Goal: Task Accomplishment & Management: Use online tool/utility

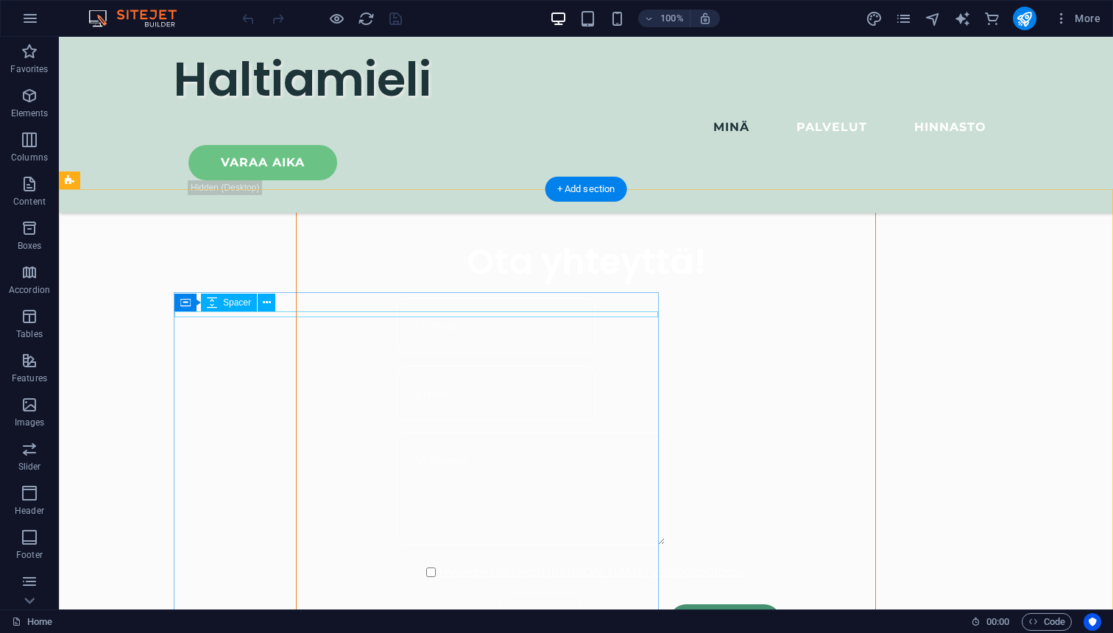
scroll to position [1092, 0]
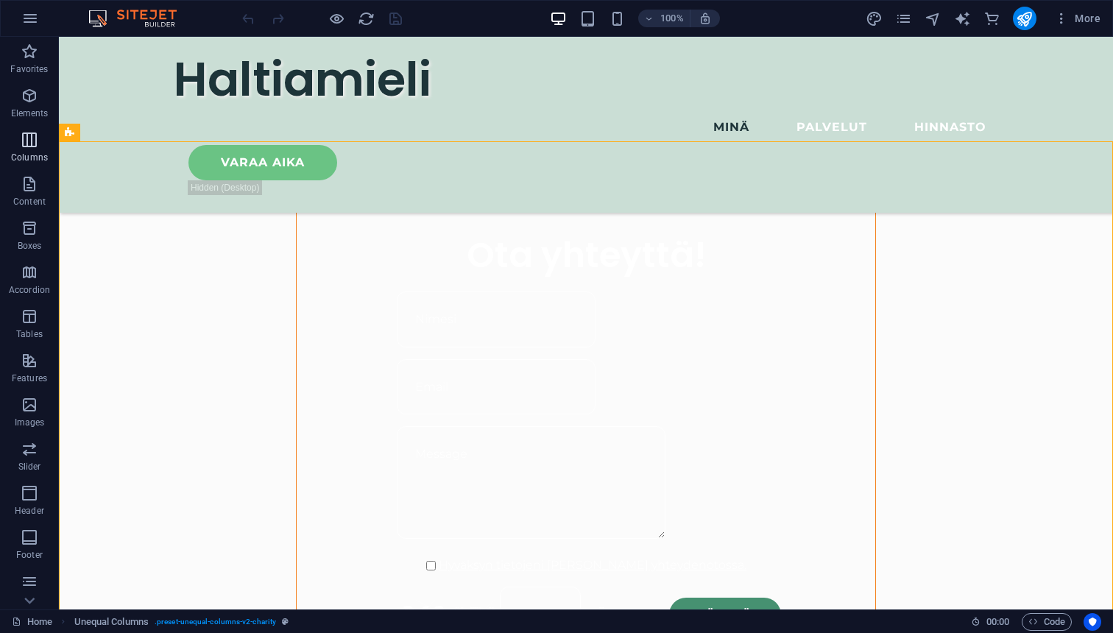
click at [38, 147] on icon "button" at bounding box center [30, 140] width 18 height 18
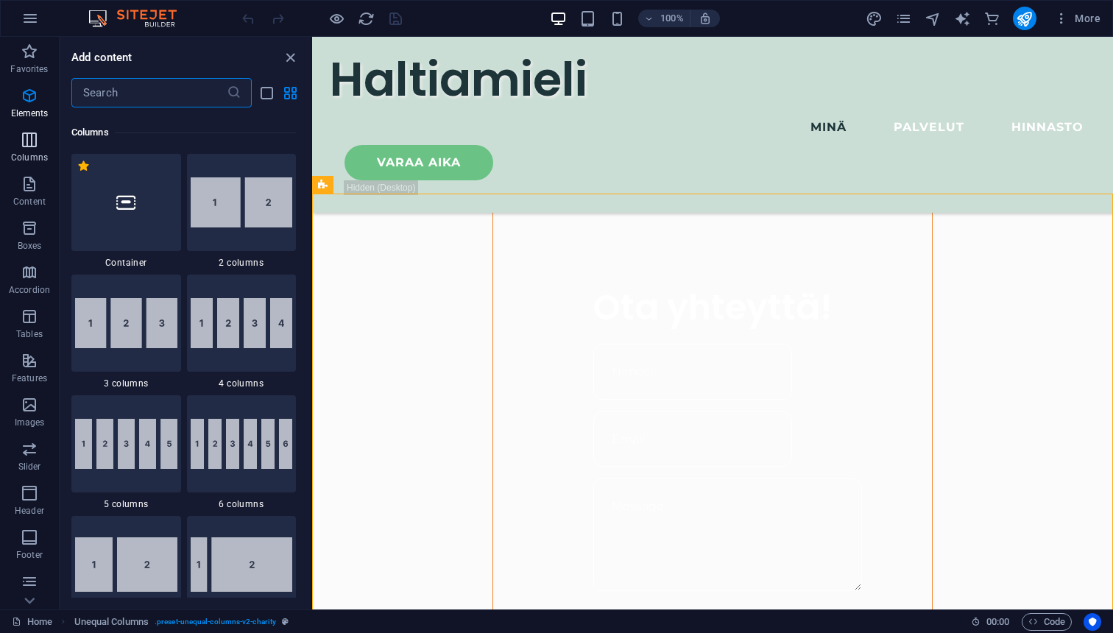
scroll to position [729, 0]
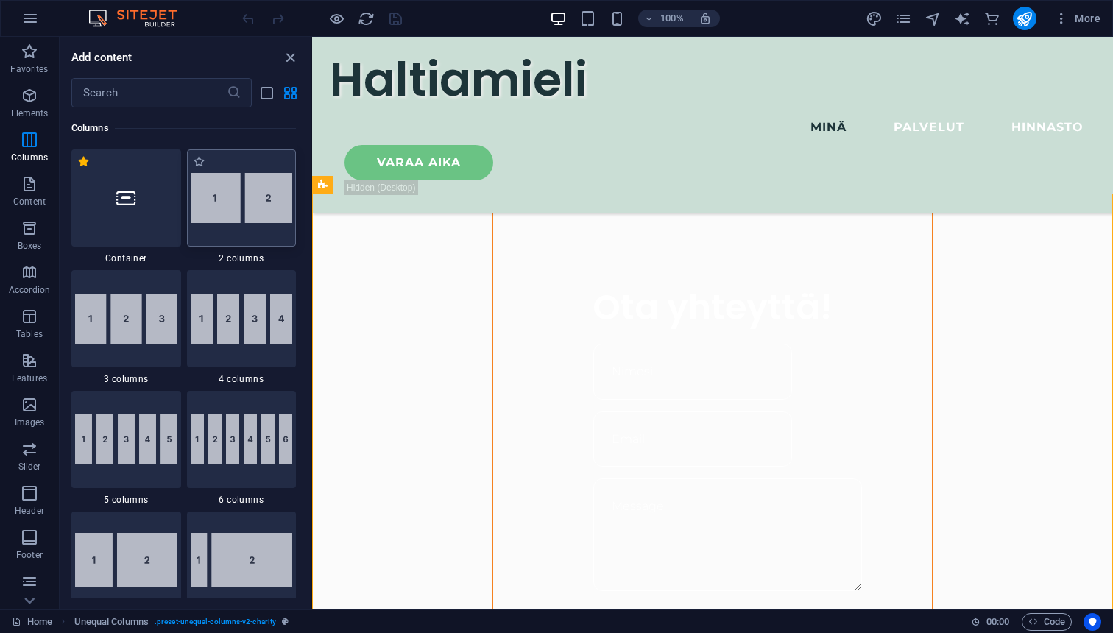
click at [229, 198] on img at bounding box center [242, 198] width 102 height 50
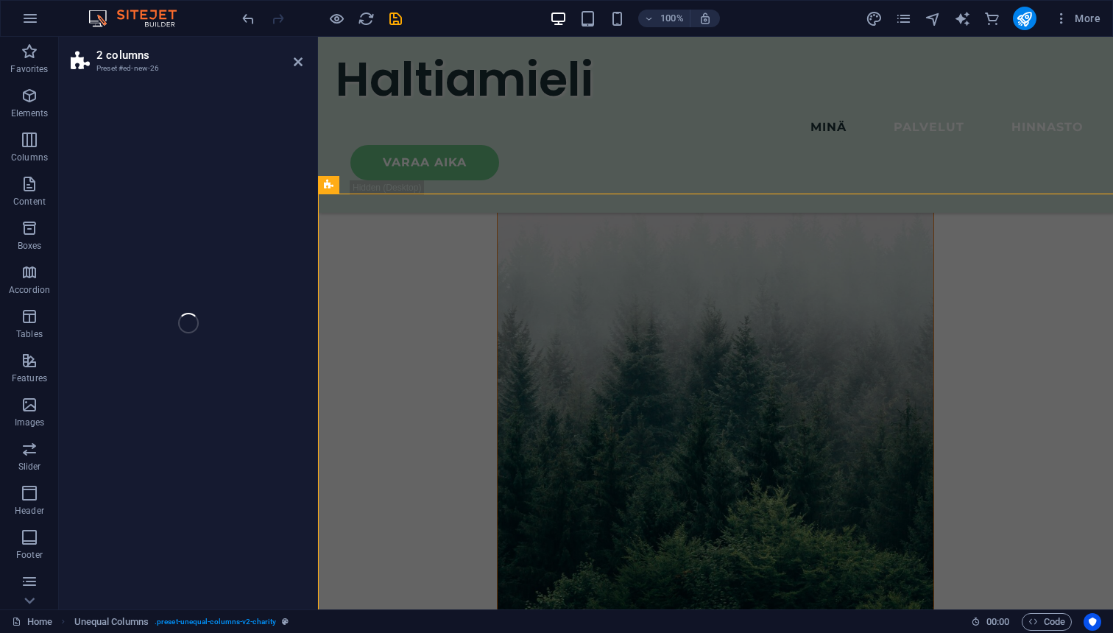
scroll to position [2108, 0]
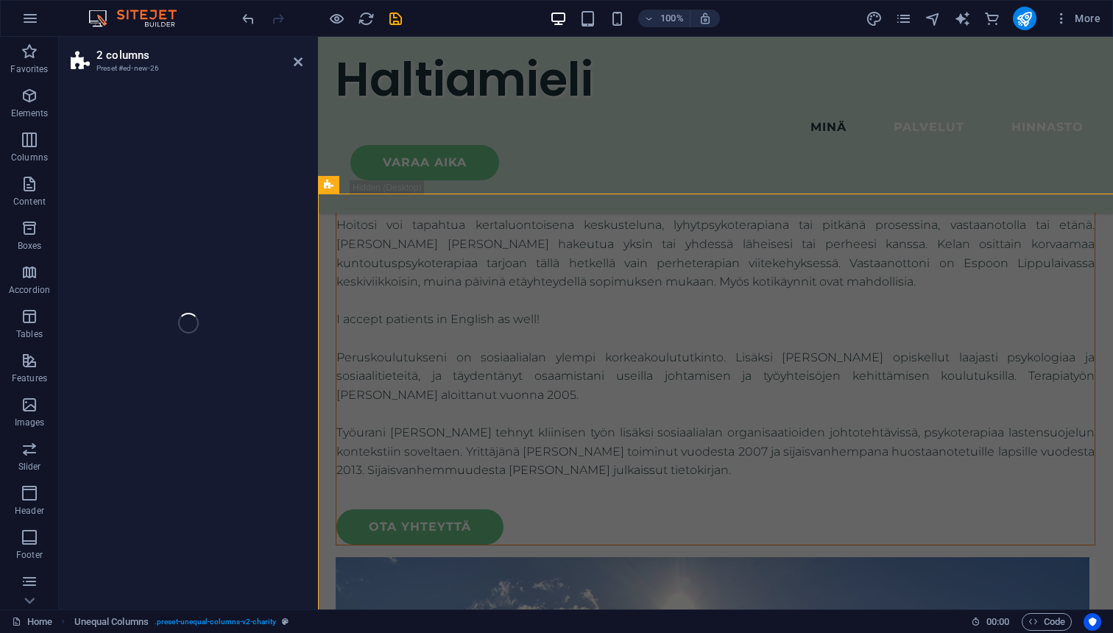
select select "rem"
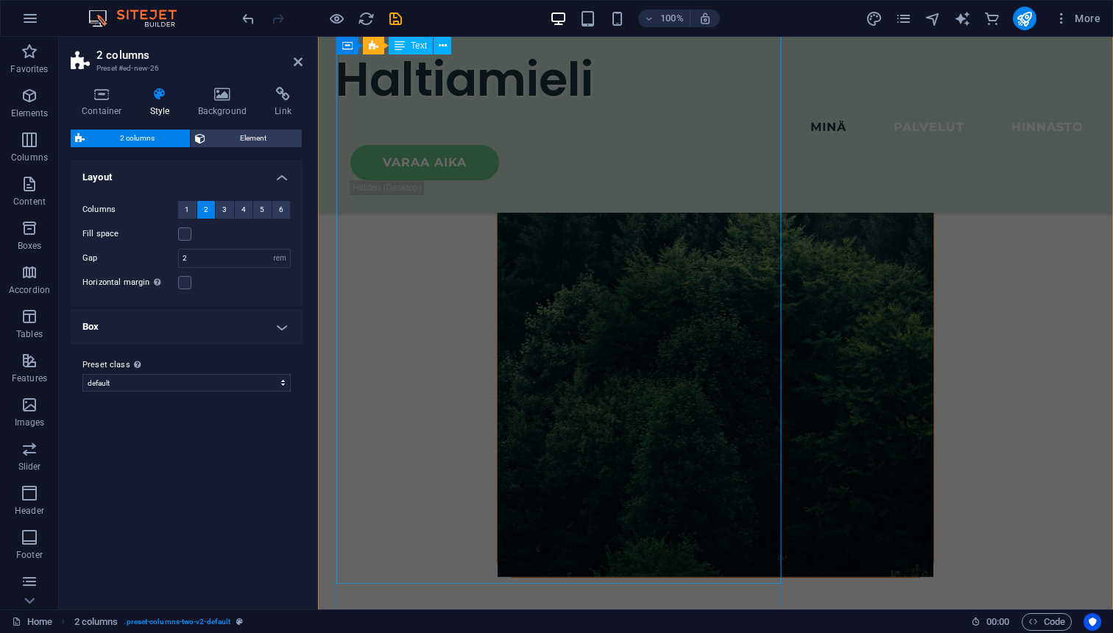
scroll to position [1261, 0]
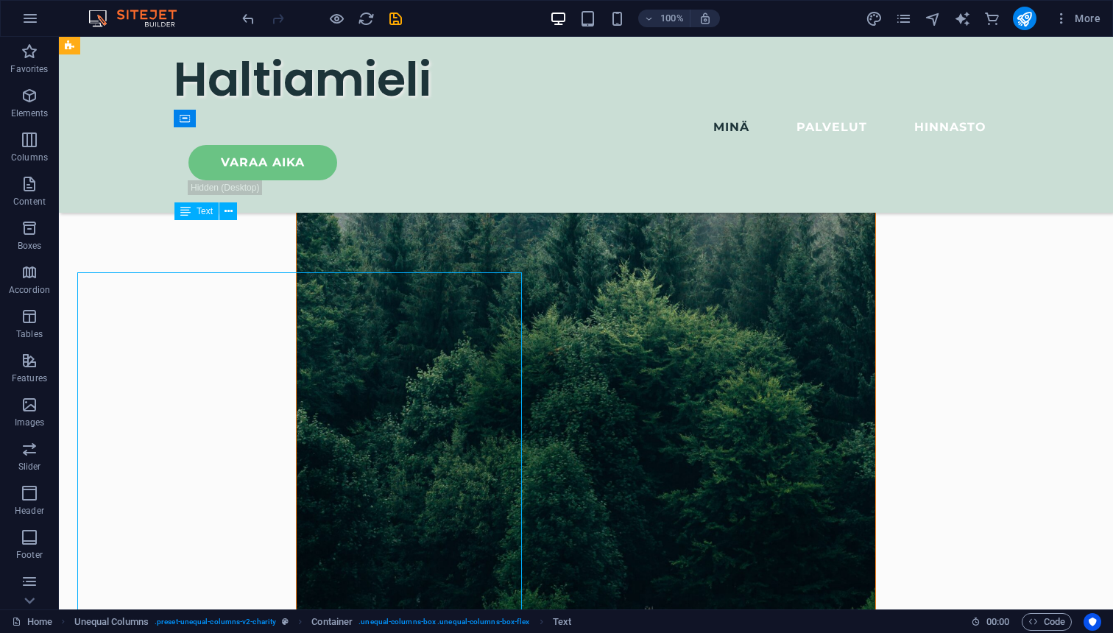
scroll to position [1209, 0]
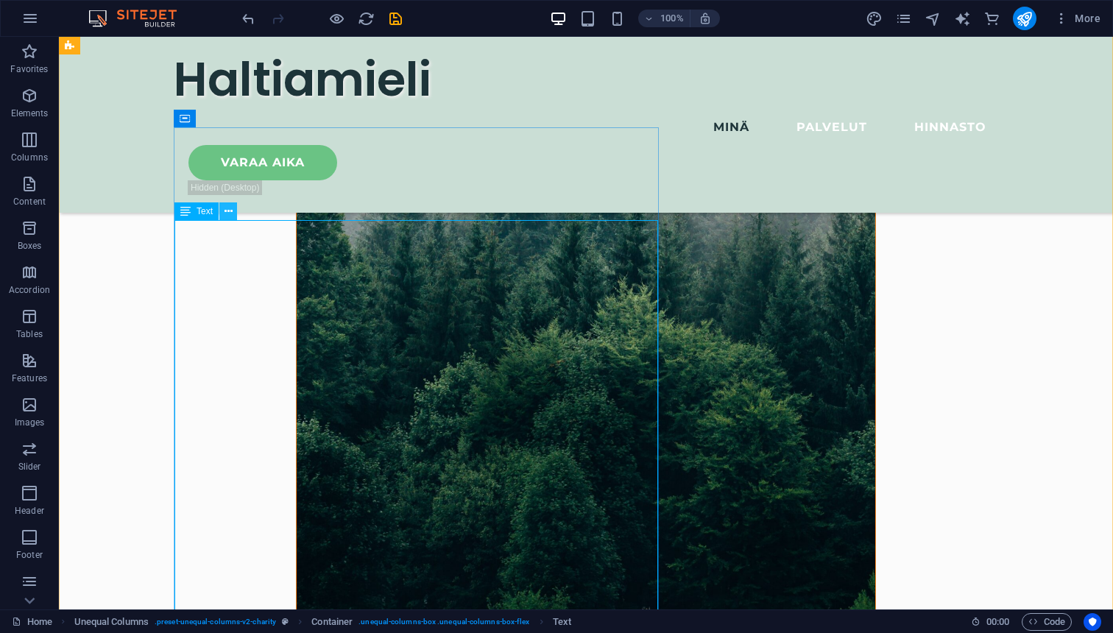
click at [227, 214] on icon at bounding box center [228, 211] width 8 height 15
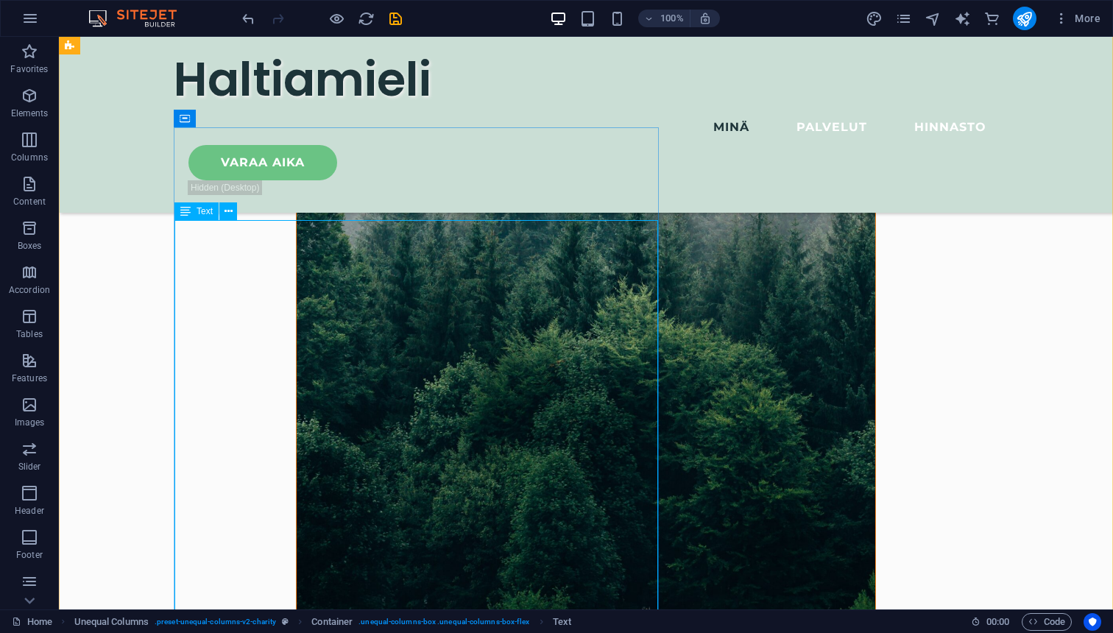
drag, startPoint x: 177, startPoint y: 230, endPoint x: 193, endPoint y: 235, distance: 16.8
click at [225, 214] on icon at bounding box center [228, 211] width 8 height 15
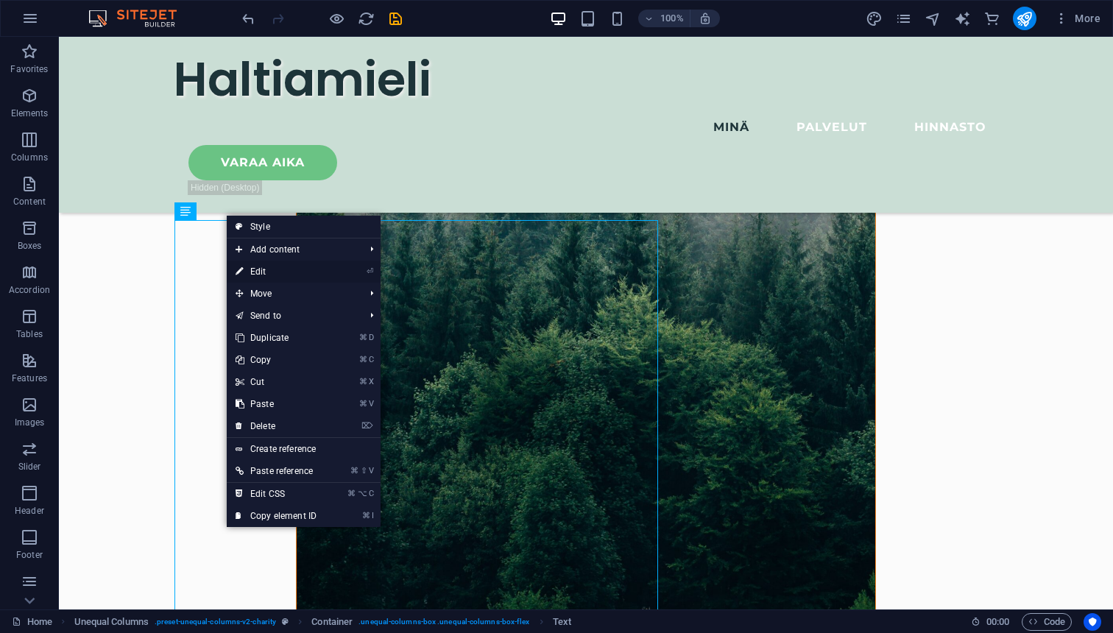
click at [256, 269] on link "⏎ Edit" at bounding box center [276, 272] width 99 height 22
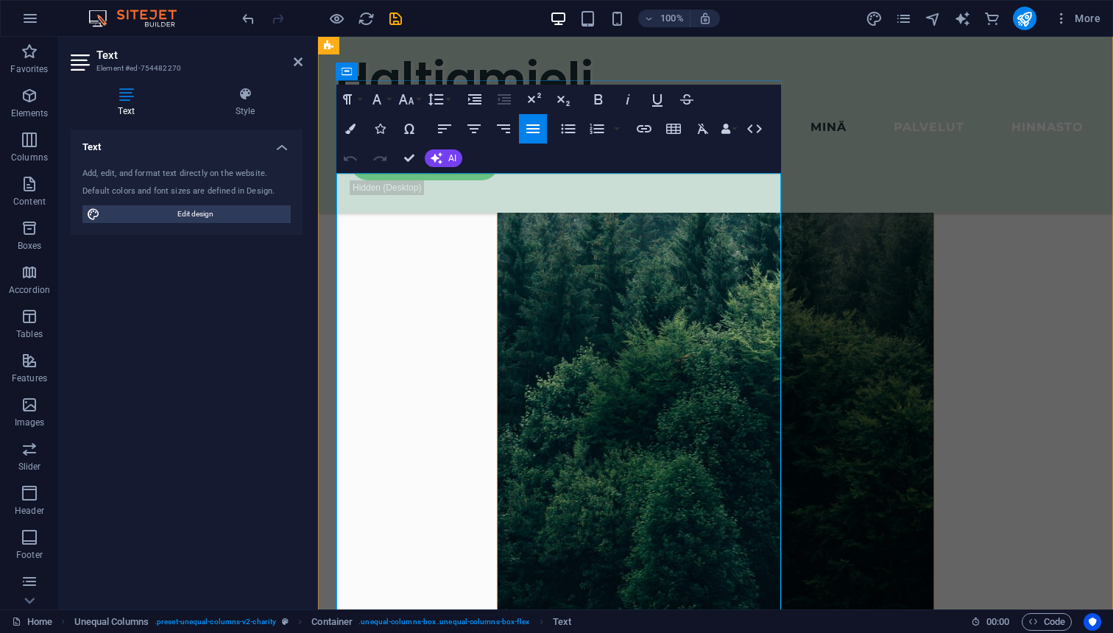
copy div "Lore ipsumdolo si ametconsectetura elitseddoe, tempo- in utlaboreetdoloremagna …"
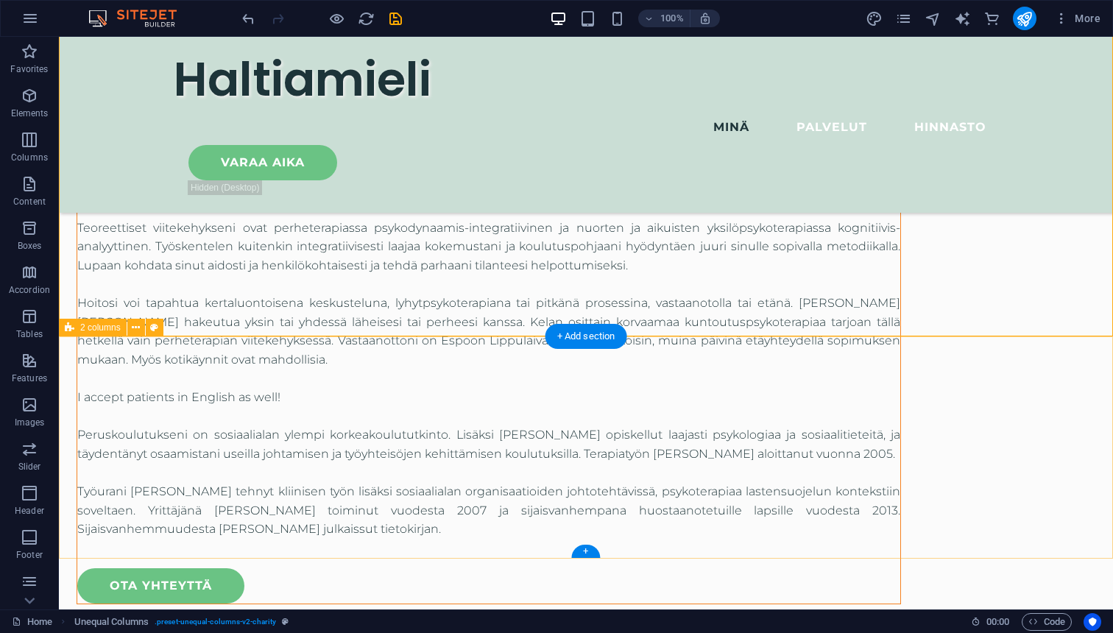
scroll to position [1889, 0]
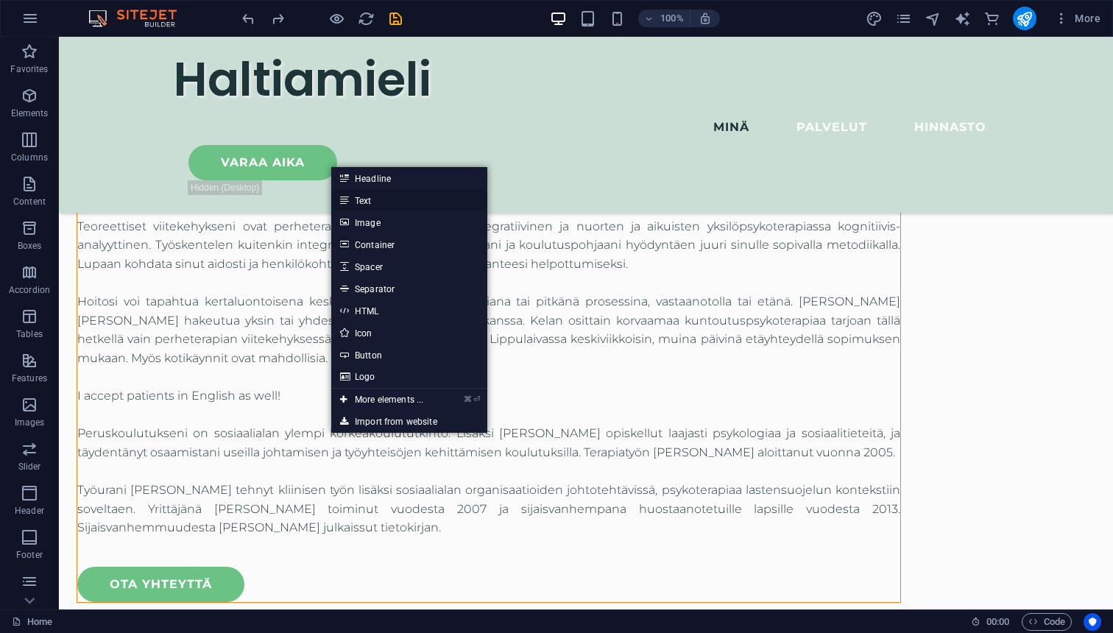
click at [387, 202] on link "Text" at bounding box center [409, 200] width 156 height 22
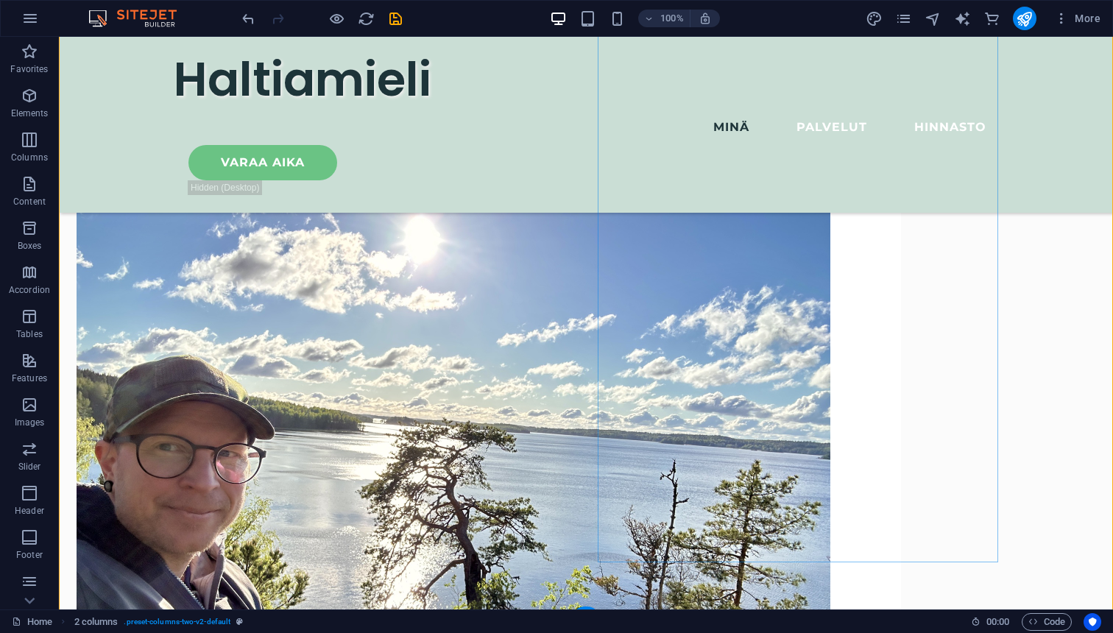
scroll to position [2333, 0]
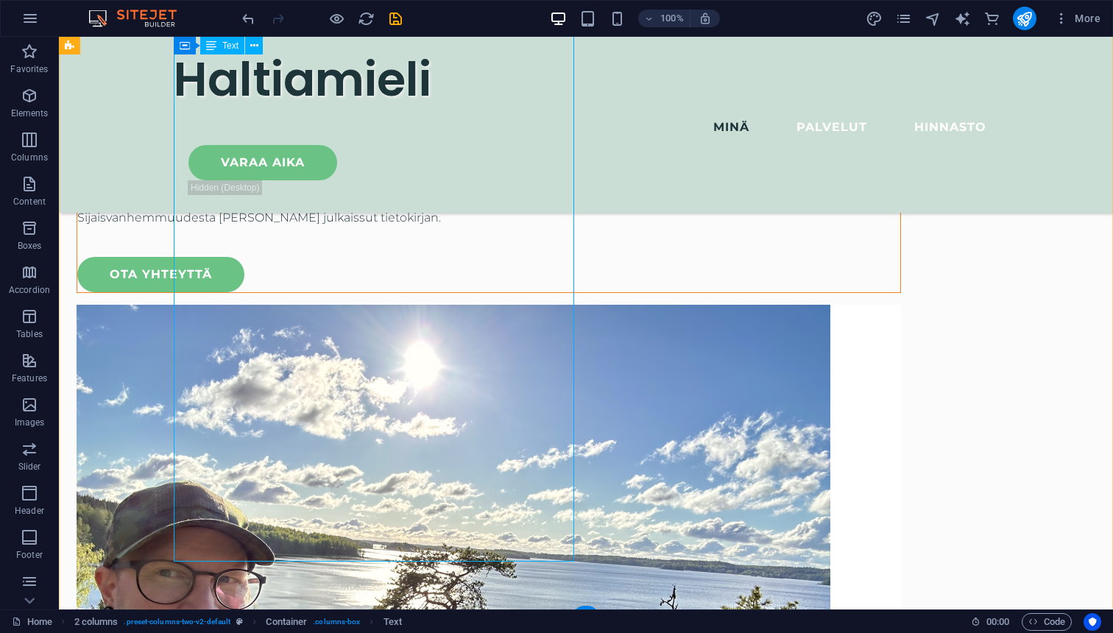
scroll to position [2124, 0]
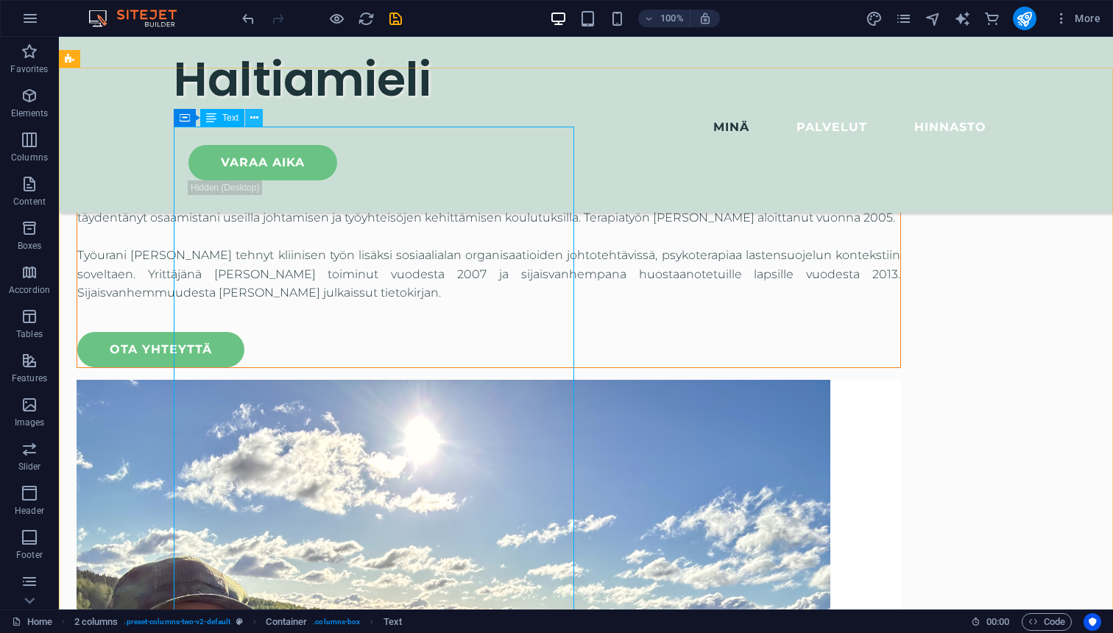
click at [255, 119] on icon at bounding box center [254, 117] width 8 height 15
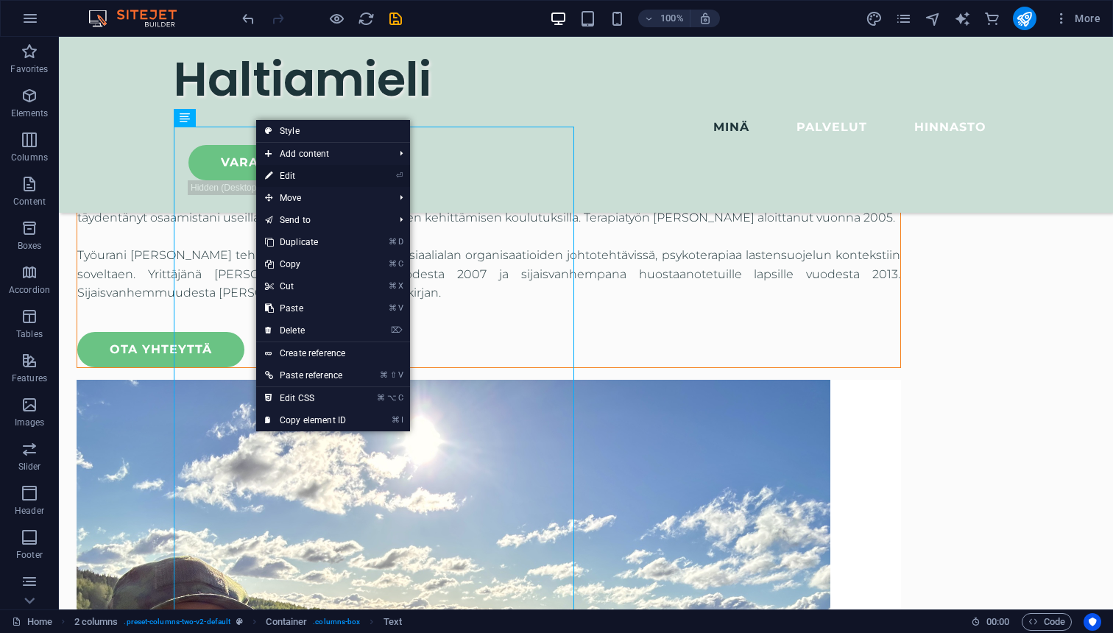
click at [292, 177] on link "⏎ Edit" at bounding box center [305, 176] width 99 height 22
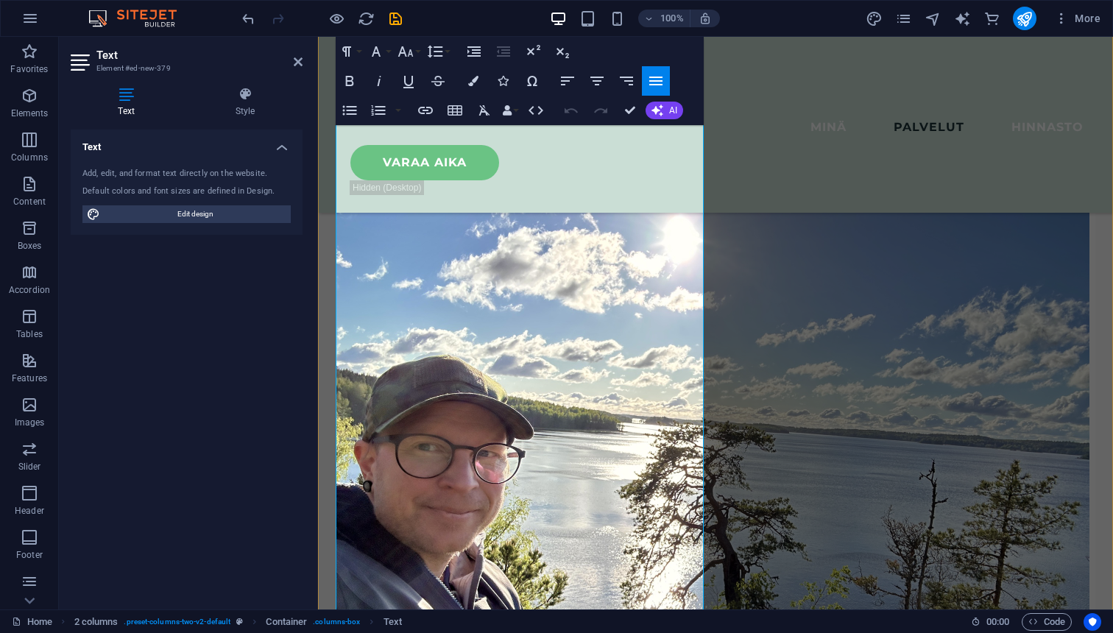
scroll to position [2495, 0]
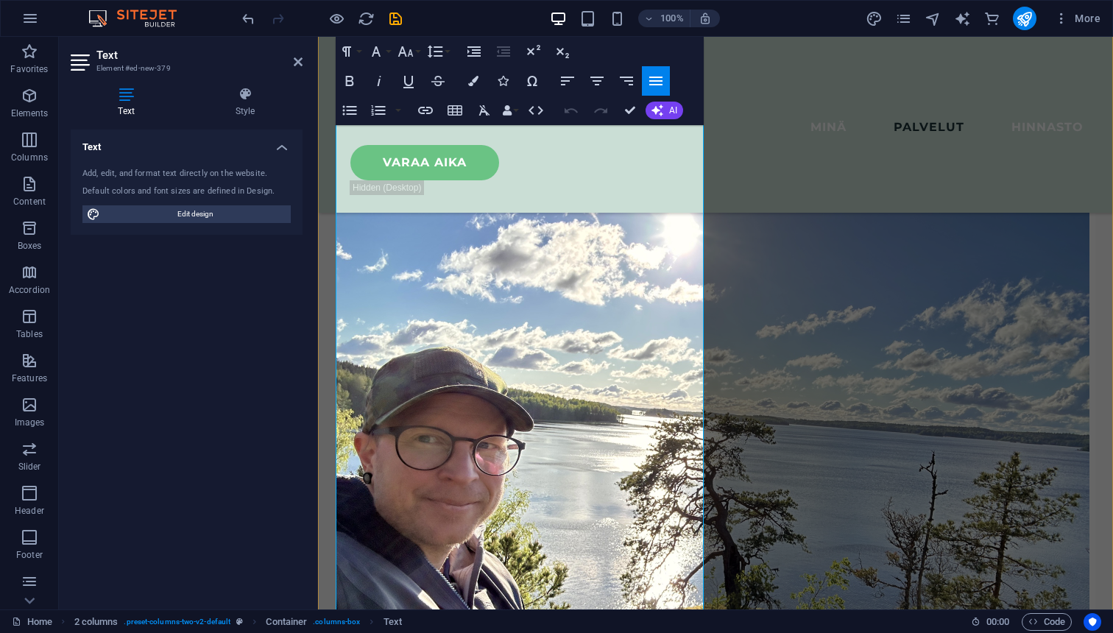
drag, startPoint x: 541, startPoint y: 385, endPoint x: 339, endPoint y: 389, distance: 202.5
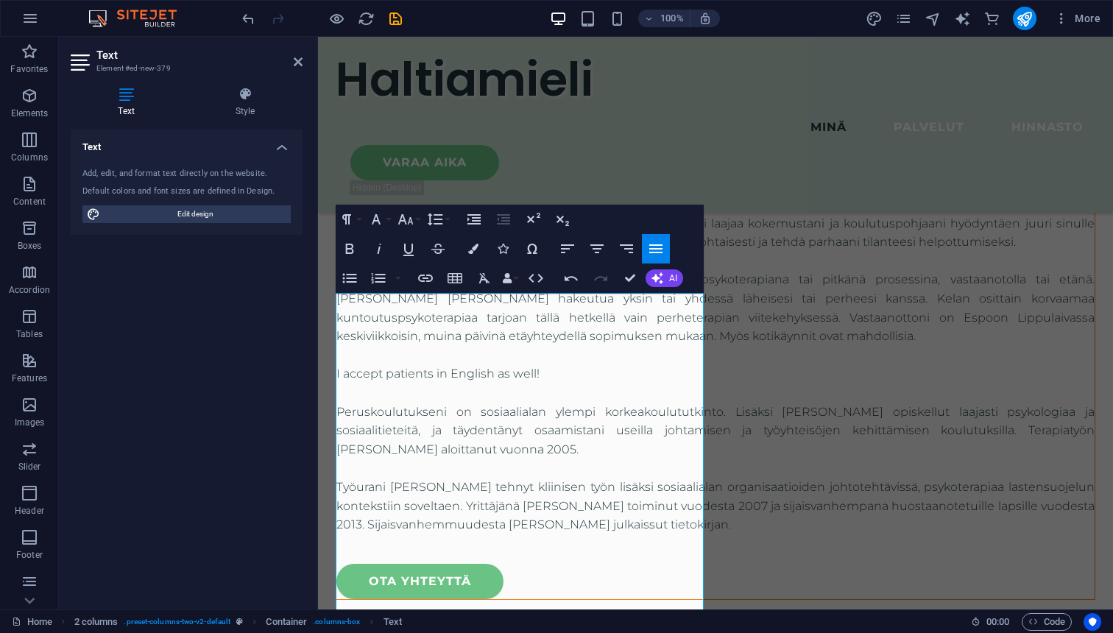
scroll to position [2283, 0]
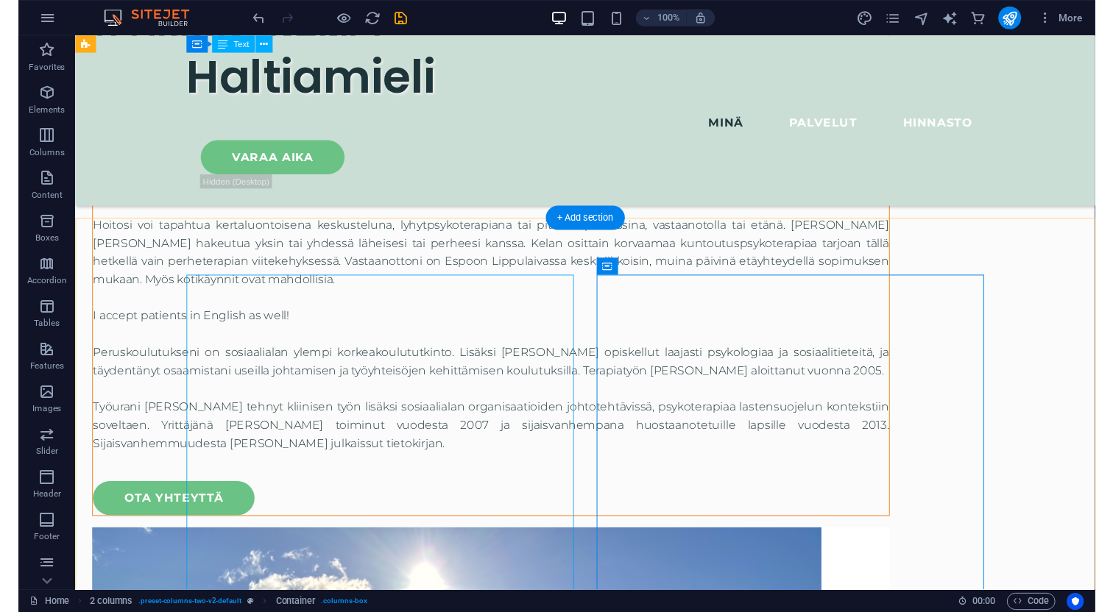
scroll to position [1889, 0]
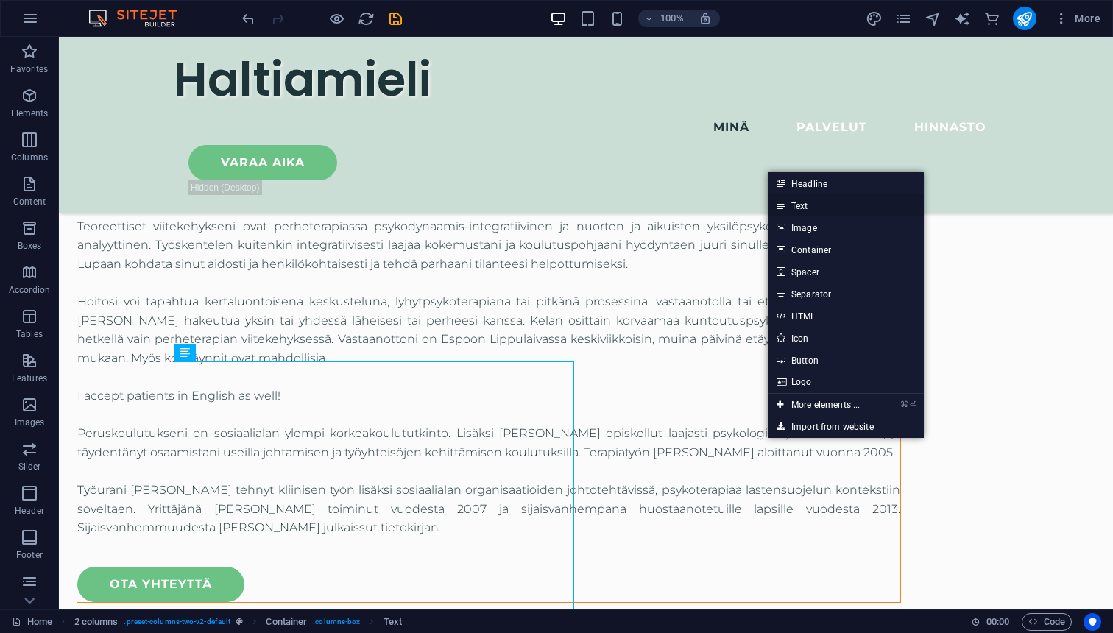
click at [810, 205] on link "Text" at bounding box center [846, 205] width 156 height 22
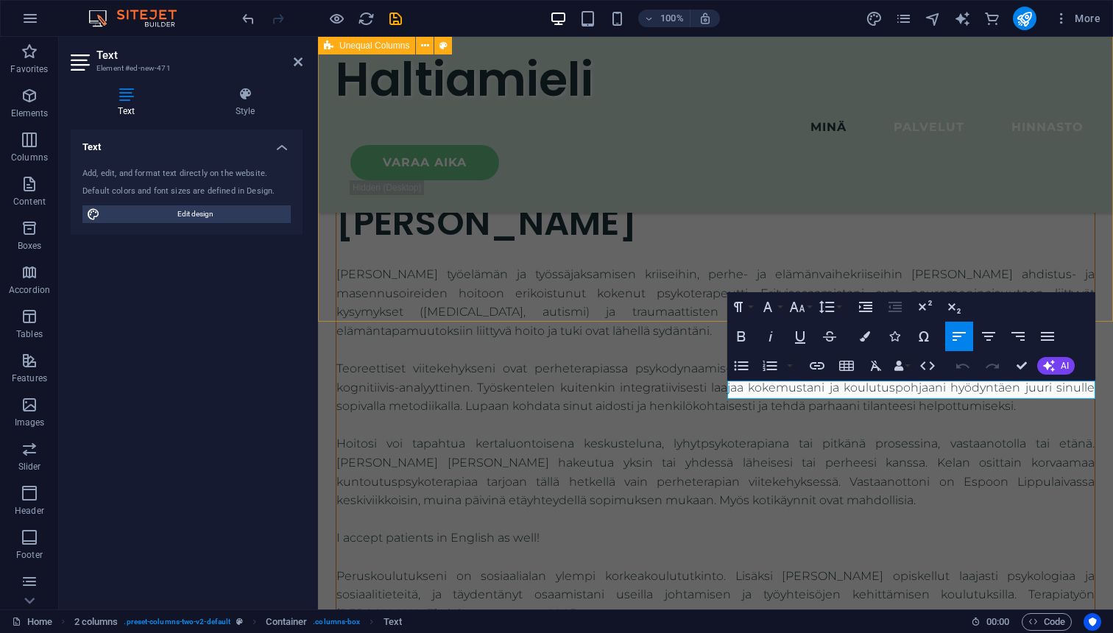
scroll to position [1998, 0]
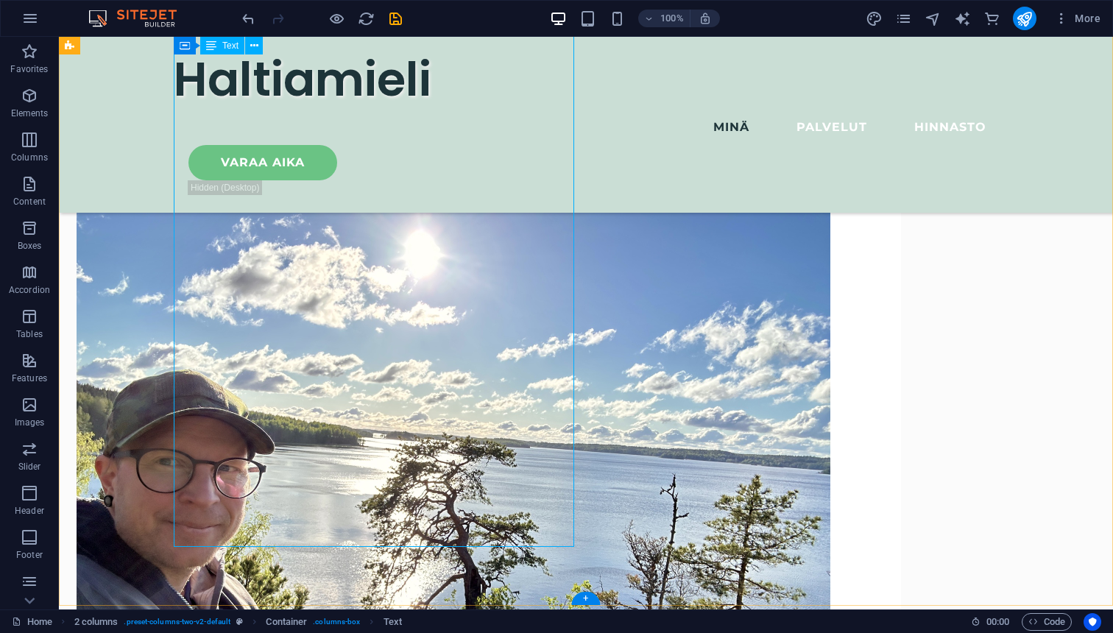
scroll to position [2309, 0]
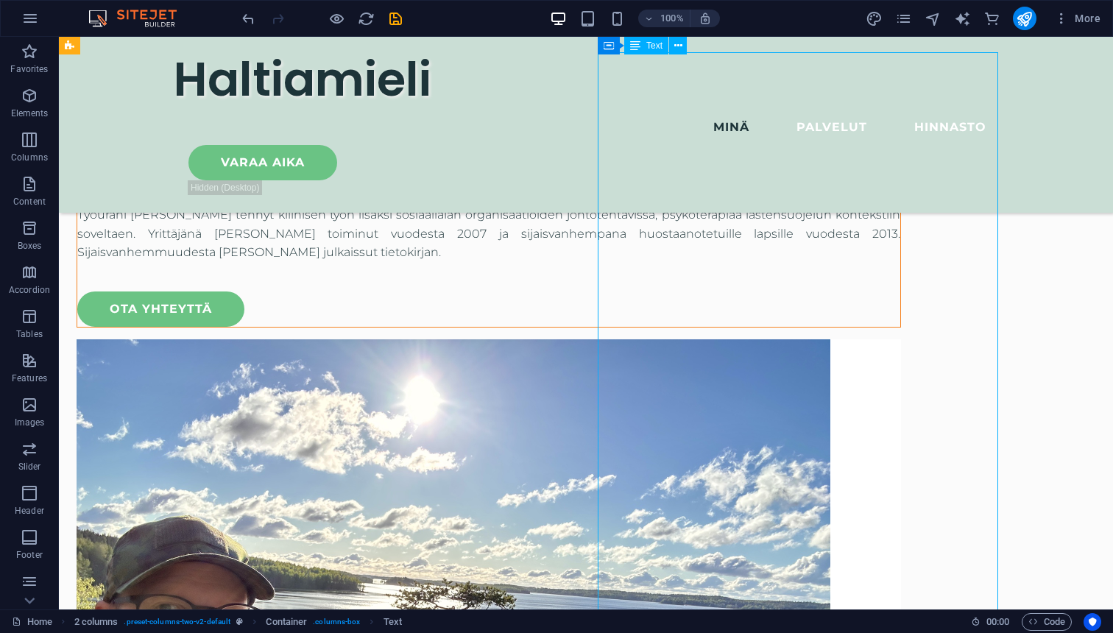
scroll to position [2080, 0]
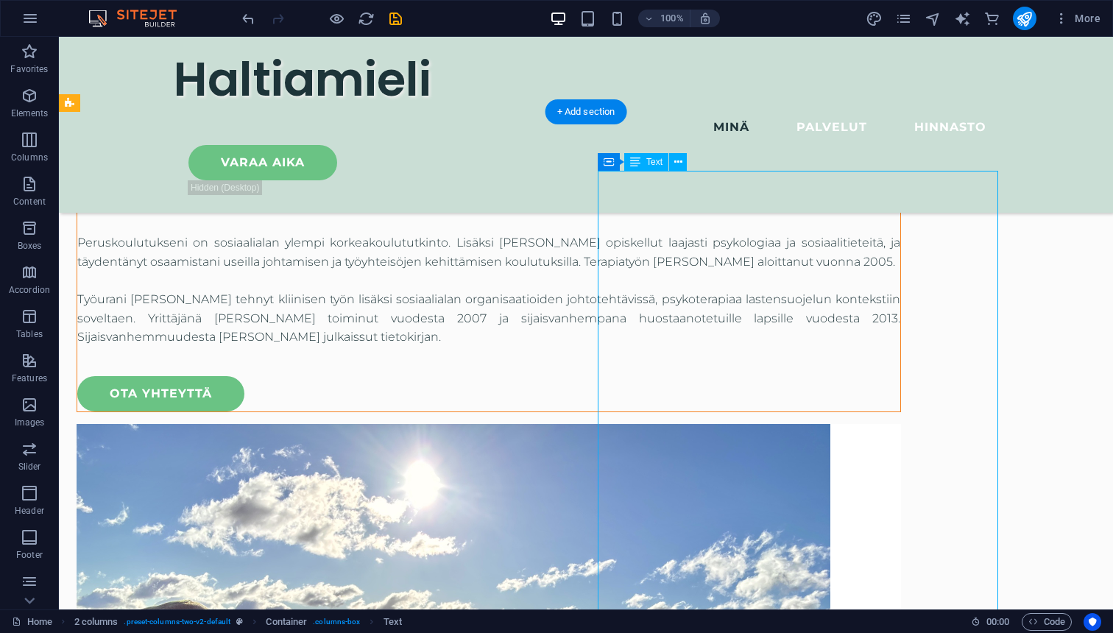
click at [679, 165] on icon at bounding box center [678, 162] width 8 height 15
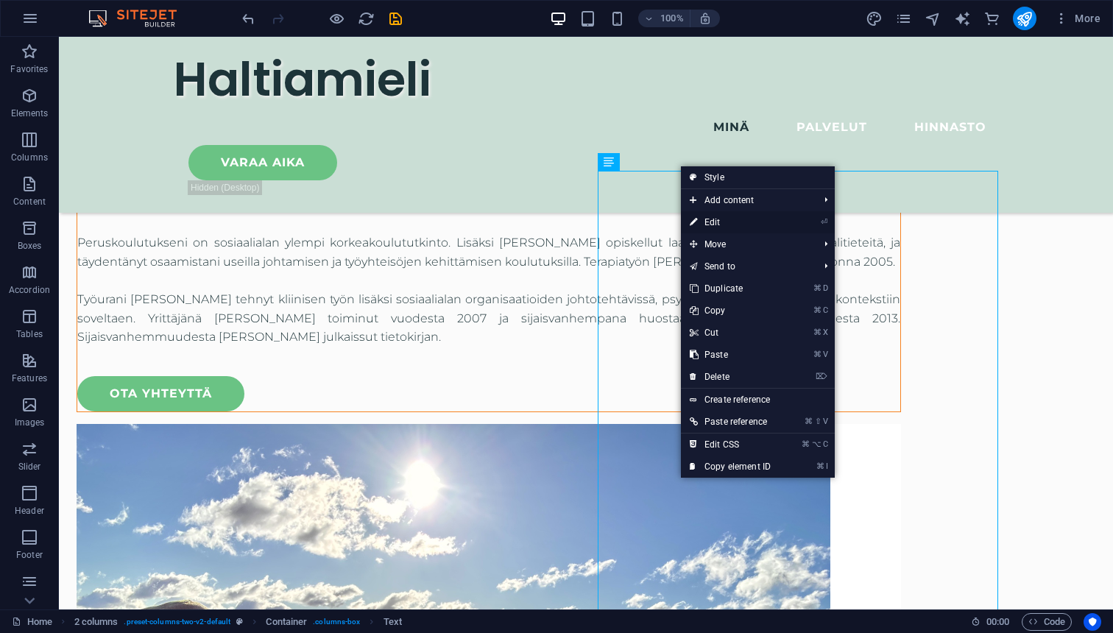
click at [722, 221] on link "⏎ Edit" at bounding box center [730, 222] width 99 height 22
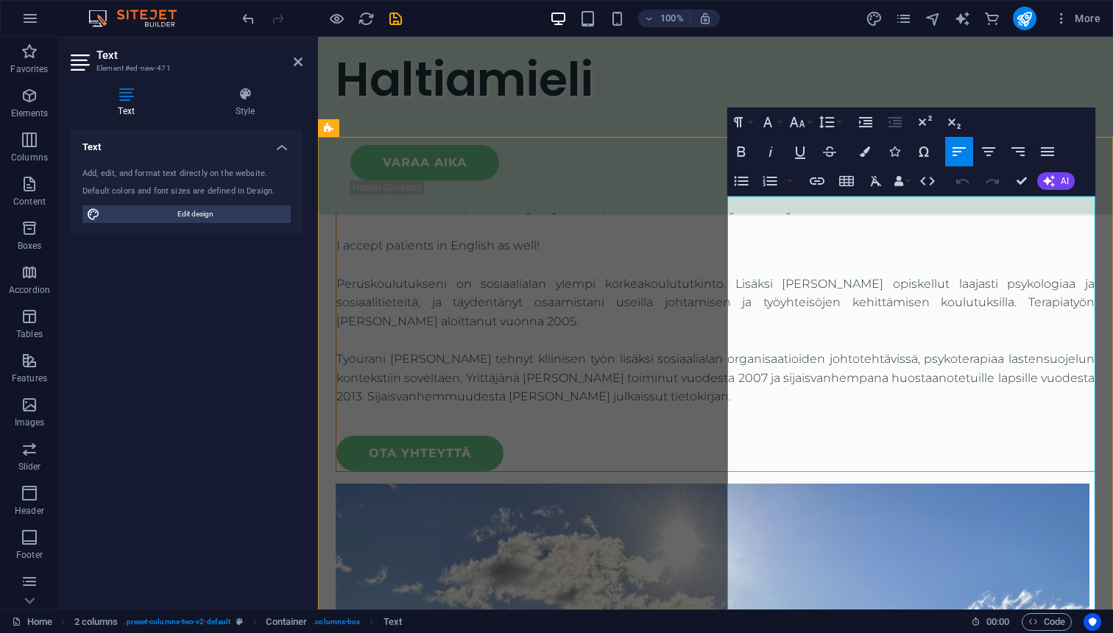
scroll to position [2185, 0]
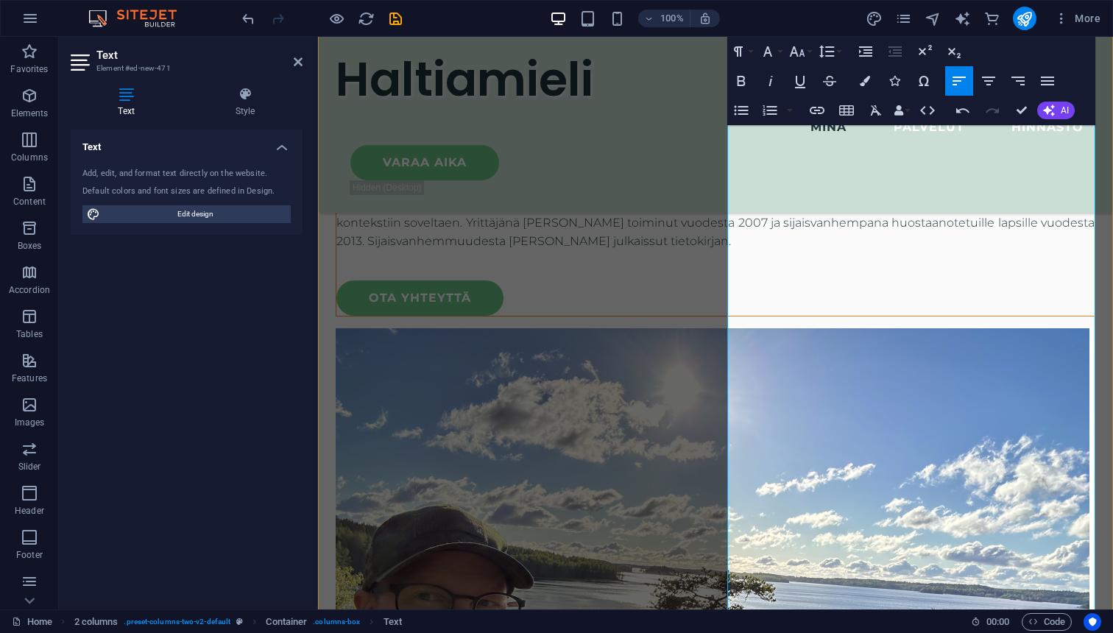
scroll to position [2341, 0]
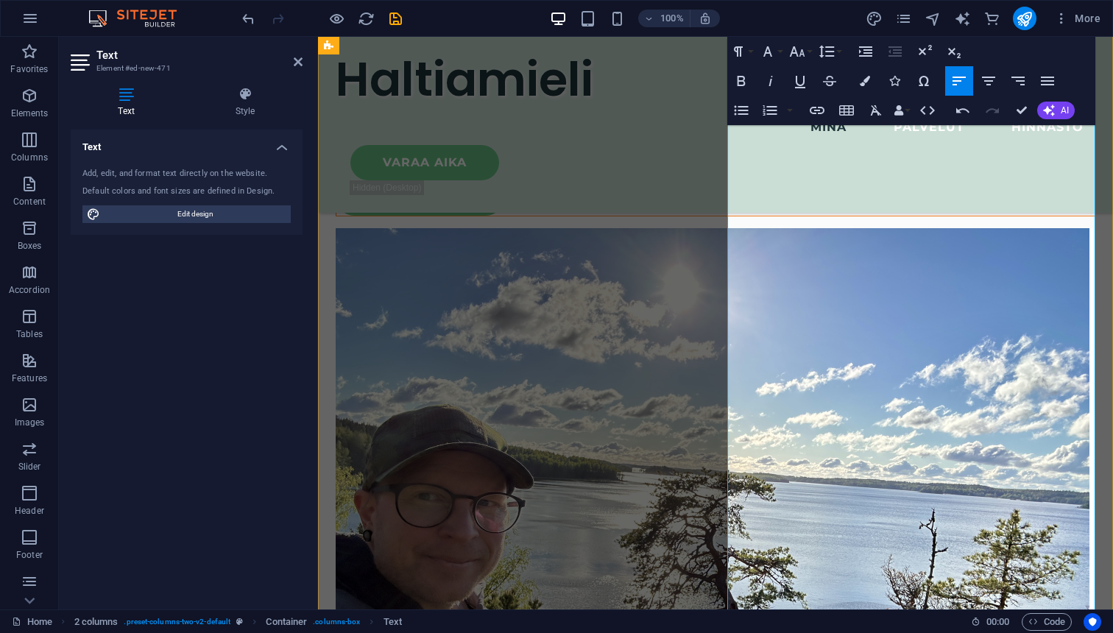
scroll to position [2453, 0]
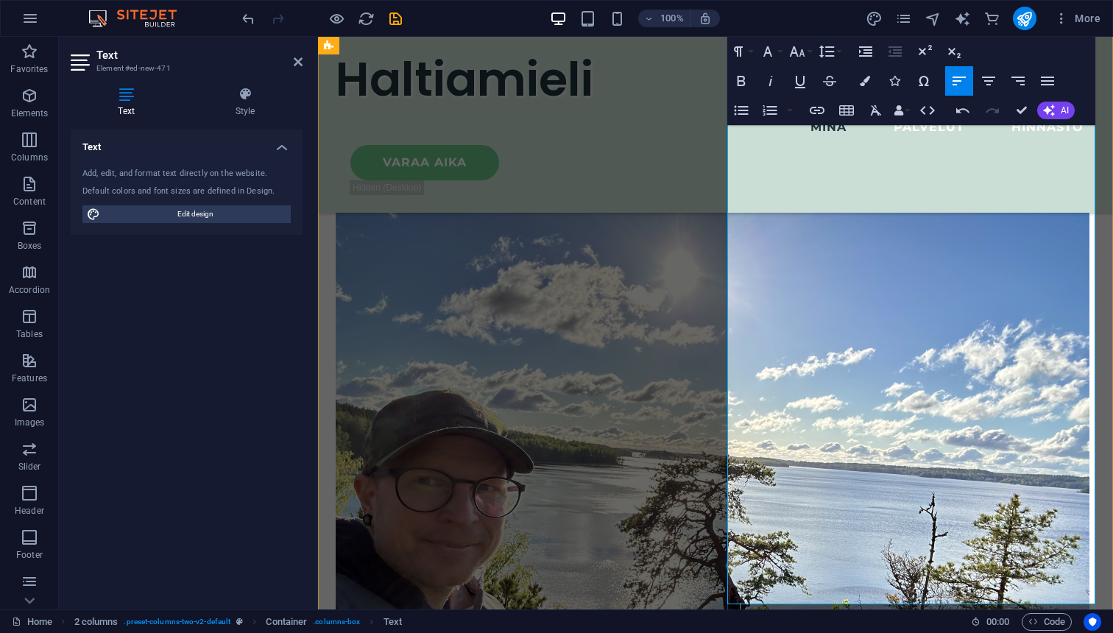
drag, startPoint x: 936, startPoint y: 406, endPoint x: 728, endPoint y: 403, distance: 208.3
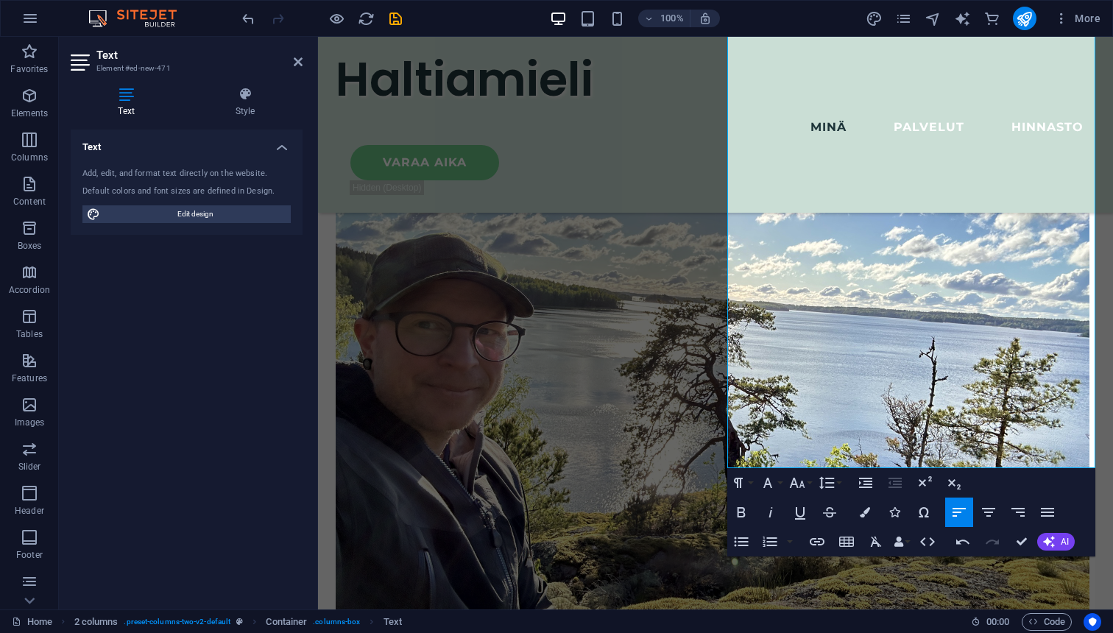
scroll to position [2608, 0]
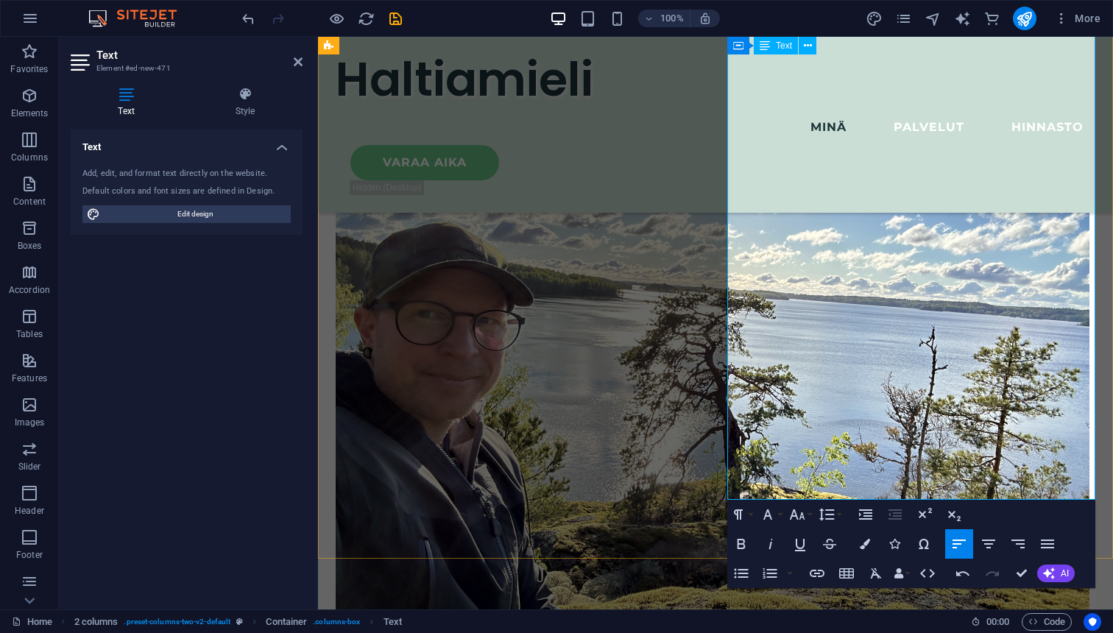
scroll to position [2626, 0]
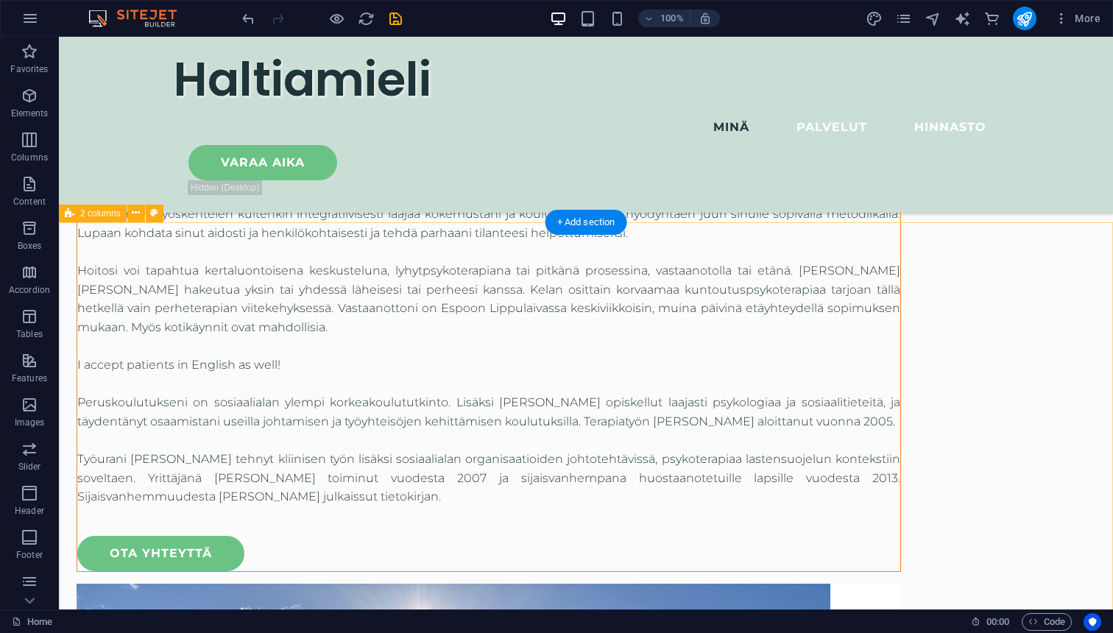
scroll to position [1917, 0]
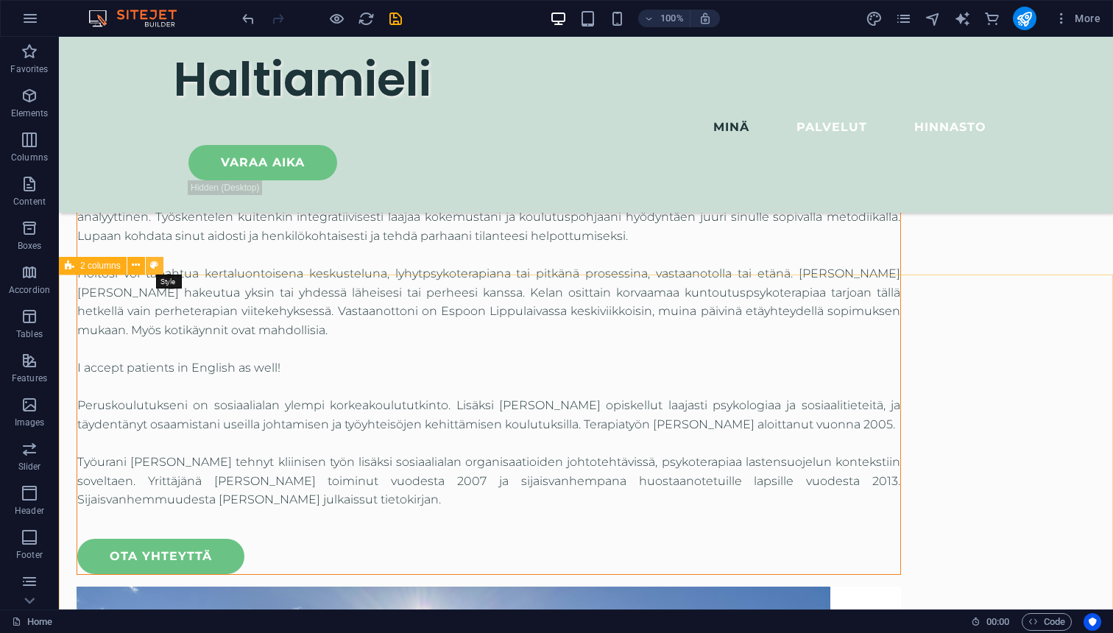
click at [153, 265] on icon at bounding box center [154, 265] width 8 height 15
select select "rem"
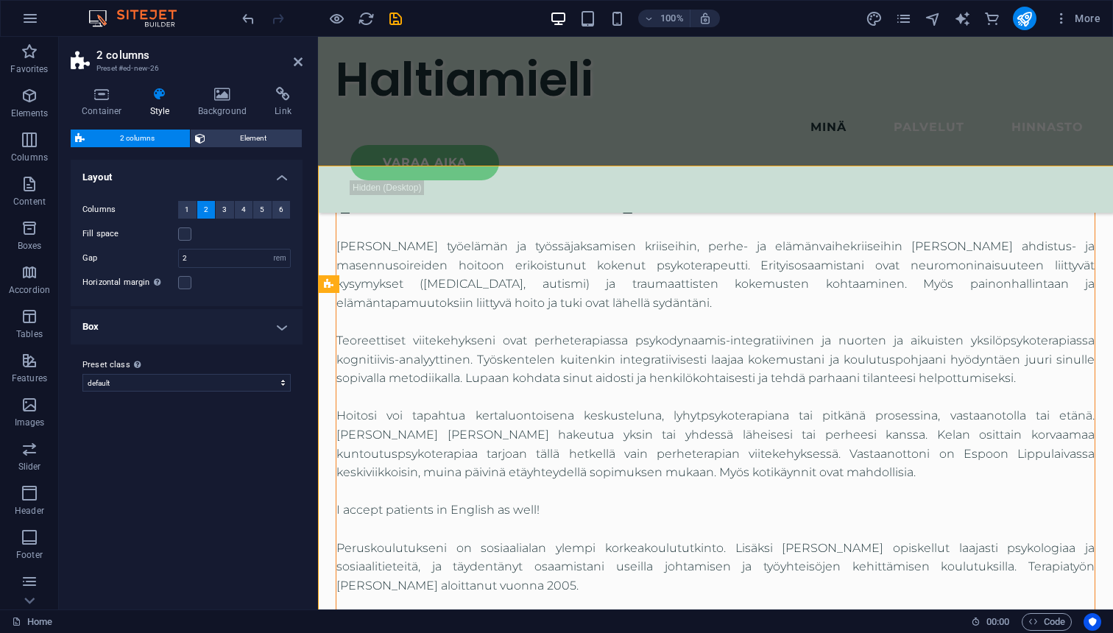
scroll to position [2026, 0]
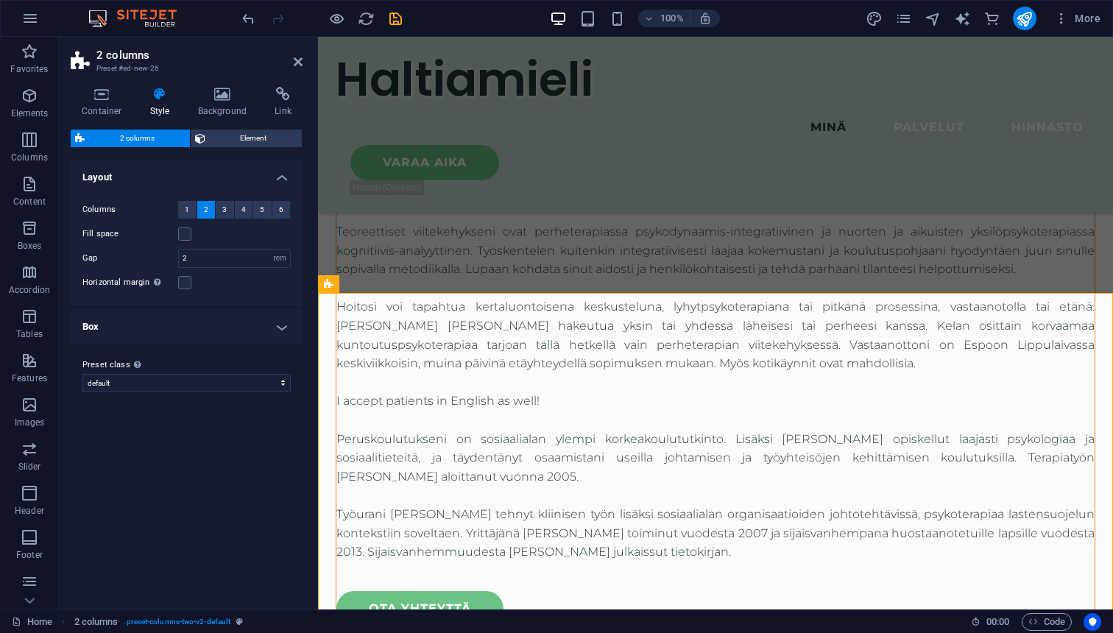
click at [286, 330] on h4 "Box" at bounding box center [187, 326] width 232 height 35
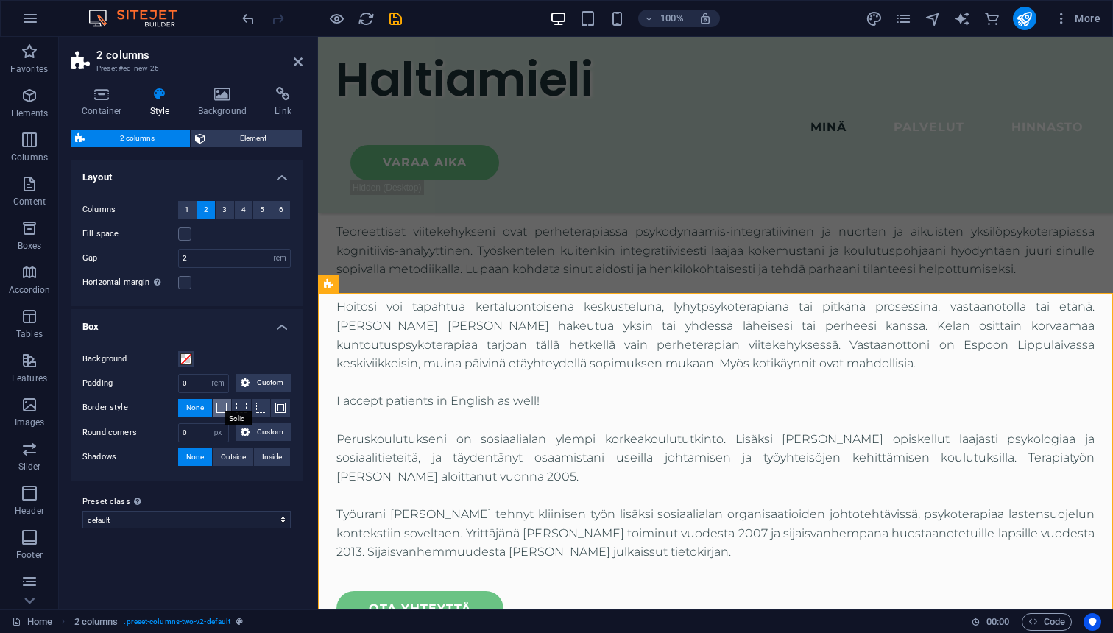
click at [222, 409] on span at bounding box center [221, 408] width 10 height 10
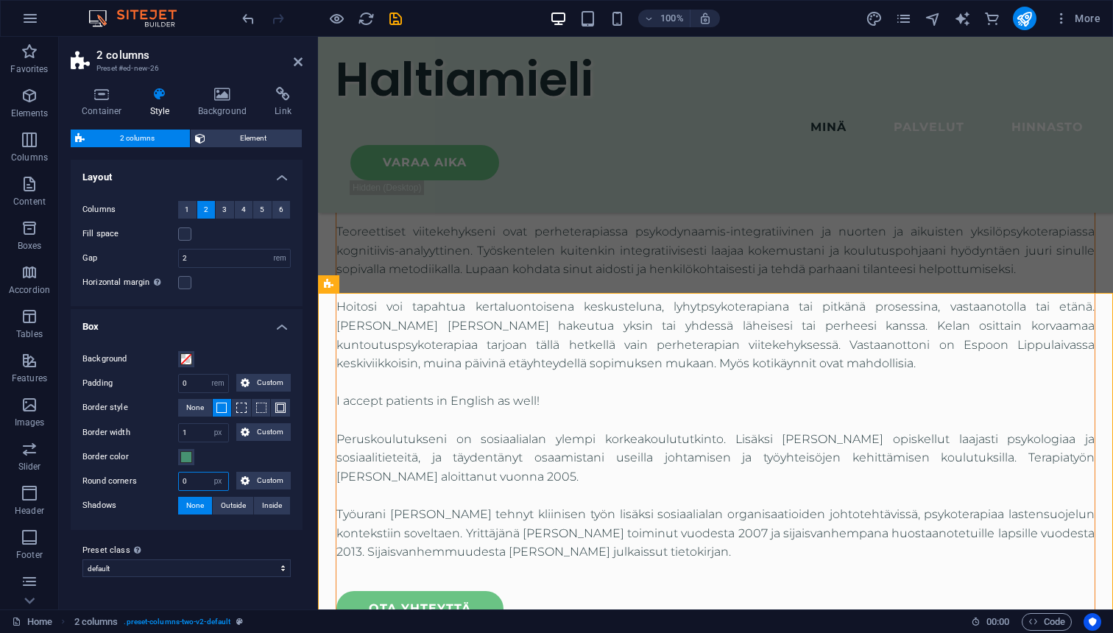
click at [197, 483] on input "0" at bounding box center [203, 482] width 49 height 18
type input "2"
click at [211, 531] on div "Preset class Above chosen variant and settings affect all elements which carry …" at bounding box center [187, 559] width 232 height 59
click at [278, 506] on span "Inside" at bounding box center [272, 506] width 20 height 18
type input "2"
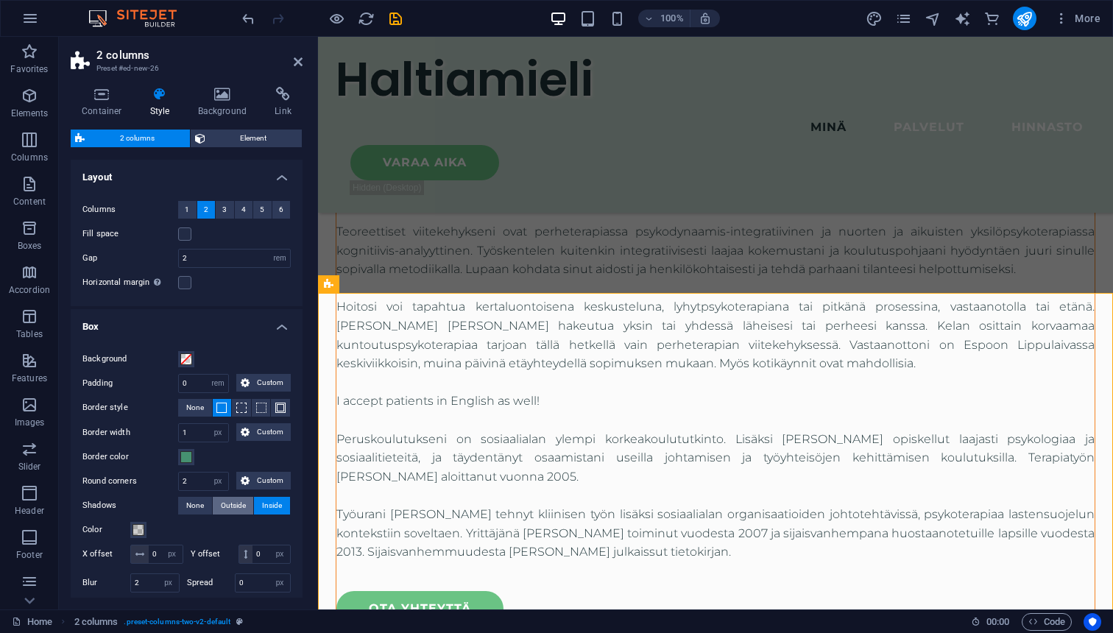
click at [241, 507] on span "Outside" at bounding box center [233, 506] width 25 height 18
click at [300, 63] on icon at bounding box center [298, 62] width 9 height 12
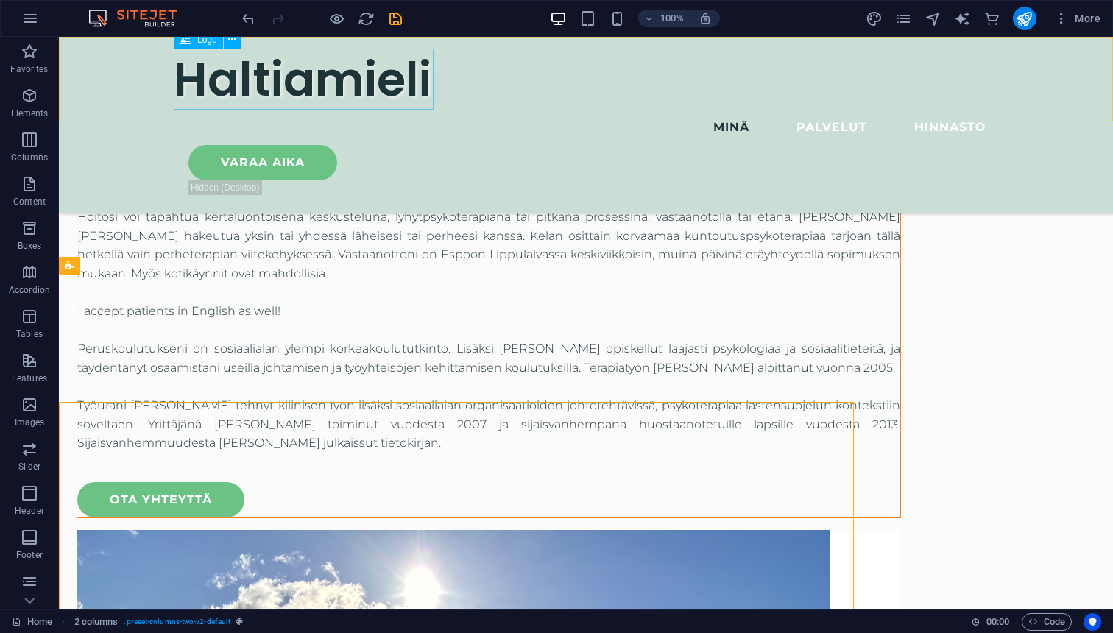
scroll to position [1917, 0]
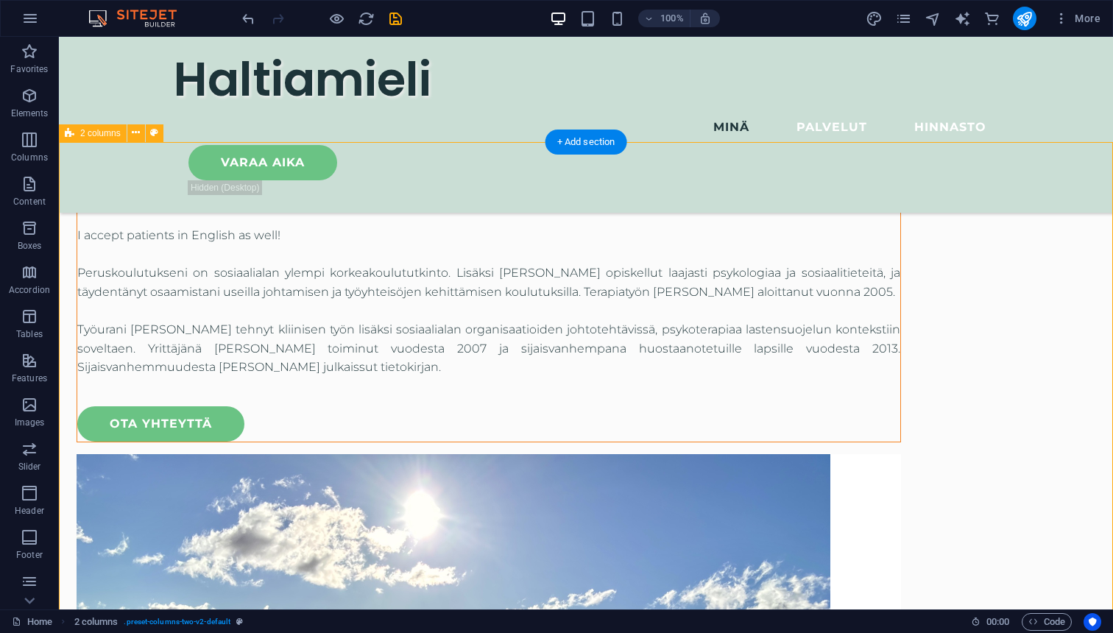
scroll to position [1984, 0]
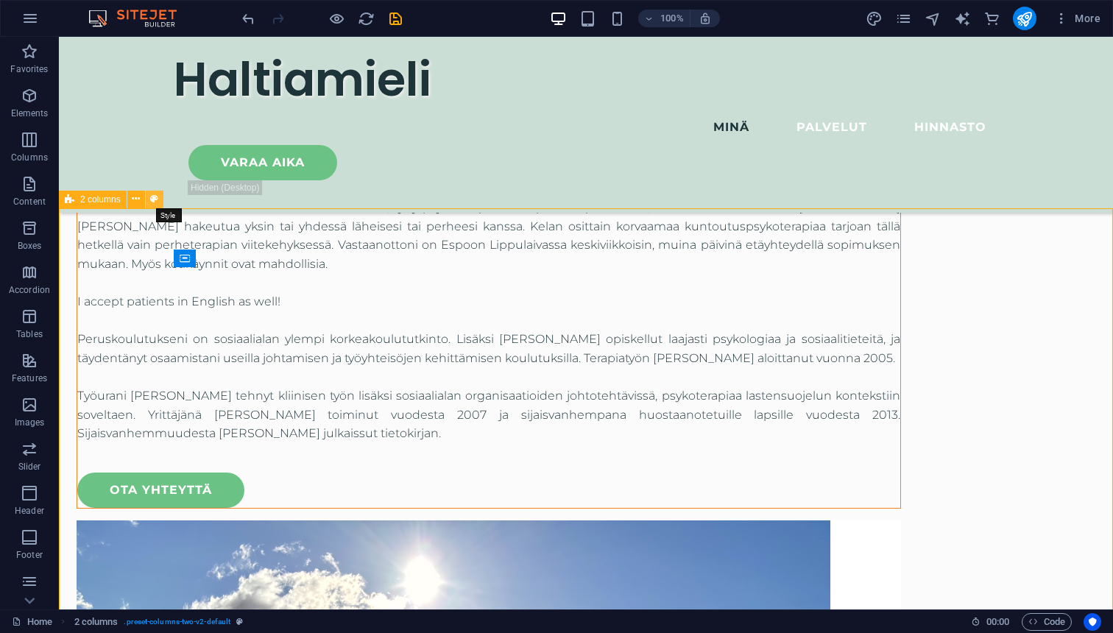
click at [152, 197] on icon at bounding box center [154, 198] width 8 height 15
select select "rem"
select select "px"
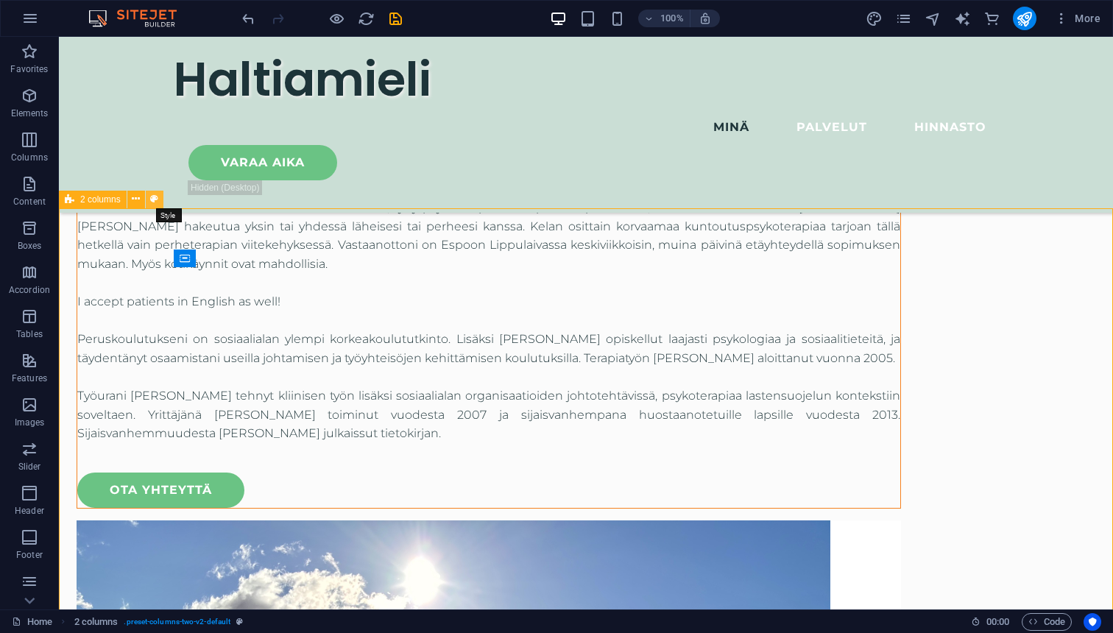
select select "px"
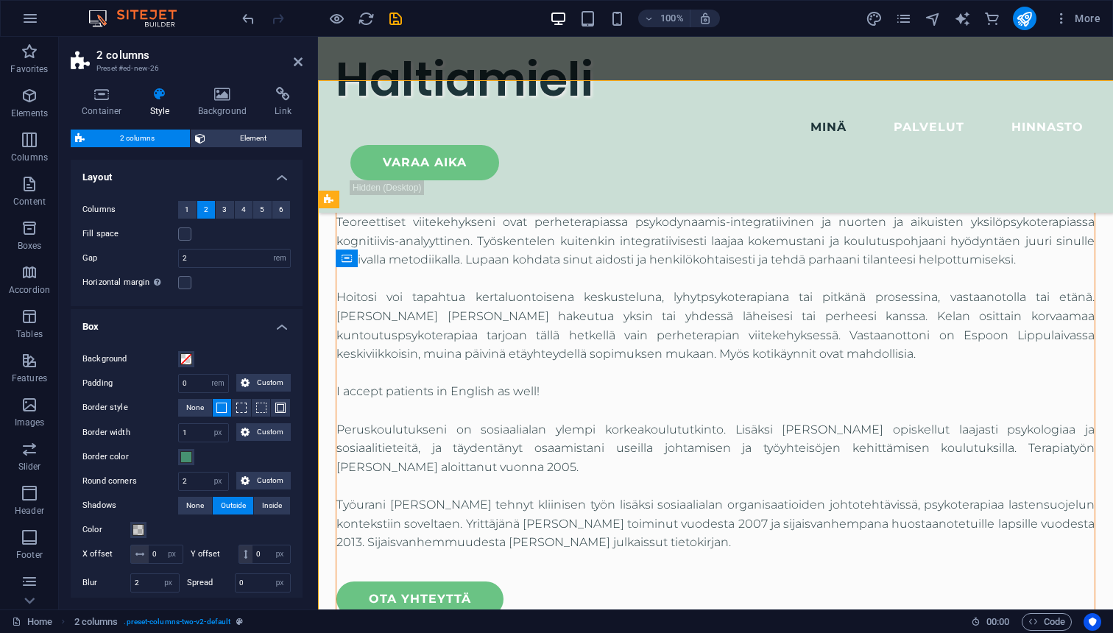
scroll to position [2112, 0]
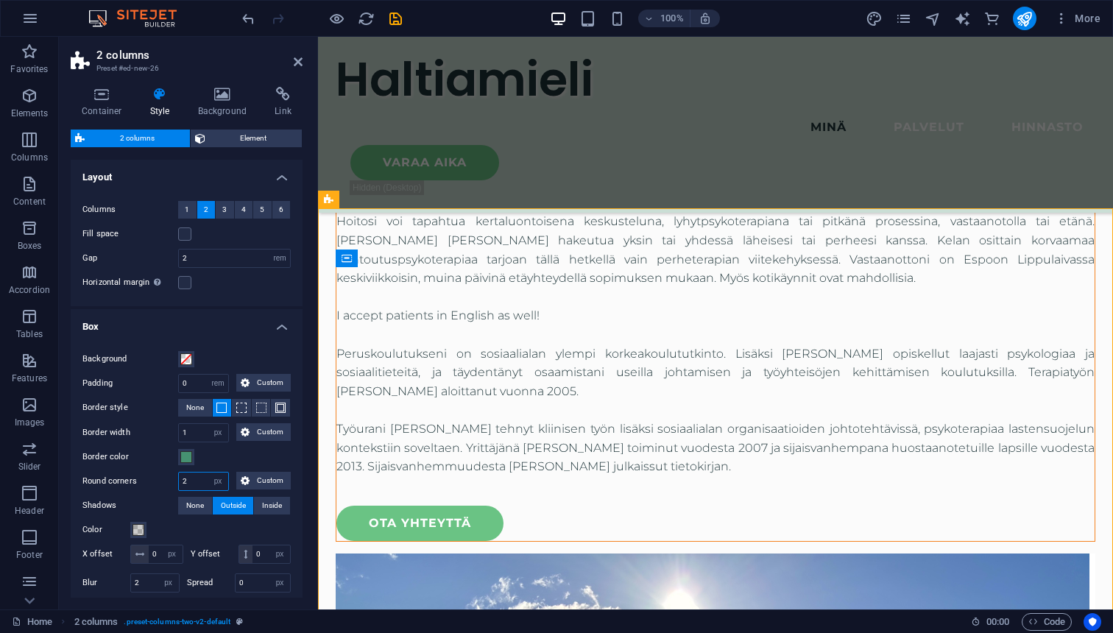
drag, startPoint x: 201, startPoint y: 481, endPoint x: 172, endPoint y: 480, distance: 28.7
click at [179, 480] on input "2" at bounding box center [203, 482] width 49 height 18
type input "0"
click at [196, 503] on span "None" at bounding box center [195, 506] width 18 height 18
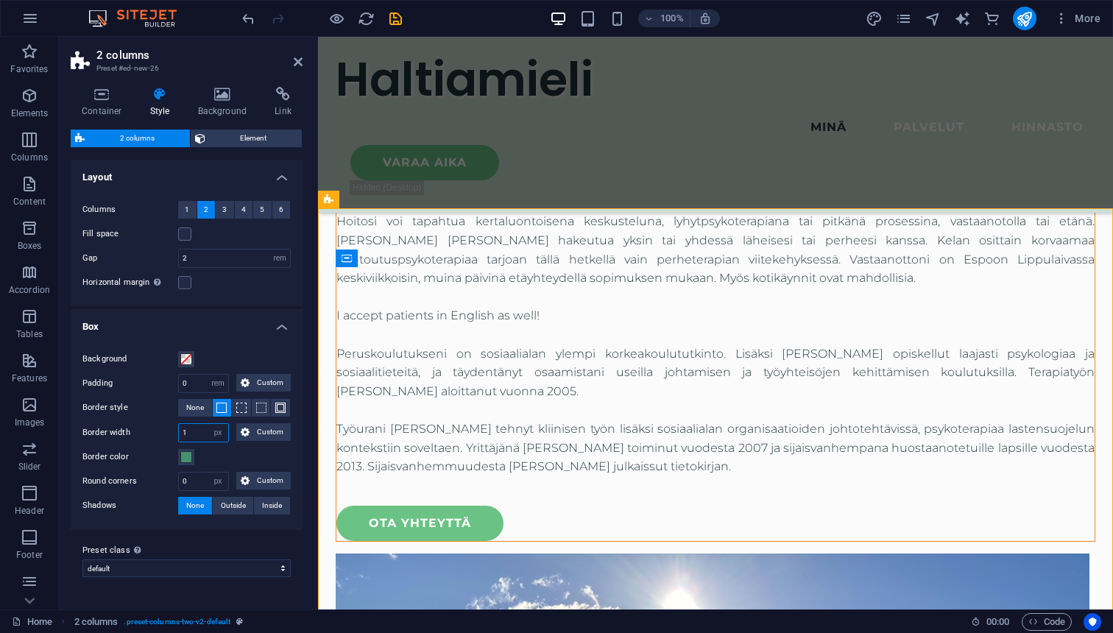
click at [199, 433] on input "1" at bounding box center [203, 433] width 49 height 18
click at [200, 382] on input "0" at bounding box center [203, 384] width 49 height 18
click at [231, 353] on div "Background" at bounding box center [186, 359] width 208 height 18
drag, startPoint x: 199, startPoint y: 382, endPoint x: 180, endPoint y: 382, distance: 18.4
click at [180, 382] on input "5" at bounding box center [203, 384] width 49 height 18
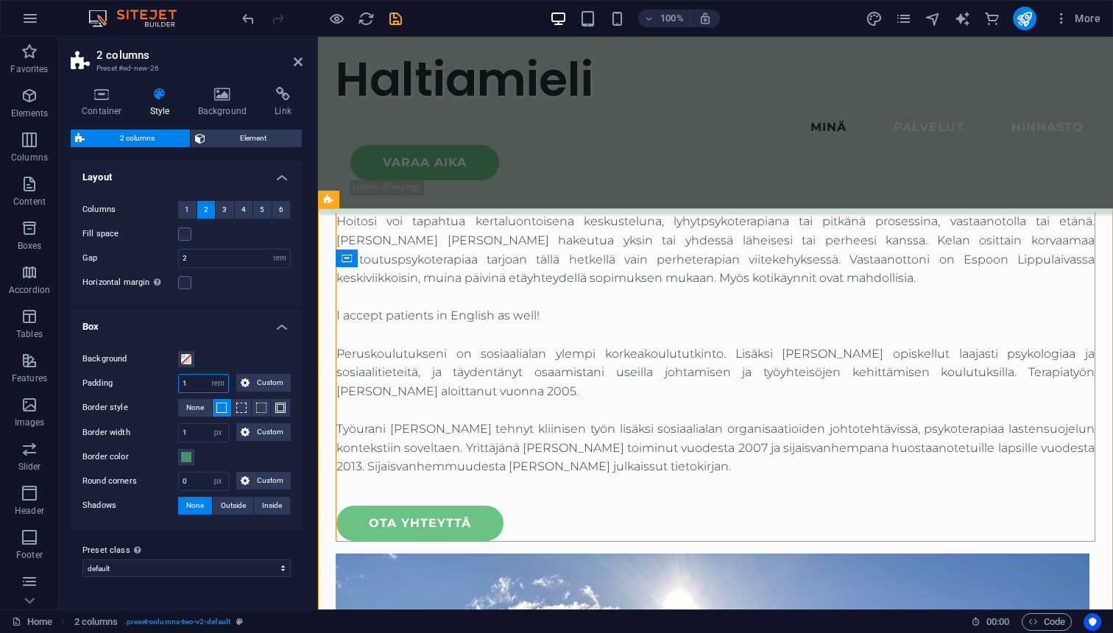
type input "1"
click at [244, 361] on div "Background" at bounding box center [186, 359] width 208 height 18
click at [185, 360] on span at bounding box center [186, 359] width 12 height 12
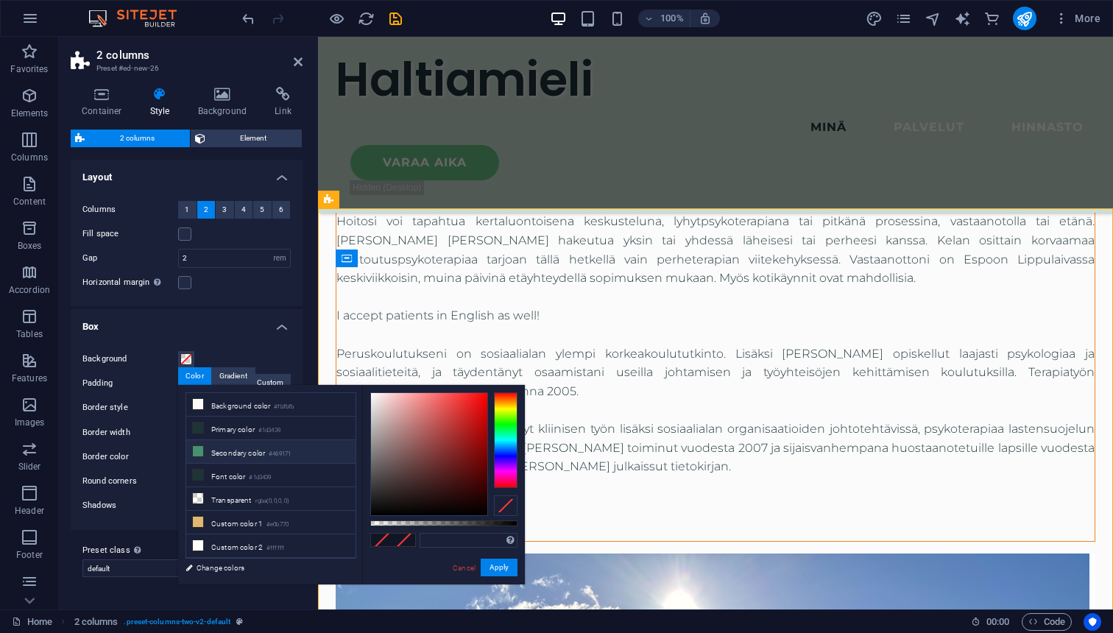
click at [202, 453] on icon at bounding box center [198, 451] width 10 height 10
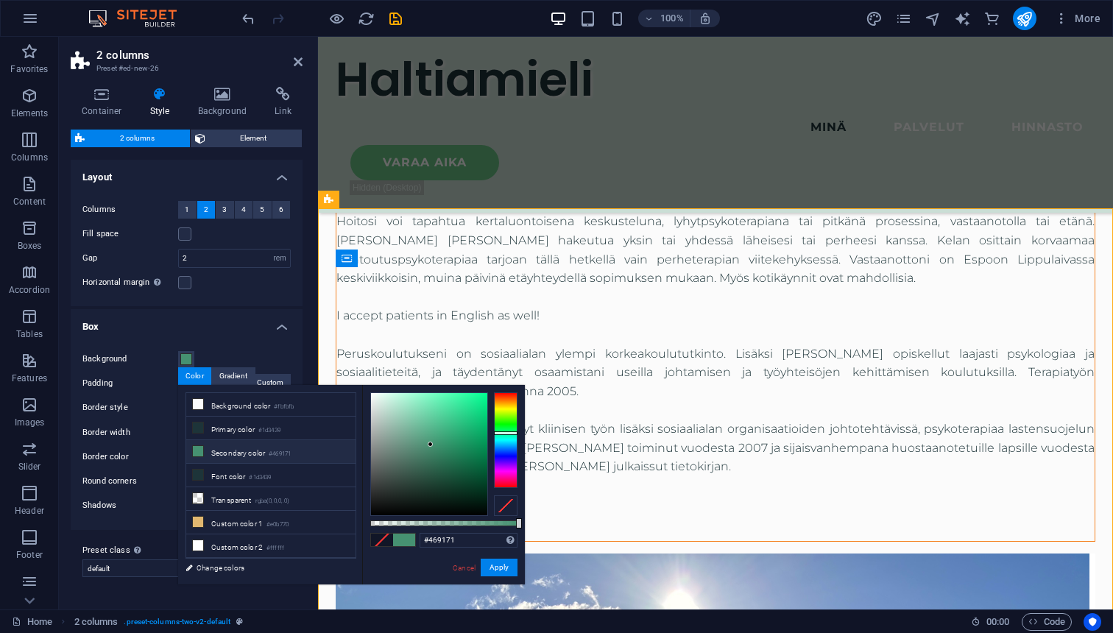
click at [282, 350] on div "Background" at bounding box center [186, 359] width 208 height 18
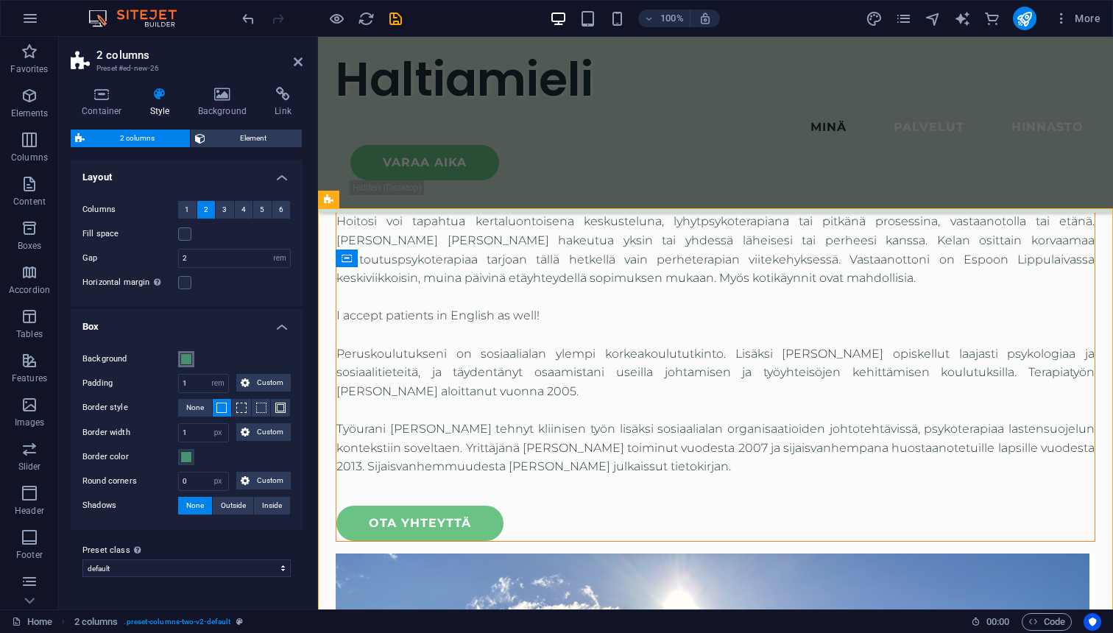
click at [191, 359] on span at bounding box center [186, 359] width 12 height 12
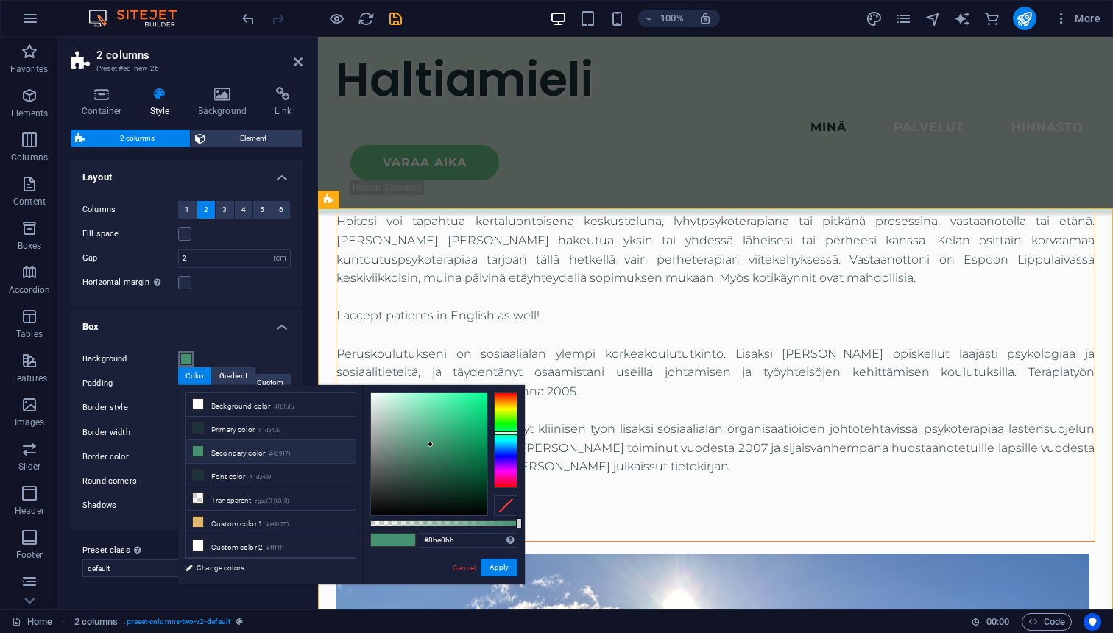
click at [414, 407] on div at bounding box center [429, 454] width 116 height 122
click at [399, 406] on div at bounding box center [429, 454] width 116 height 122
click at [395, 406] on div at bounding box center [429, 454] width 116 height 122
click at [501, 567] on button "Apply" at bounding box center [499, 568] width 37 height 18
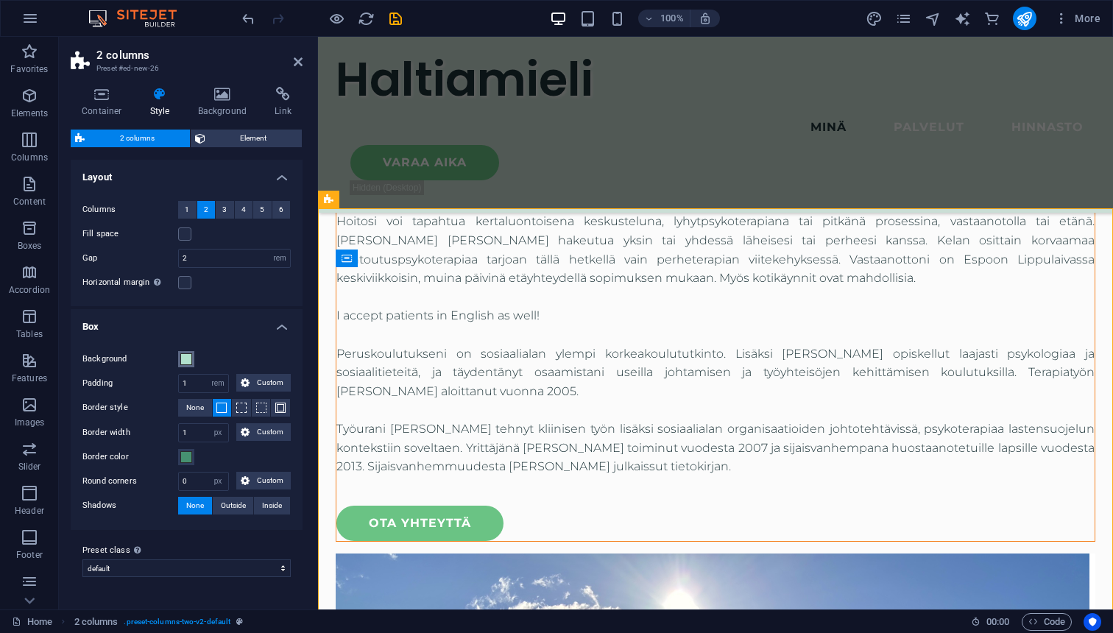
click at [187, 361] on span at bounding box center [186, 359] width 12 height 12
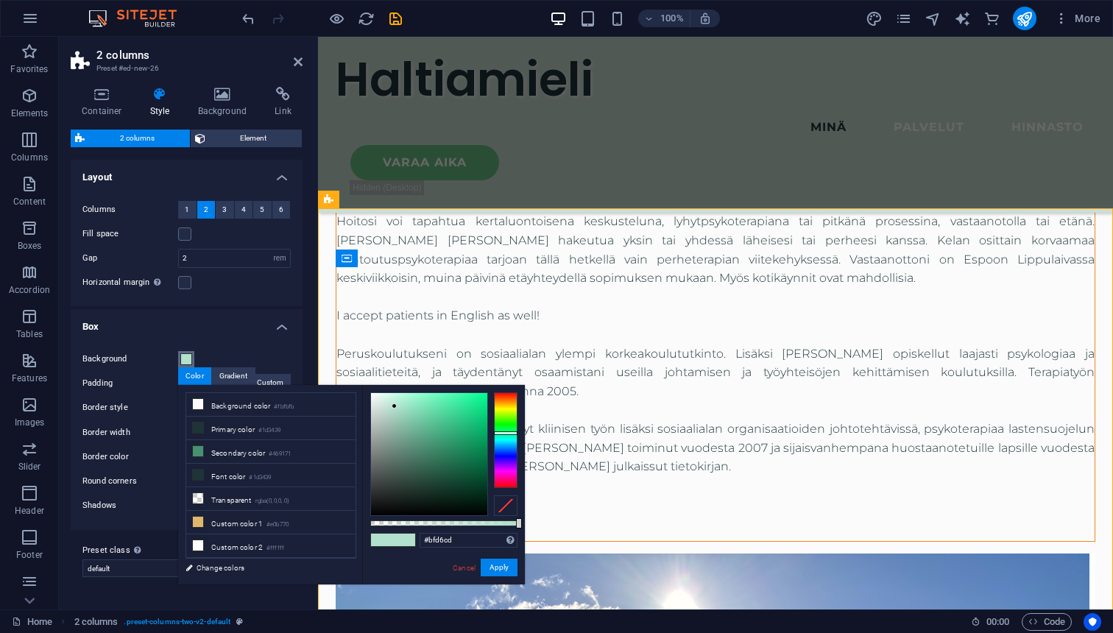
click at [383, 411] on div at bounding box center [429, 454] width 116 height 122
click at [381, 401] on div at bounding box center [429, 454] width 116 height 122
click at [287, 348] on div "Background Padding 1 px rem % vw vh Custom Custom 1 px rem % vw vh 1 px rem % v…" at bounding box center [187, 433] width 238 height 194
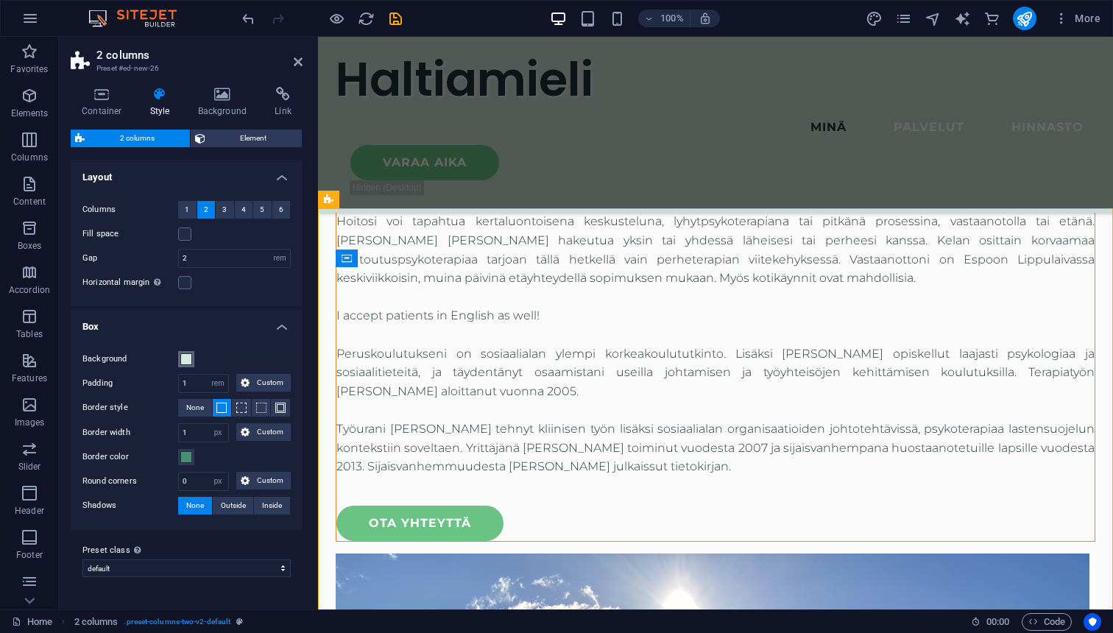
click at [189, 362] on span at bounding box center [186, 359] width 12 height 12
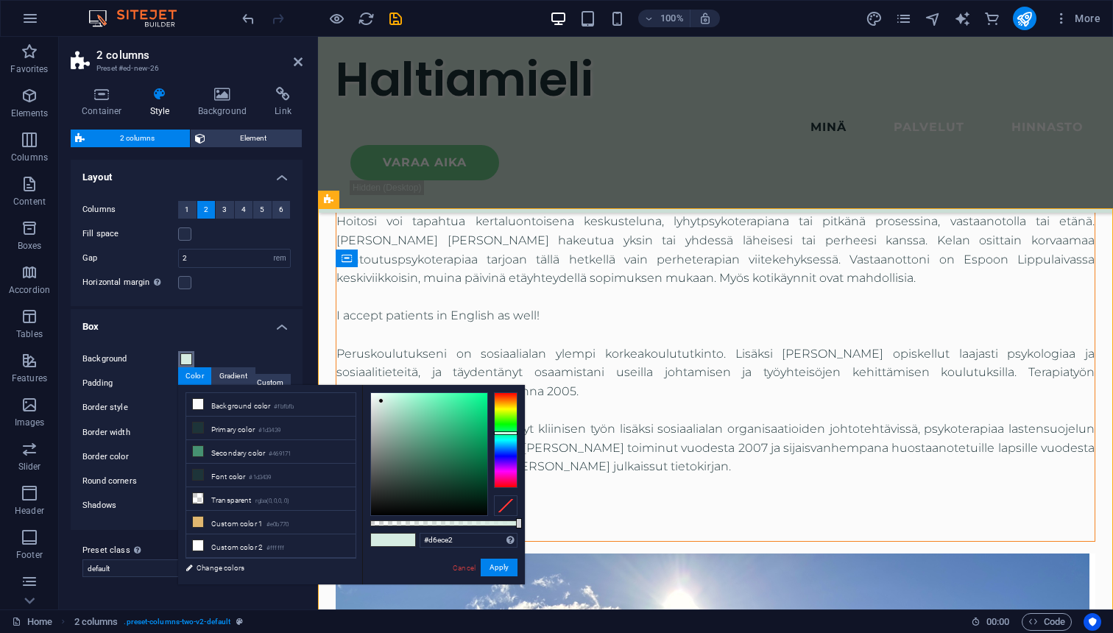
type input "#e6efeb"
click at [375, 400] on div at bounding box center [429, 454] width 116 height 122
click at [289, 294] on div "Columns 1 2 3 4 5 6 Fill space Gap 2 px rem % vw vh Horizontal margin Only if t…" at bounding box center [187, 246] width 238 height 120
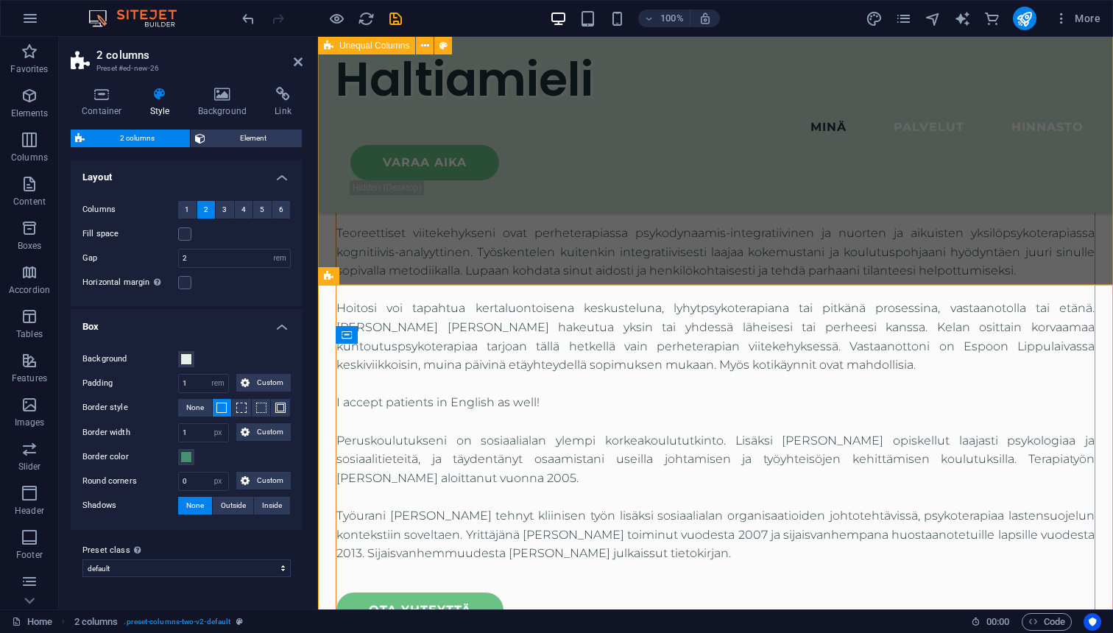
scroll to position [2008, 0]
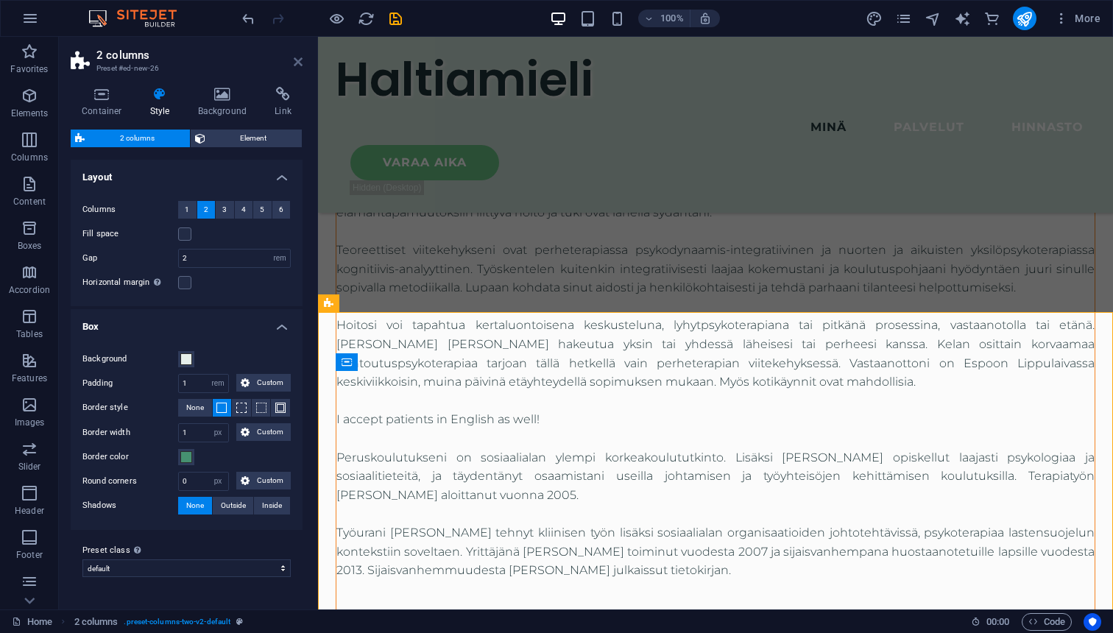
click at [296, 61] on icon at bounding box center [298, 62] width 9 height 12
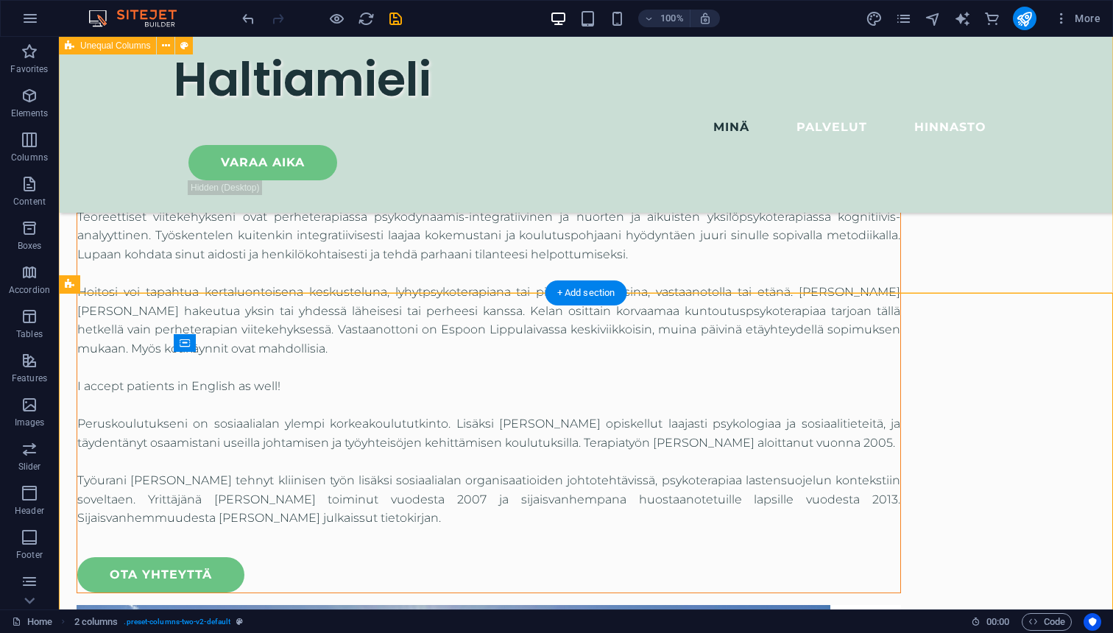
click at [706, 237] on div "[PERSON_NAME] työelämän ja työssäjaksamisen kriiseihin, perhe- ja elämänvaihekr…" at bounding box center [586, 620] width 1054 height 1366
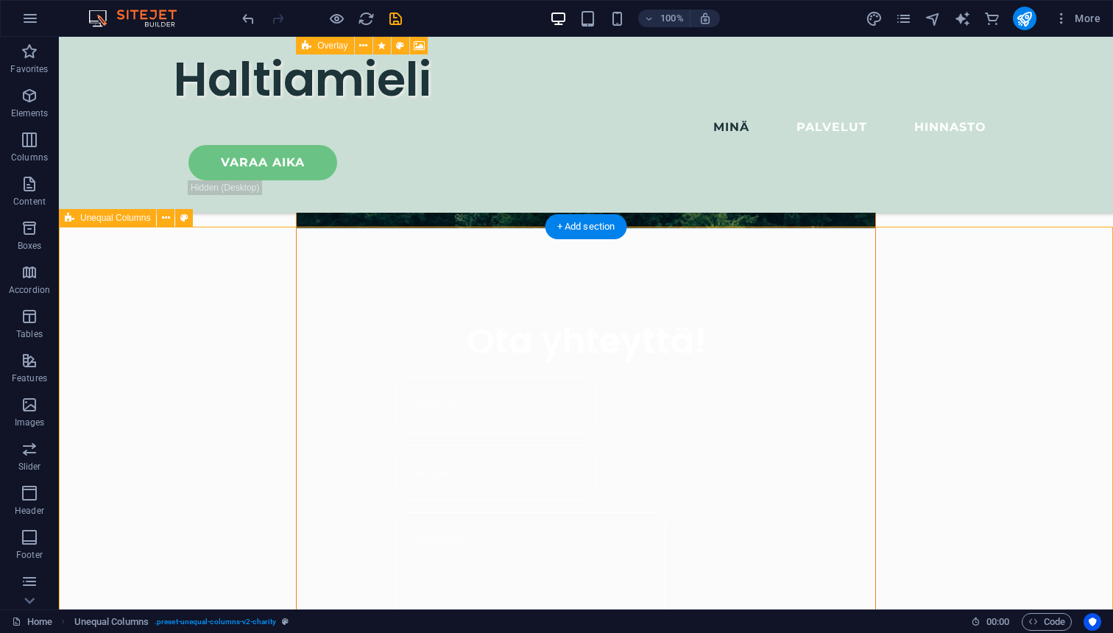
scroll to position [1007, 0]
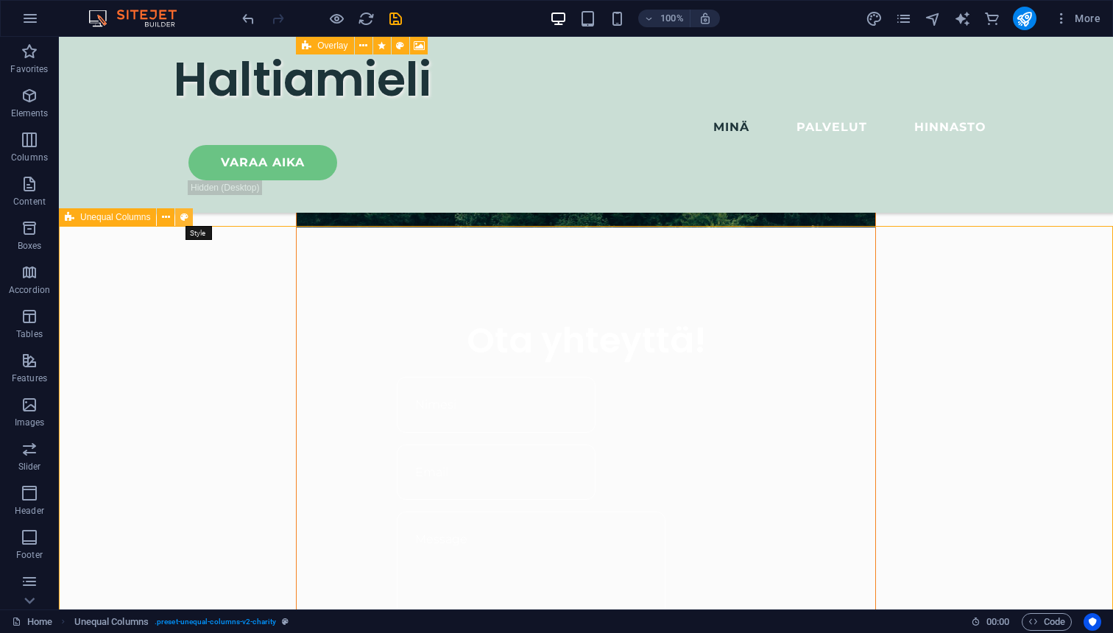
click at [185, 217] on icon at bounding box center [184, 217] width 8 height 15
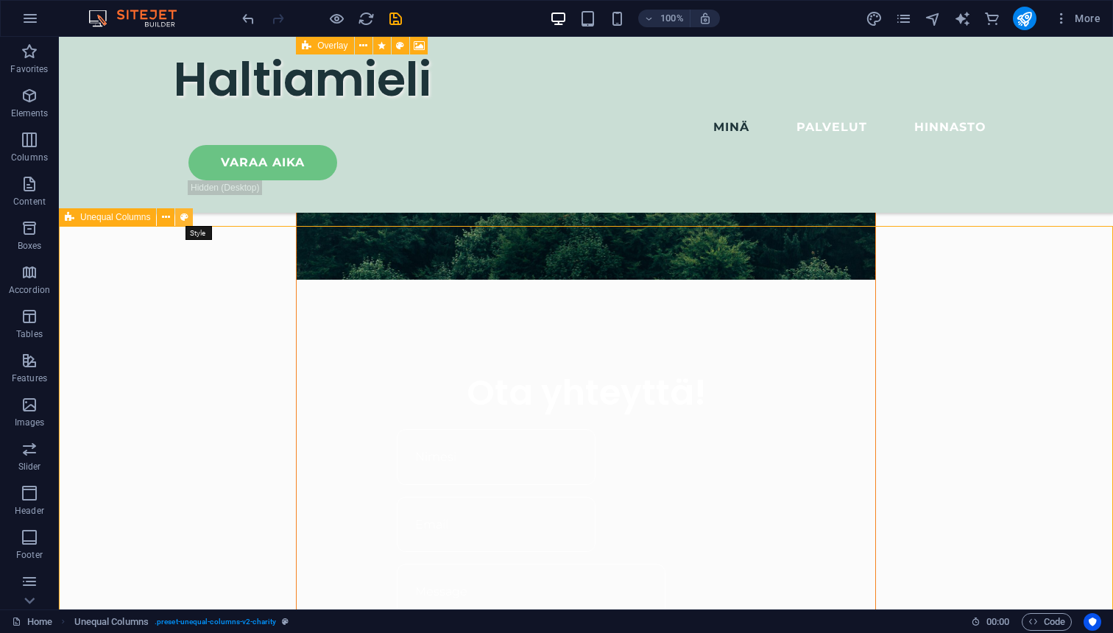
select select "%"
select select "rem"
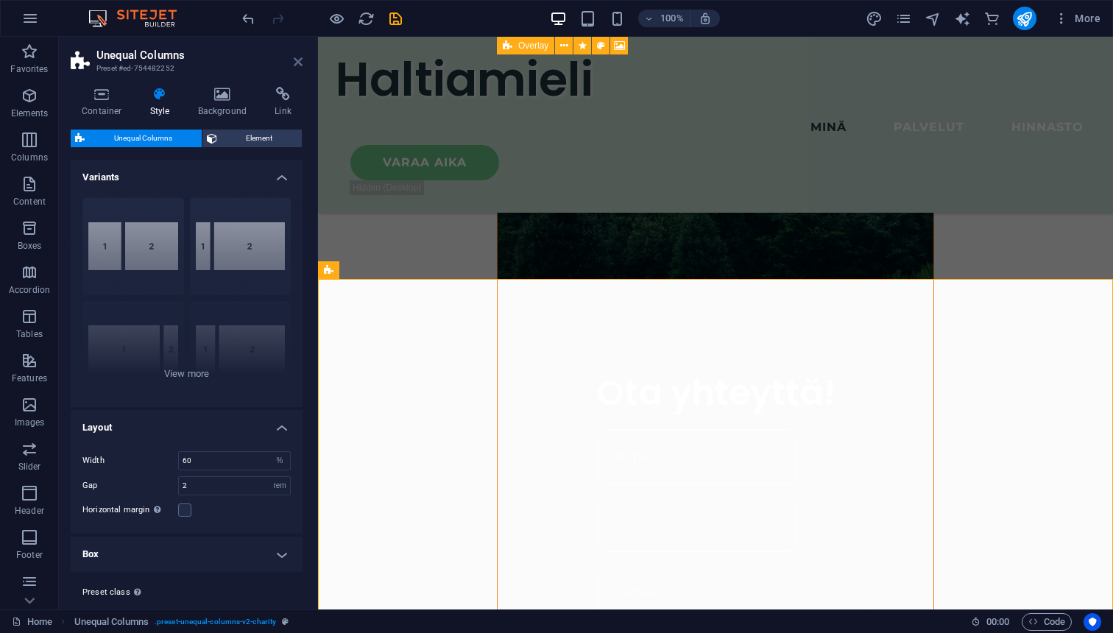
drag, startPoint x: 299, startPoint y: 66, endPoint x: 232, endPoint y: 43, distance: 70.8
click at [299, 66] on icon at bounding box center [298, 62] width 9 height 12
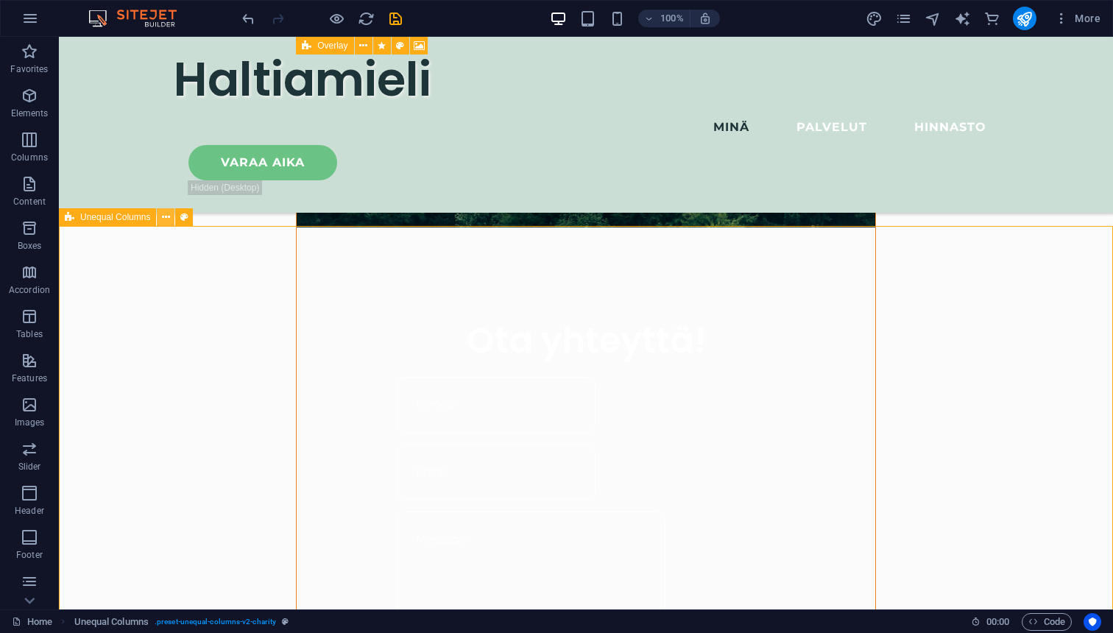
click at [165, 219] on icon at bounding box center [166, 217] width 8 height 15
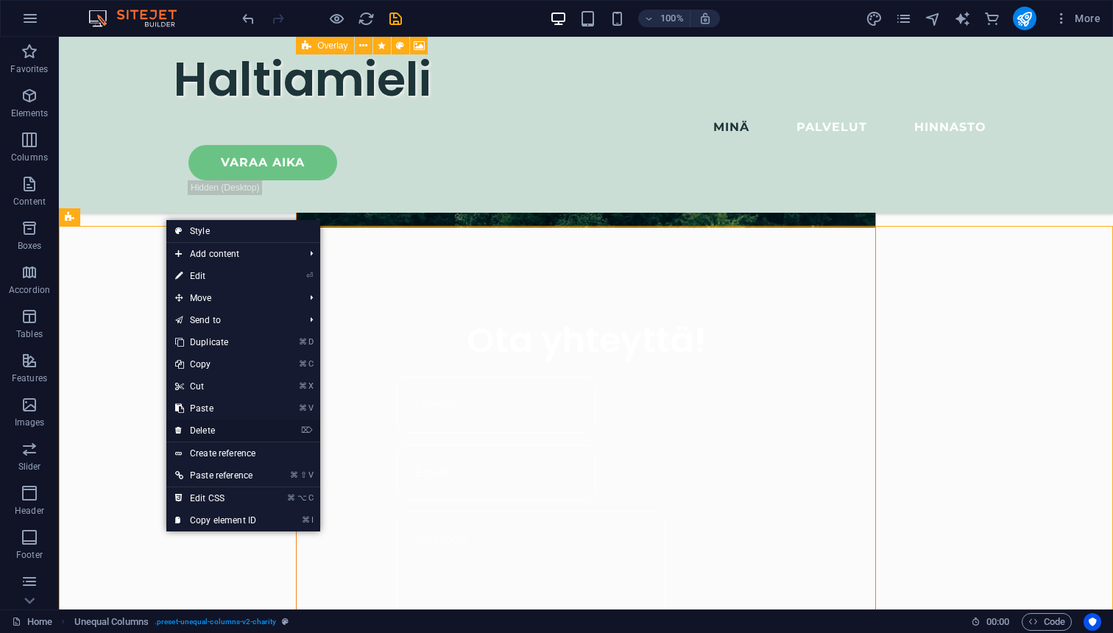
click at [197, 430] on link "⌦ Delete" at bounding box center [215, 431] width 99 height 22
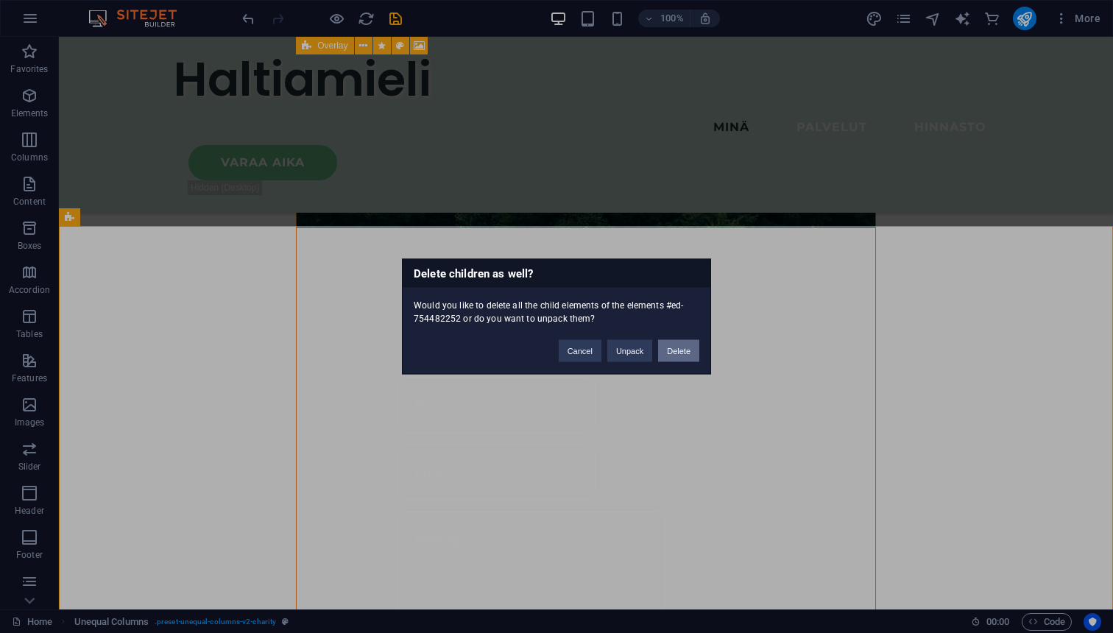
click at [681, 350] on button "Delete" at bounding box center [678, 351] width 41 height 22
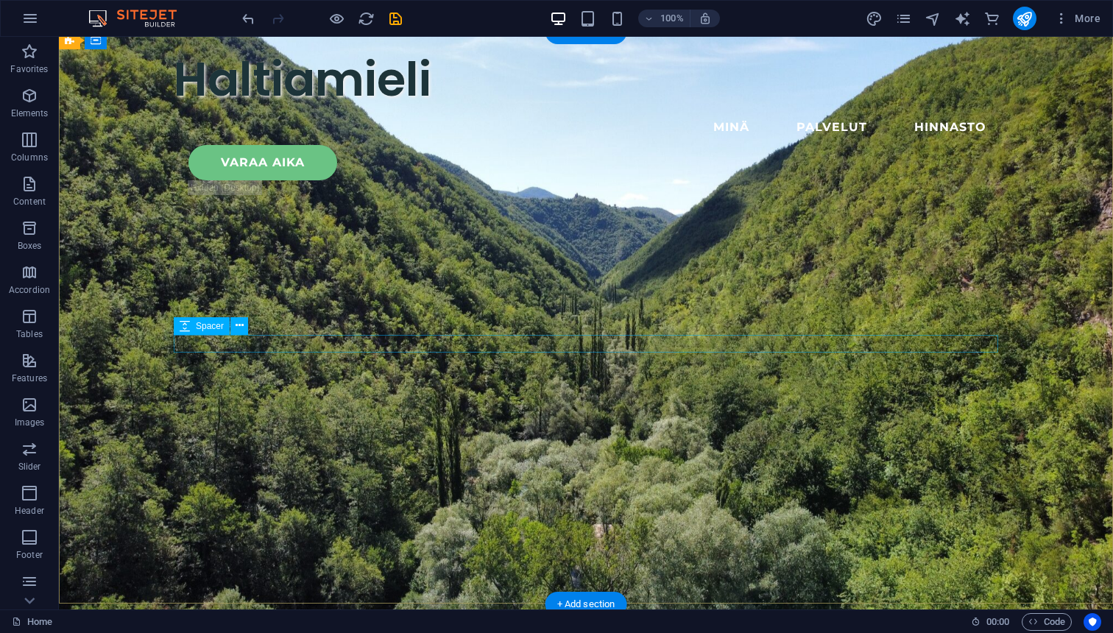
scroll to position [6, 0]
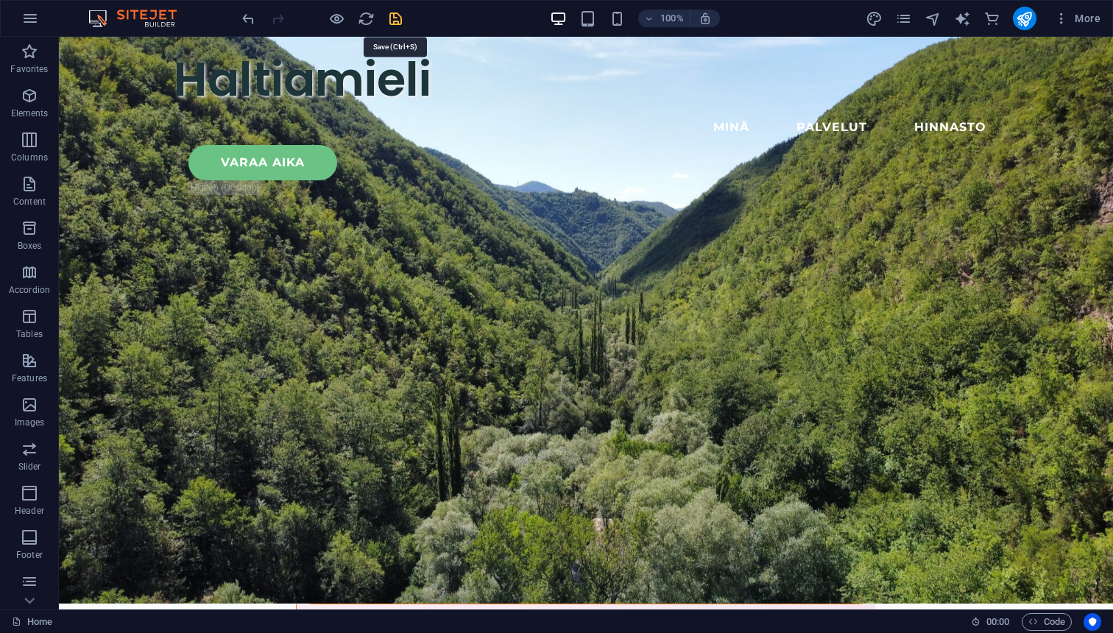
click at [399, 24] on icon "save" at bounding box center [395, 18] width 17 height 17
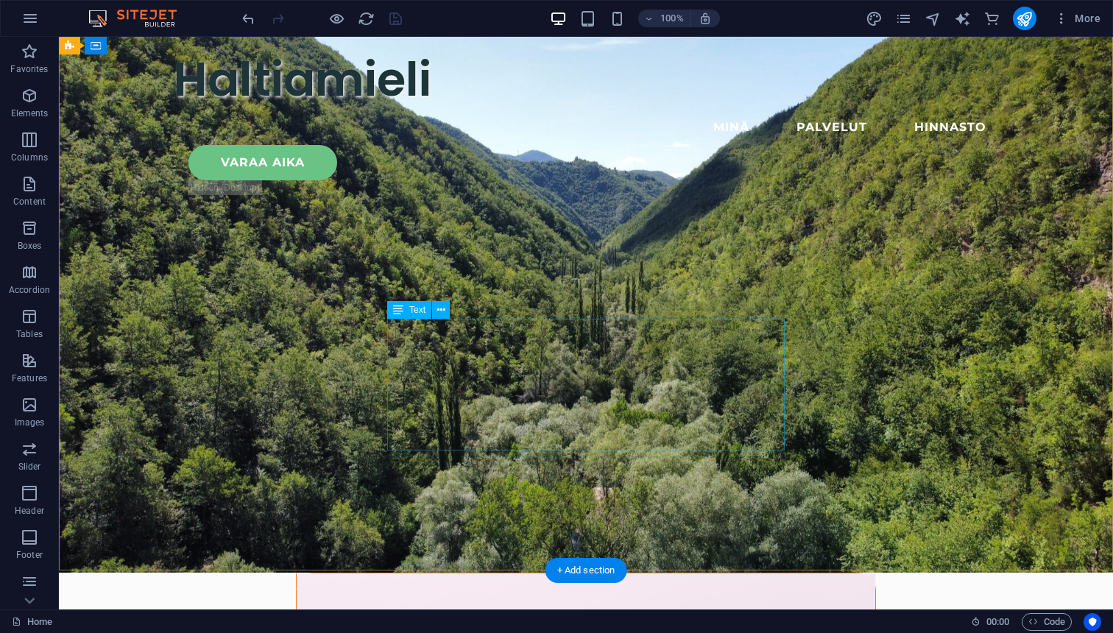
scroll to position [39, 0]
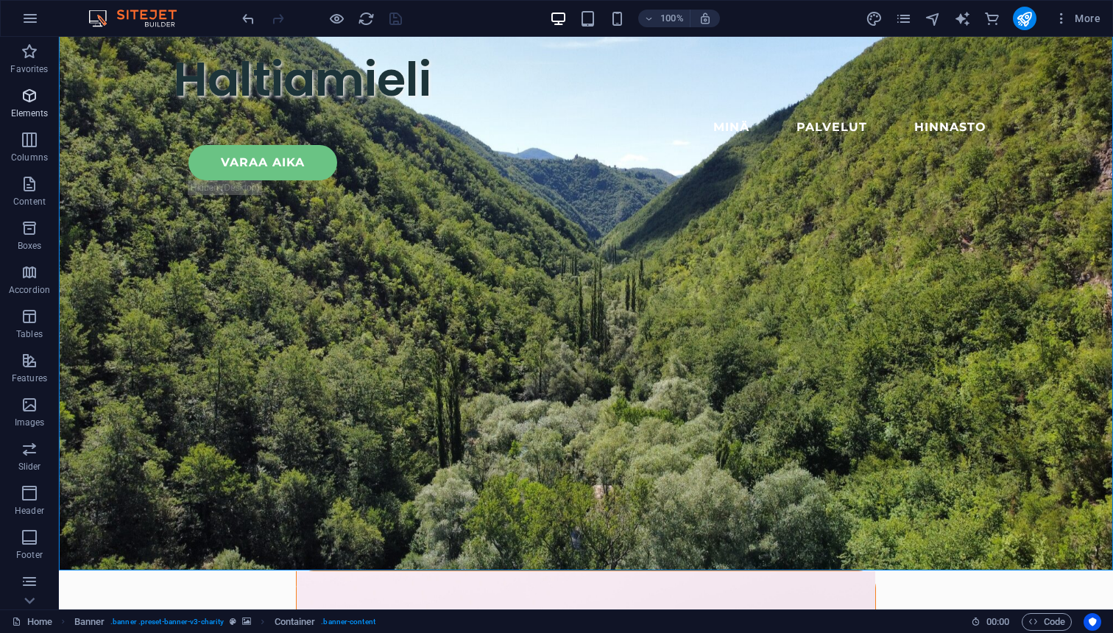
click at [29, 99] on icon "button" at bounding box center [30, 96] width 18 height 18
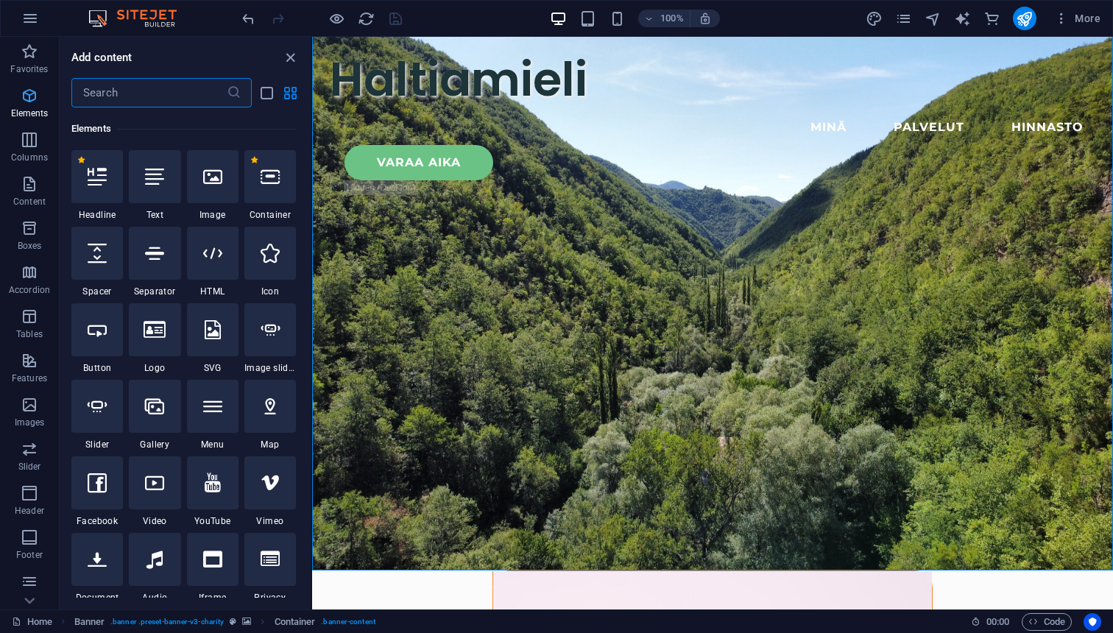
scroll to position [157, 0]
click at [205, 184] on div at bounding box center [213, 175] width 52 height 53
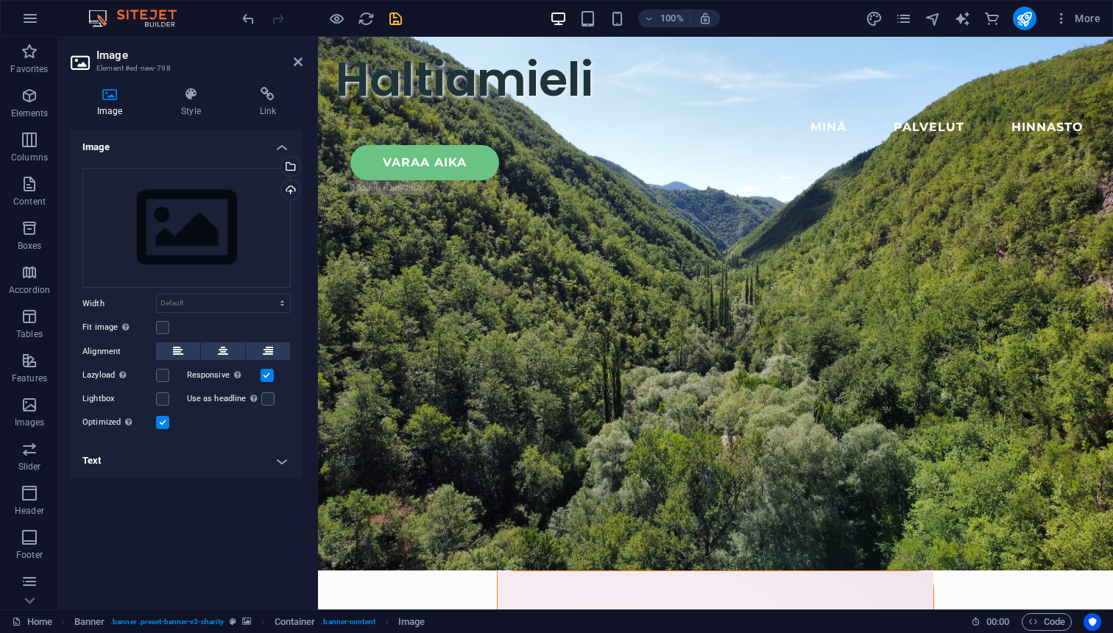
drag, startPoint x: 462, startPoint y: 143, endPoint x: 453, endPoint y: 204, distance: 61.7
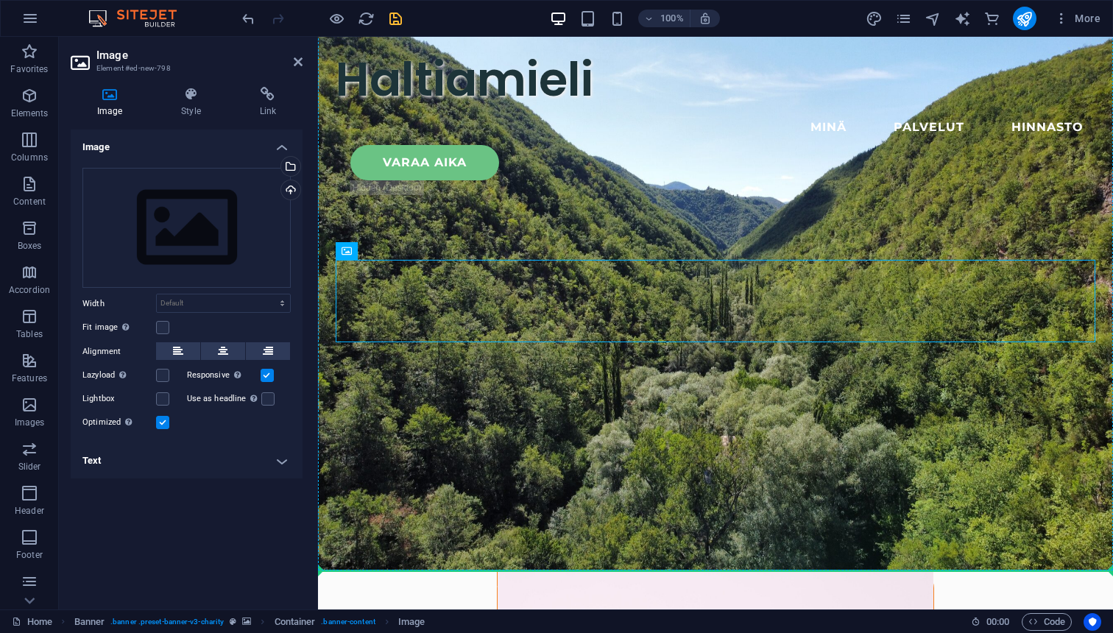
drag, startPoint x: 465, startPoint y: 300, endPoint x: 434, endPoint y: 497, distance: 199.1
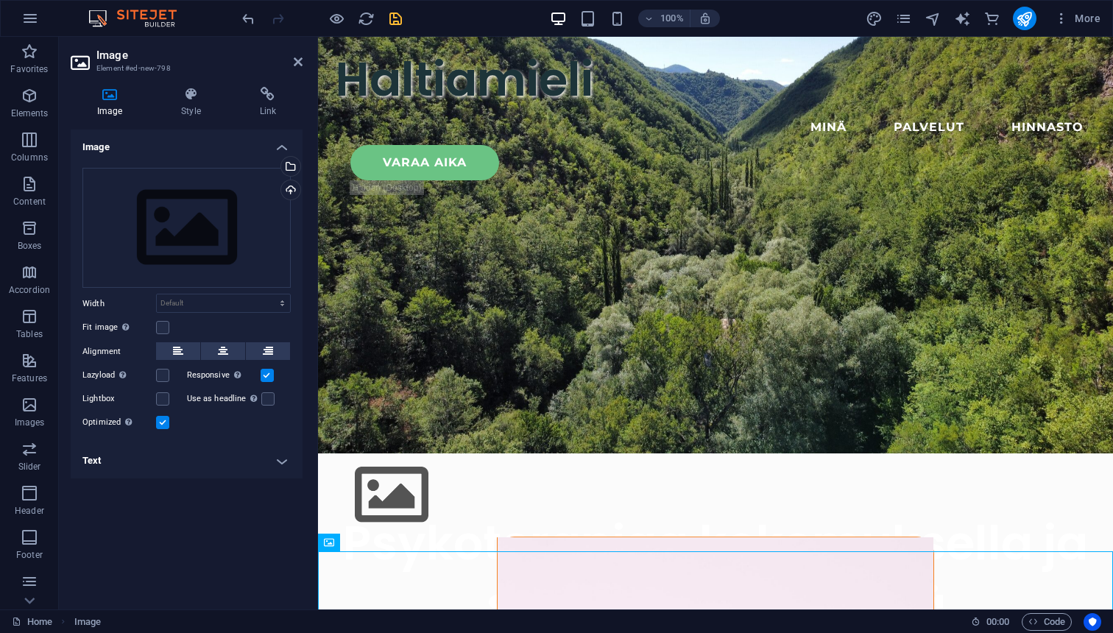
scroll to position [208, 0]
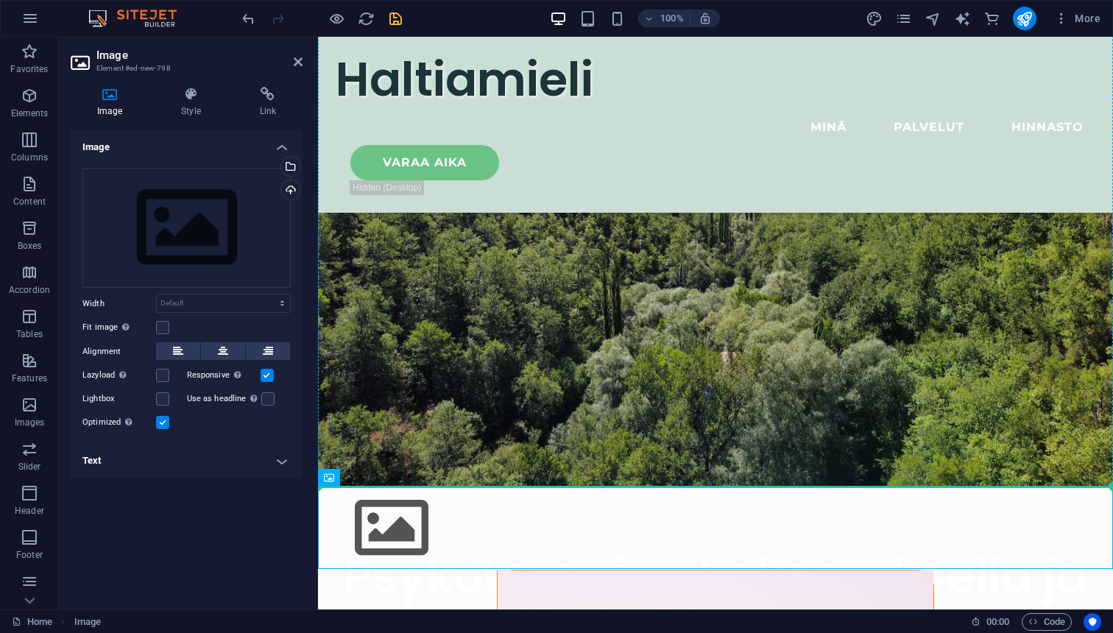
drag, startPoint x: 438, startPoint y: 513, endPoint x: 442, endPoint y: 442, distance: 70.8
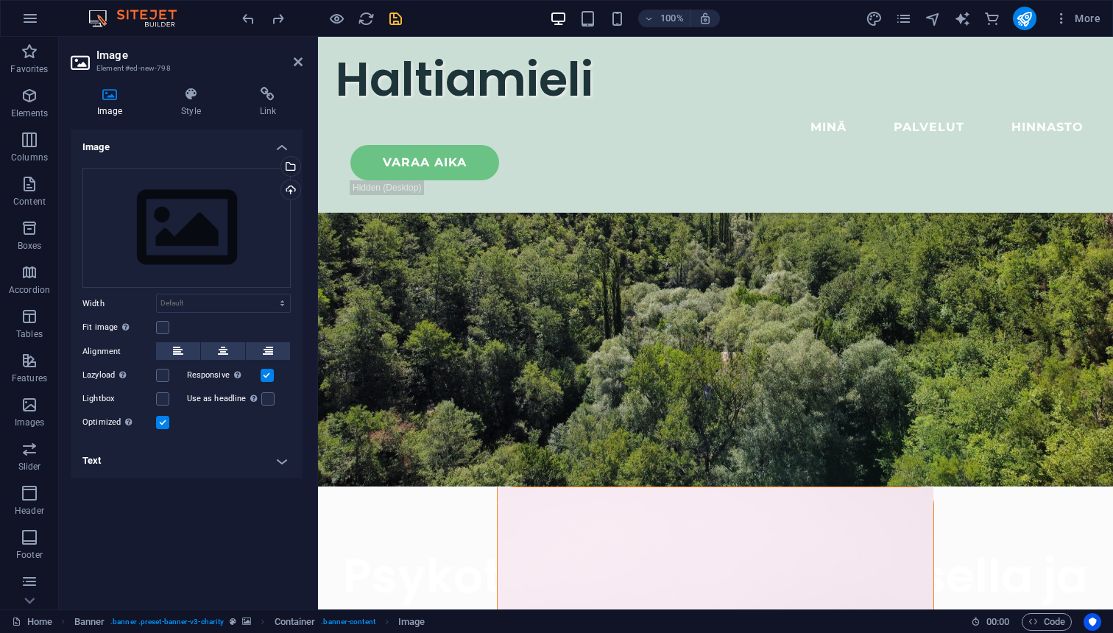
drag, startPoint x: 618, startPoint y: 224, endPoint x: 637, endPoint y: 344, distance: 121.5
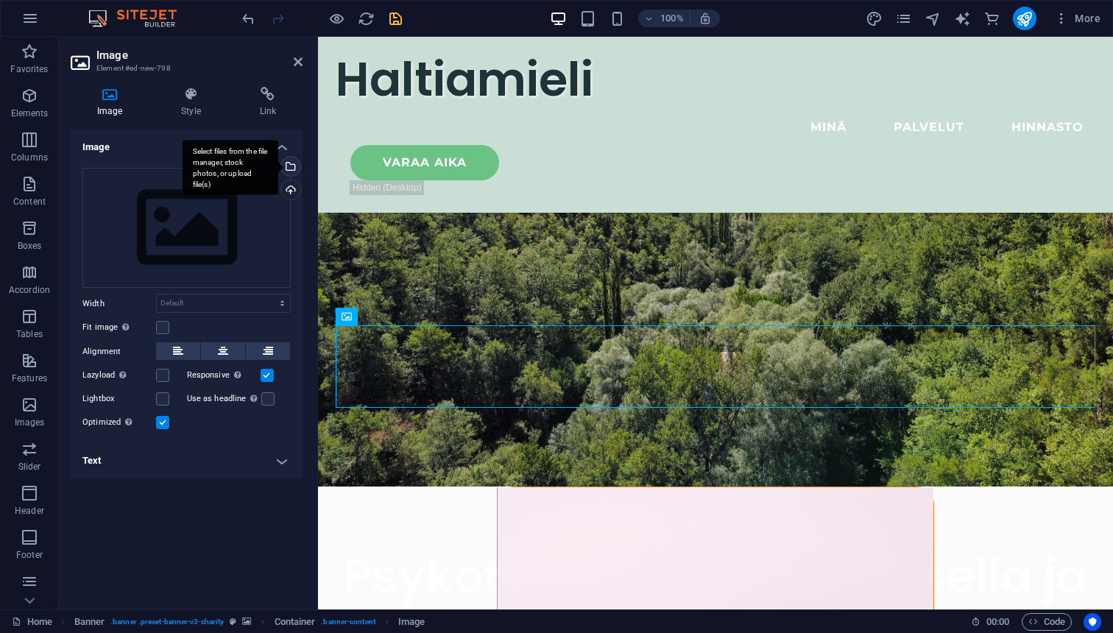
click at [292, 166] on div "Select files from the file manager, stock photos, or upload file(s)" at bounding box center [289, 168] width 22 height 22
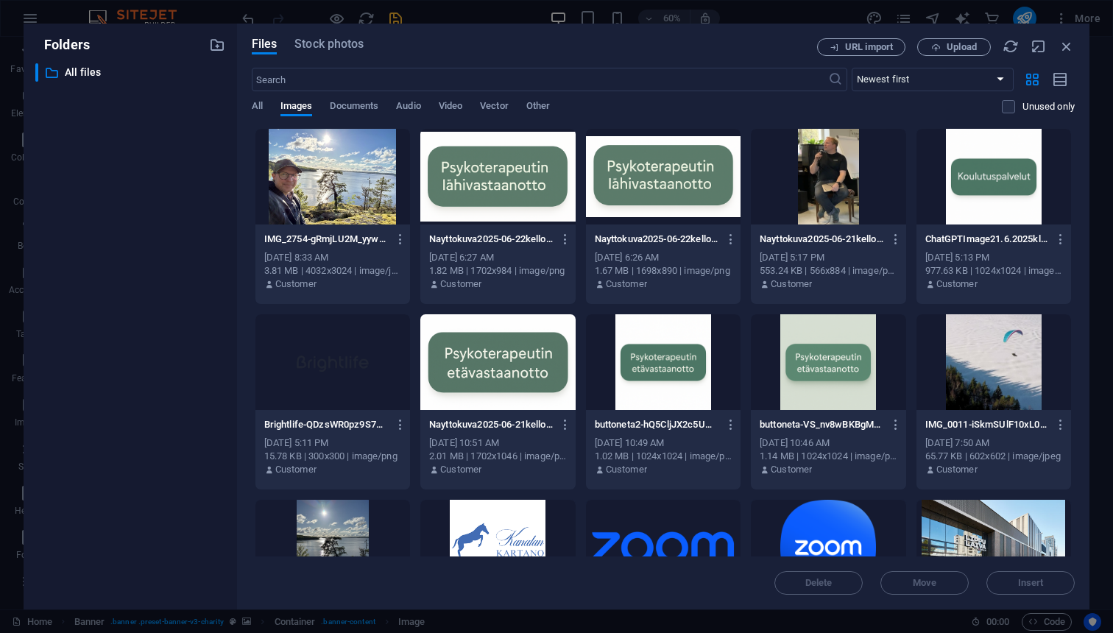
click at [386, 182] on div at bounding box center [332, 177] width 155 height 96
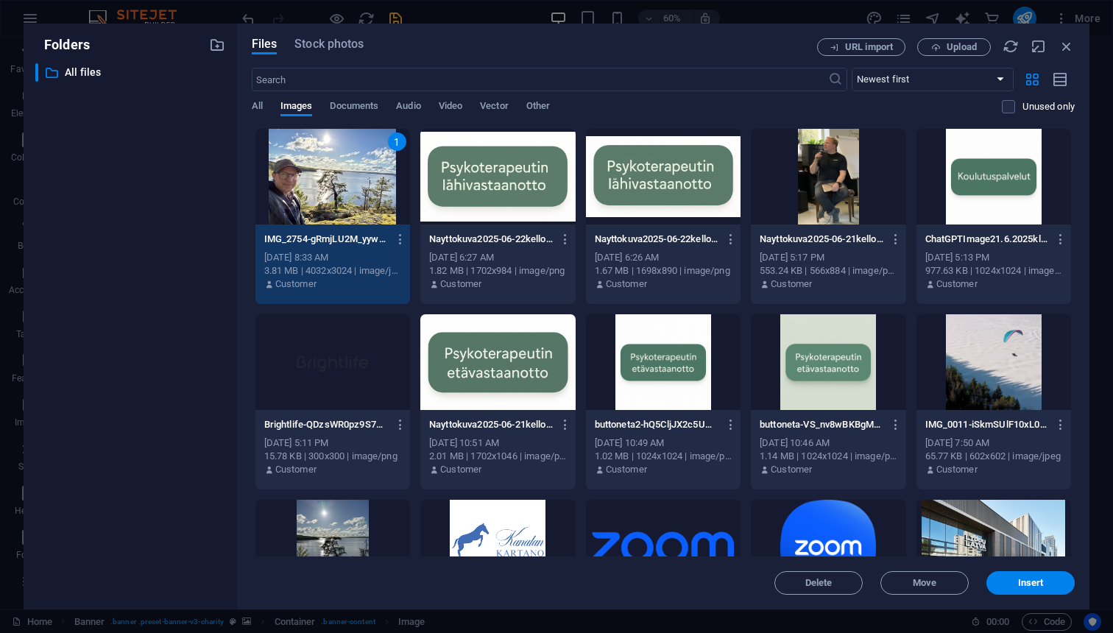
click at [369, 180] on div "1" at bounding box center [332, 177] width 155 height 96
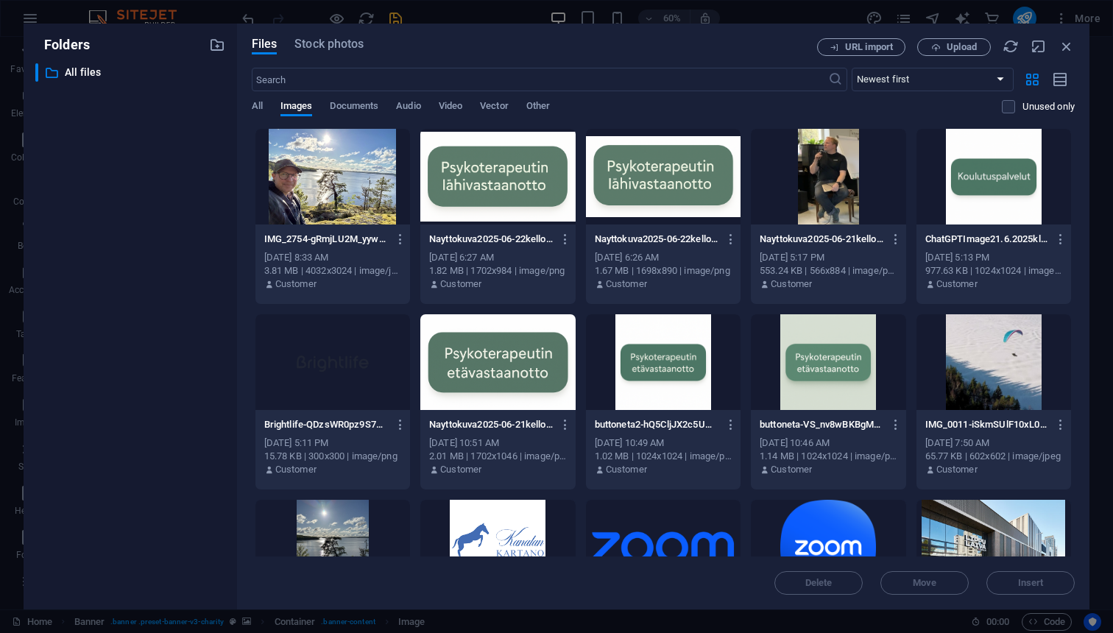
click at [369, 180] on div at bounding box center [332, 177] width 155 height 96
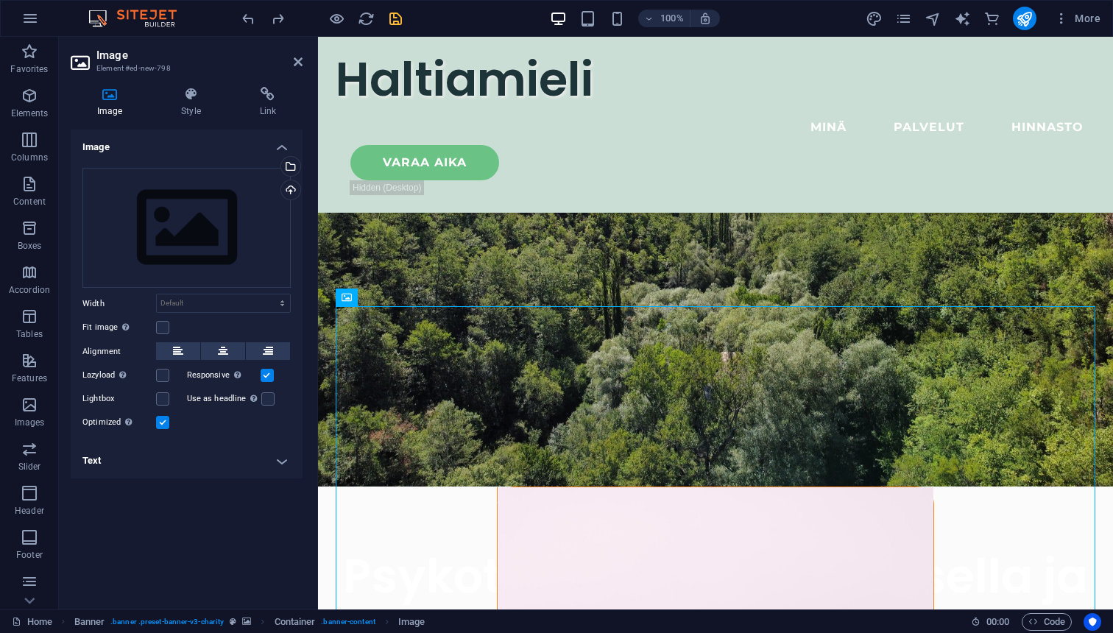
click at [303, 61] on aside "Image Element #ed-new-798 Image Style Link Image Drag files here, click to choo…" at bounding box center [188, 323] width 259 height 573
click at [298, 63] on icon at bounding box center [298, 62] width 9 height 12
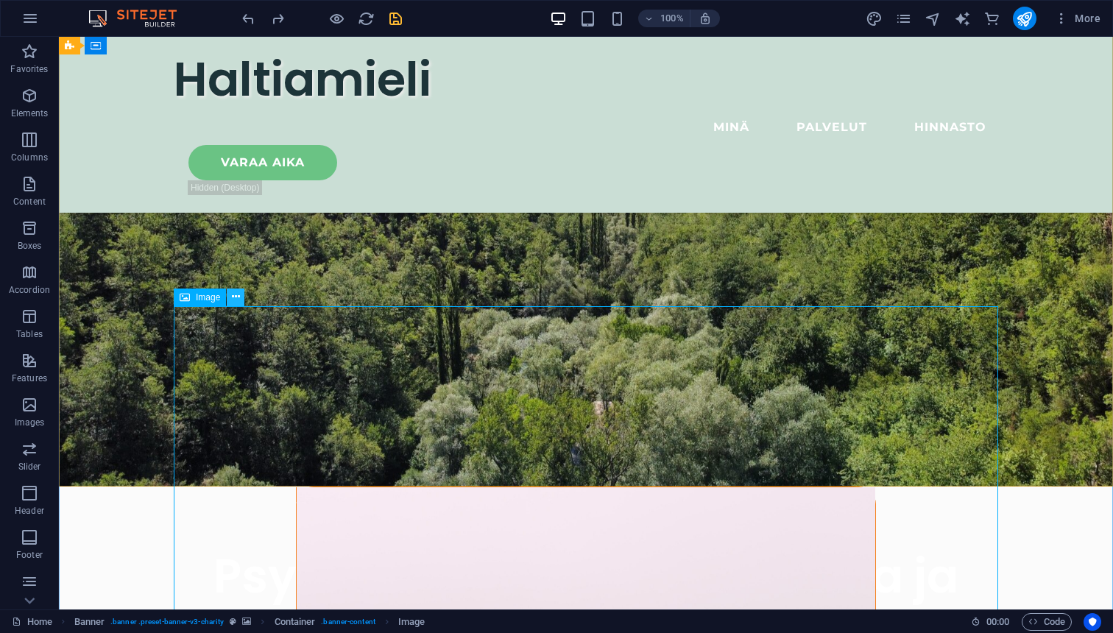
click at [240, 297] on icon at bounding box center [236, 296] width 8 height 15
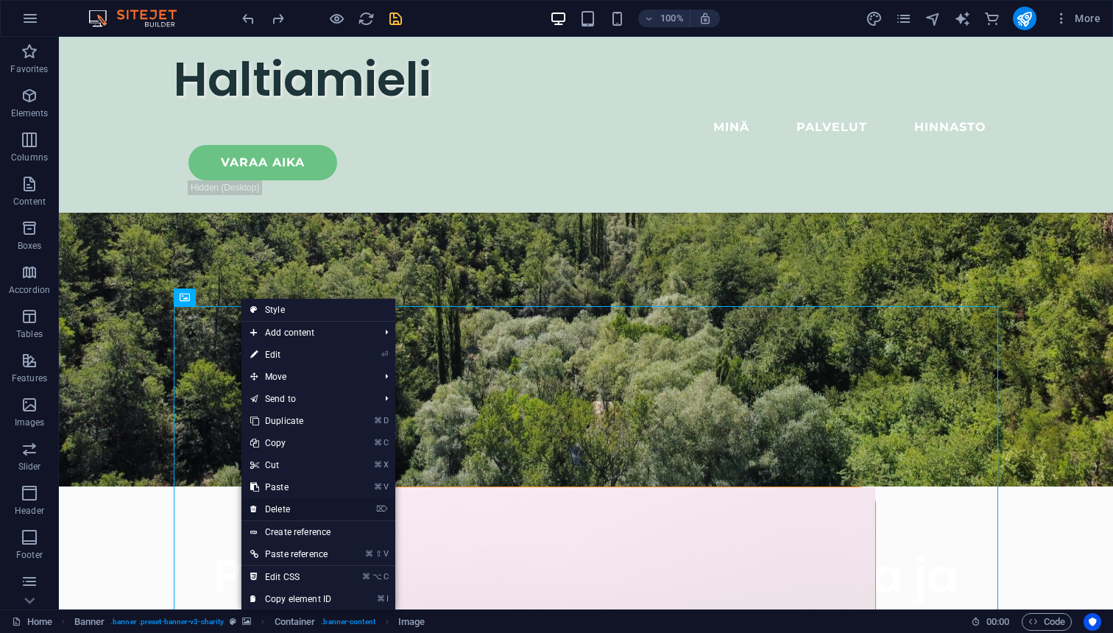
click at [286, 510] on link "⌦ Delete" at bounding box center [290, 509] width 99 height 22
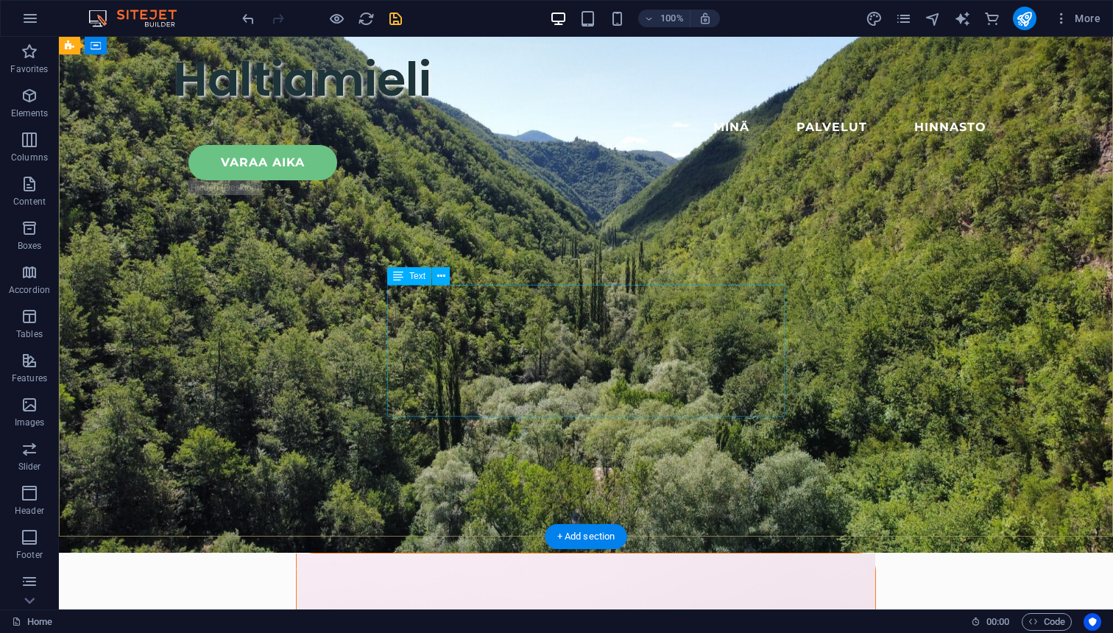
scroll to position [0, 0]
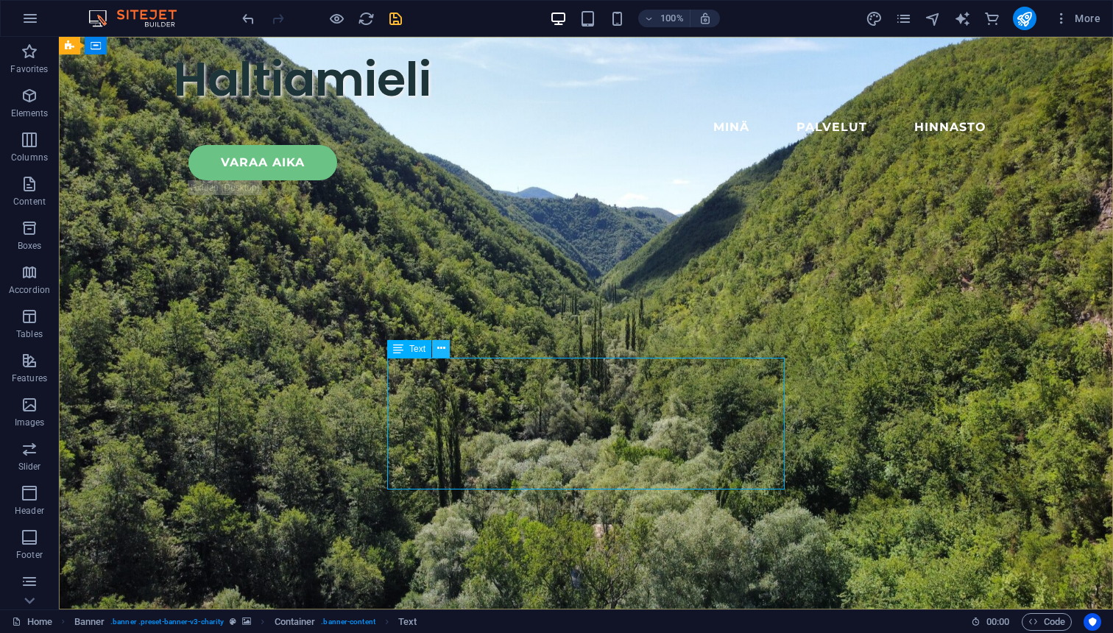
click at [442, 349] on icon at bounding box center [441, 348] width 8 height 15
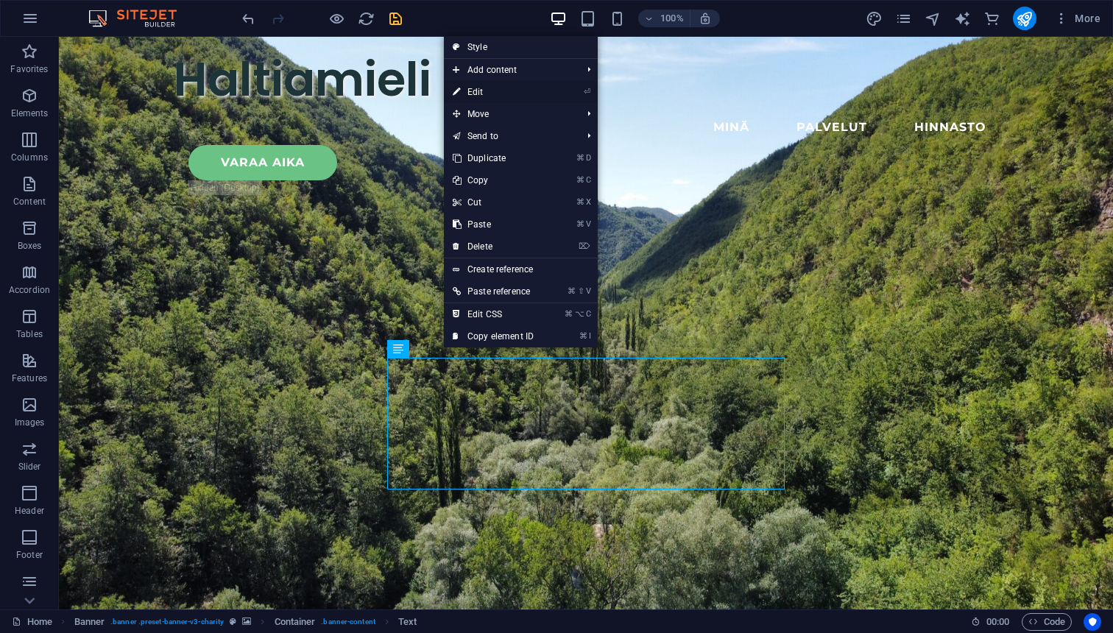
click at [483, 93] on link "⏎ Edit" at bounding box center [493, 92] width 99 height 22
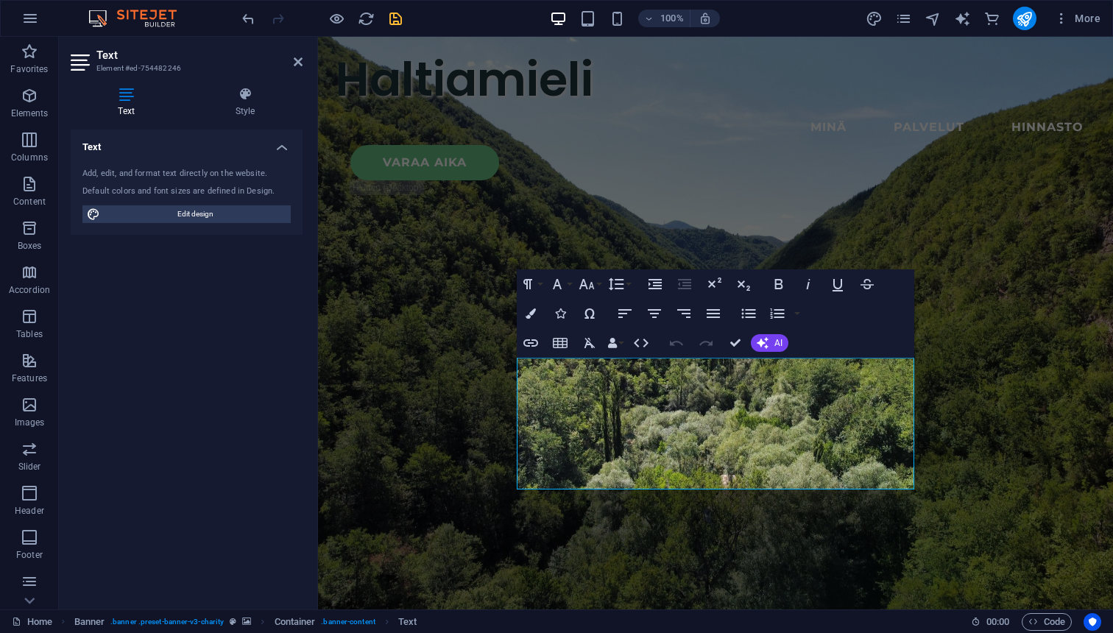
click at [128, 105] on h4 "Text" at bounding box center [129, 102] width 117 height 31
click at [168, 219] on span "Edit design" at bounding box center [196, 214] width 182 height 18
select select "px"
select select "300"
select select "px"
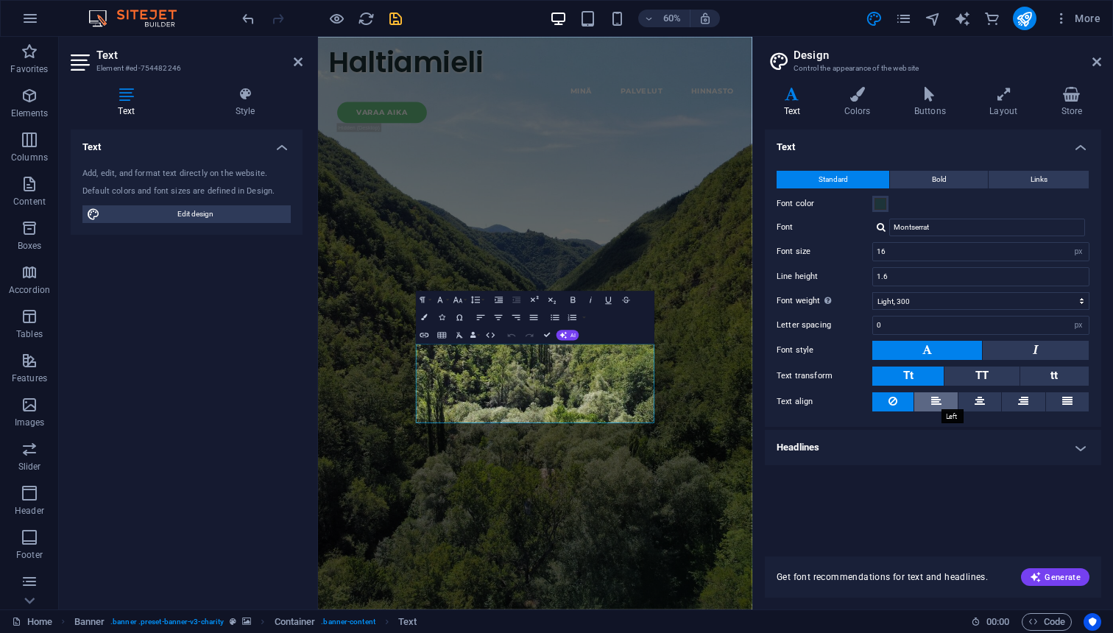
click at [938, 403] on icon at bounding box center [936, 401] width 10 height 18
click at [922, 497] on div "Text Standard Bold Links Font color Font Montserrat Font size 16 rem px Line he…" at bounding box center [933, 334] width 336 height 409
click at [938, 398] on icon at bounding box center [936, 401] width 10 height 18
click at [1097, 63] on icon at bounding box center [1096, 62] width 9 height 12
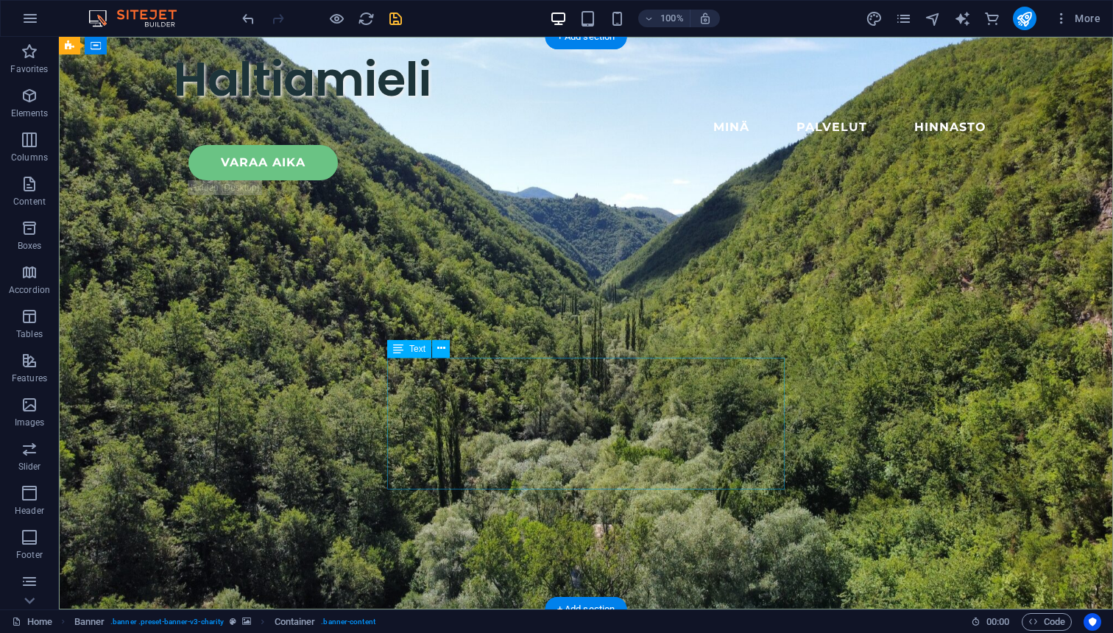
click at [409, 348] on span "Text" at bounding box center [417, 348] width 16 height 9
click at [439, 350] on icon at bounding box center [441, 348] width 8 height 15
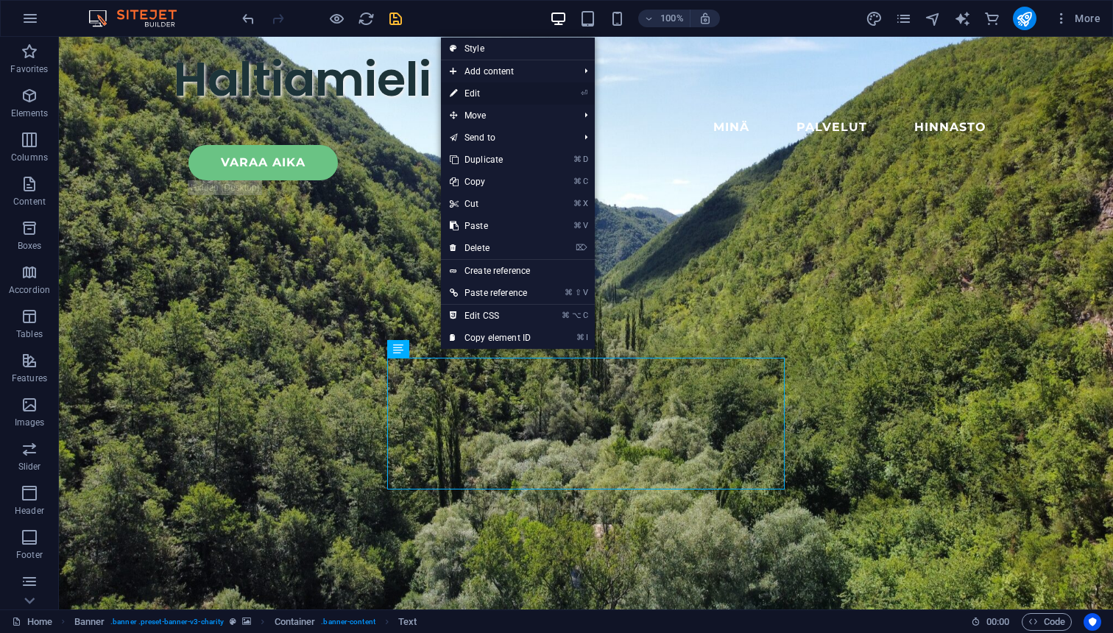
click at [482, 93] on link "⏎ Edit" at bounding box center [490, 93] width 99 height 22
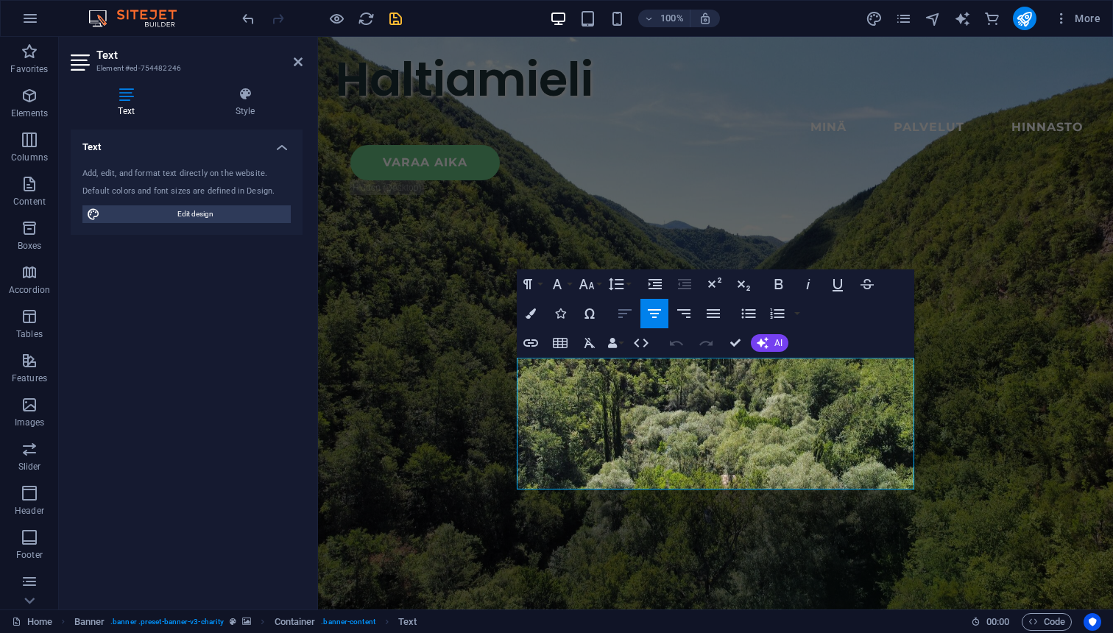
click at [628, 310] on icon "button" at bounding box center [624, 313] width 13 height 9
click at [620, 324] on button "Align Left" at bounding box center [625, 313] width 28 height 29
click at [713, 314] on icon "button" at bounding box center [713, 313] width 13 height 9
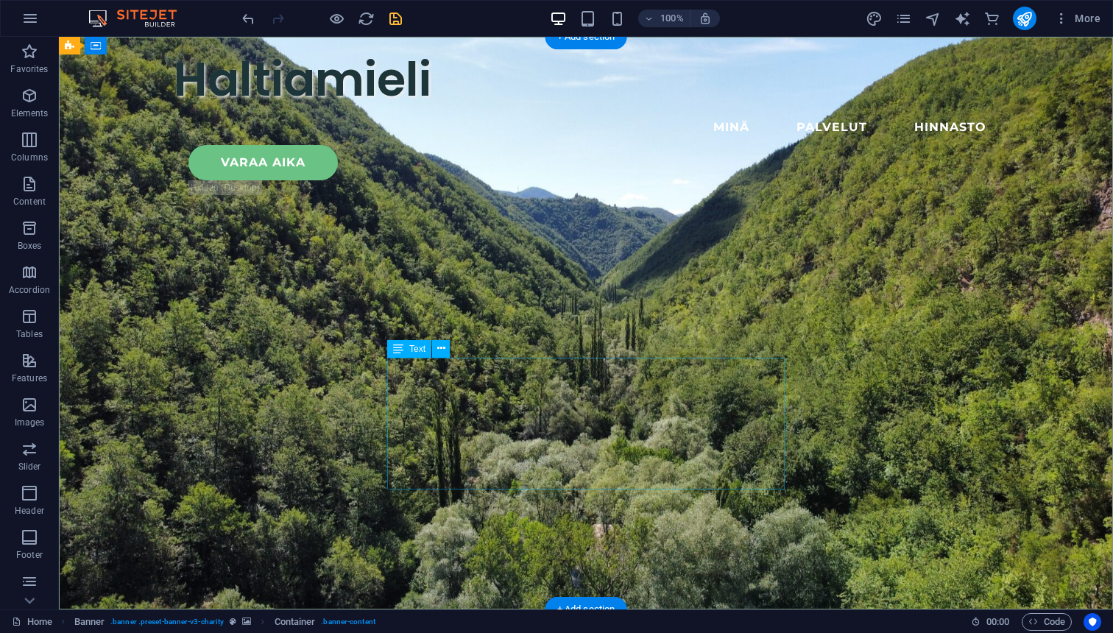
click at [438, 350] on icon at bounding box center [441, 348] width 8 height 15
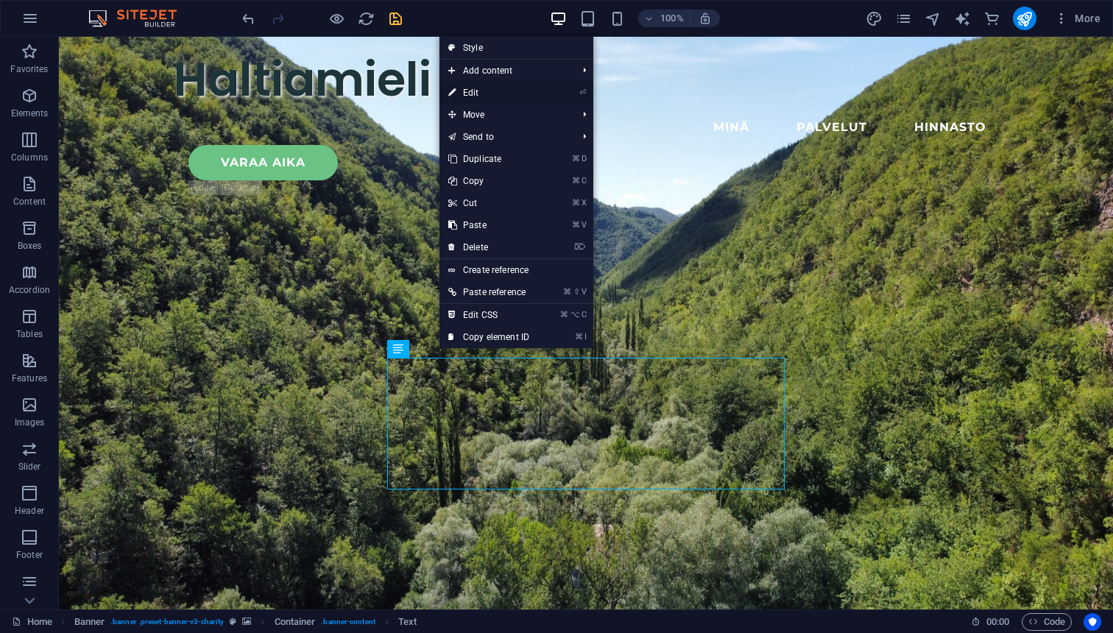
click at [478, 93] on link "⏎ Edit" at bounding box center [488, 93] width 99 height 22
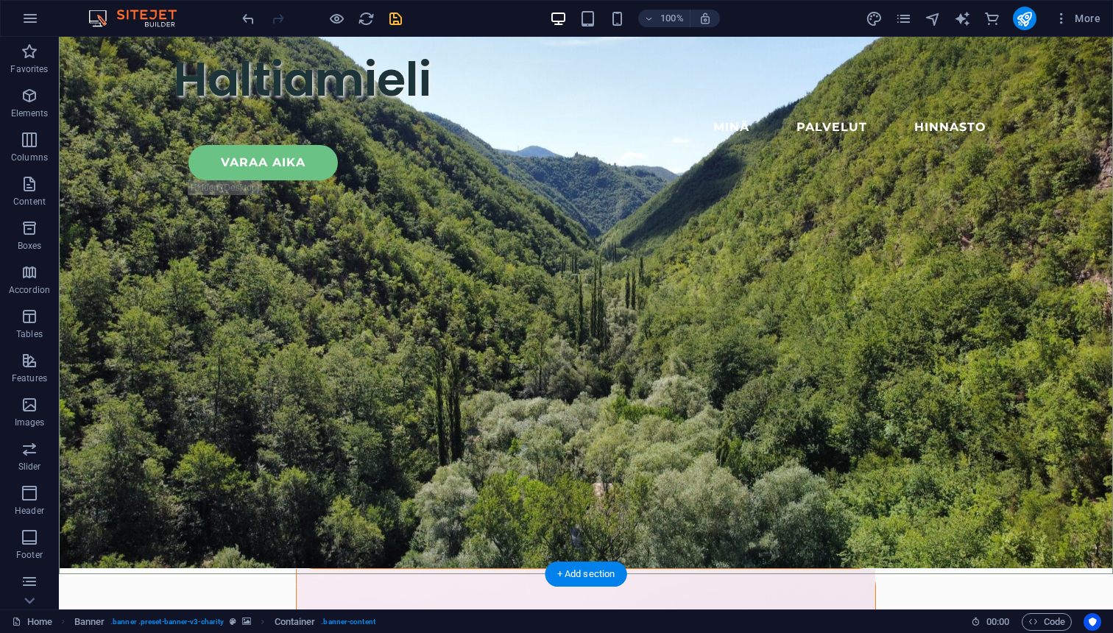
scroll to position [42, 0]
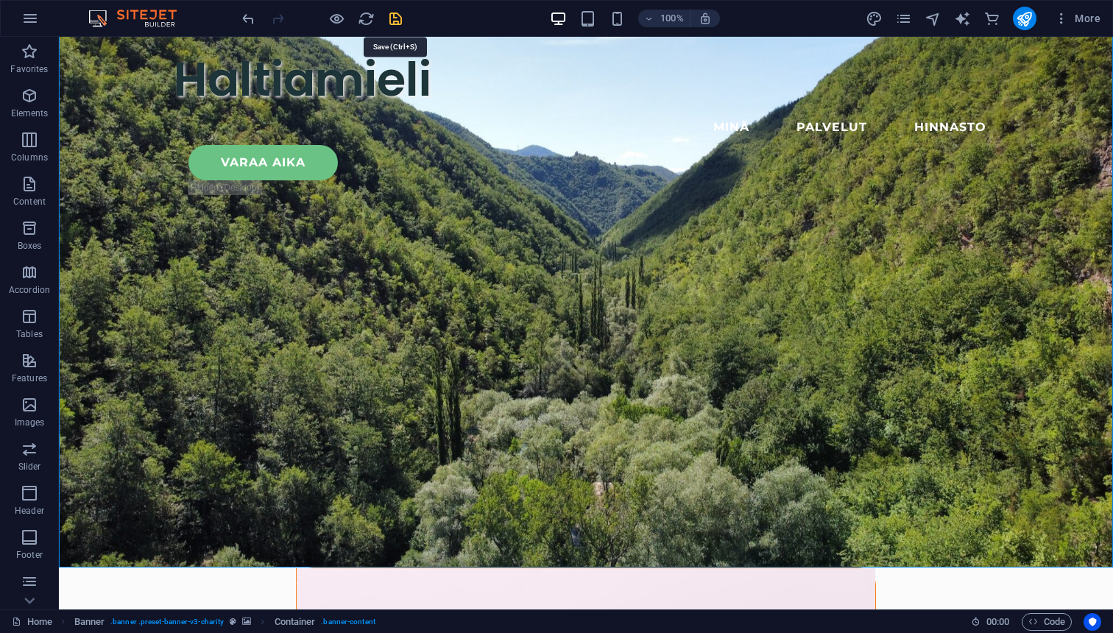
click at [392, 20] on icon "save" at bounding box center [395, 18] width 17 height 17
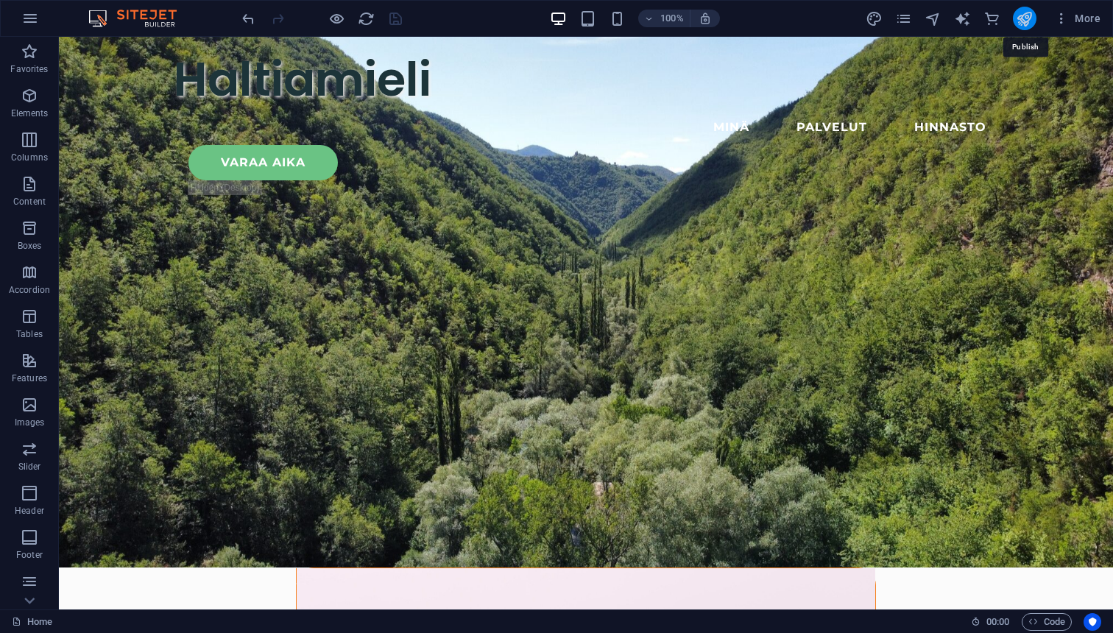
click at [1027, 18] on icon "publish" at bounding box center [1024, 18] width 17 height 17
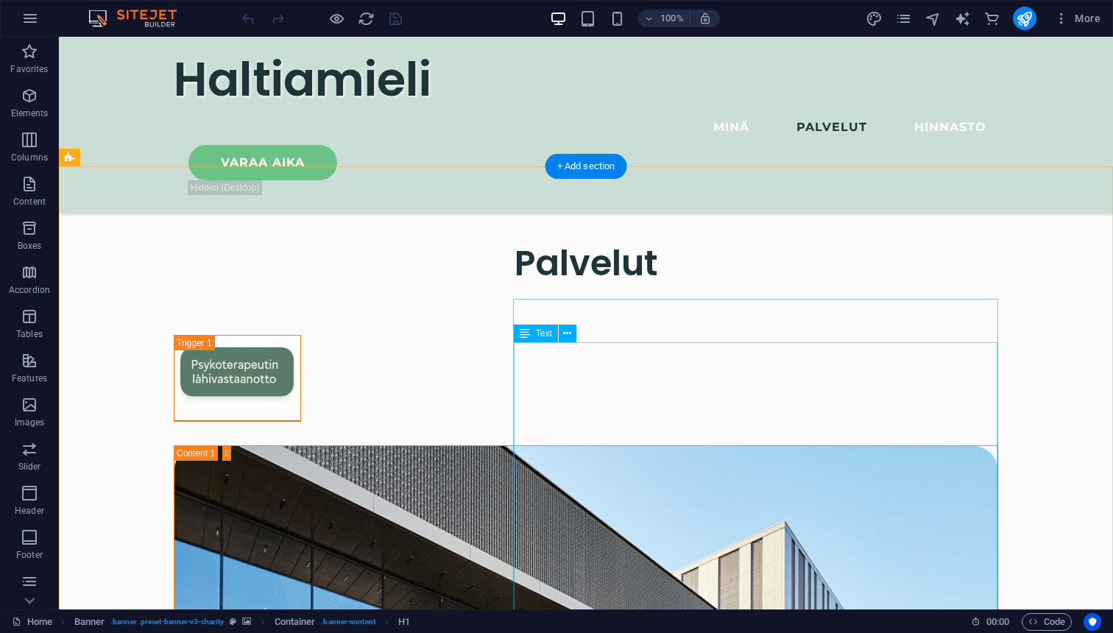
scroll to position [3319, 0]
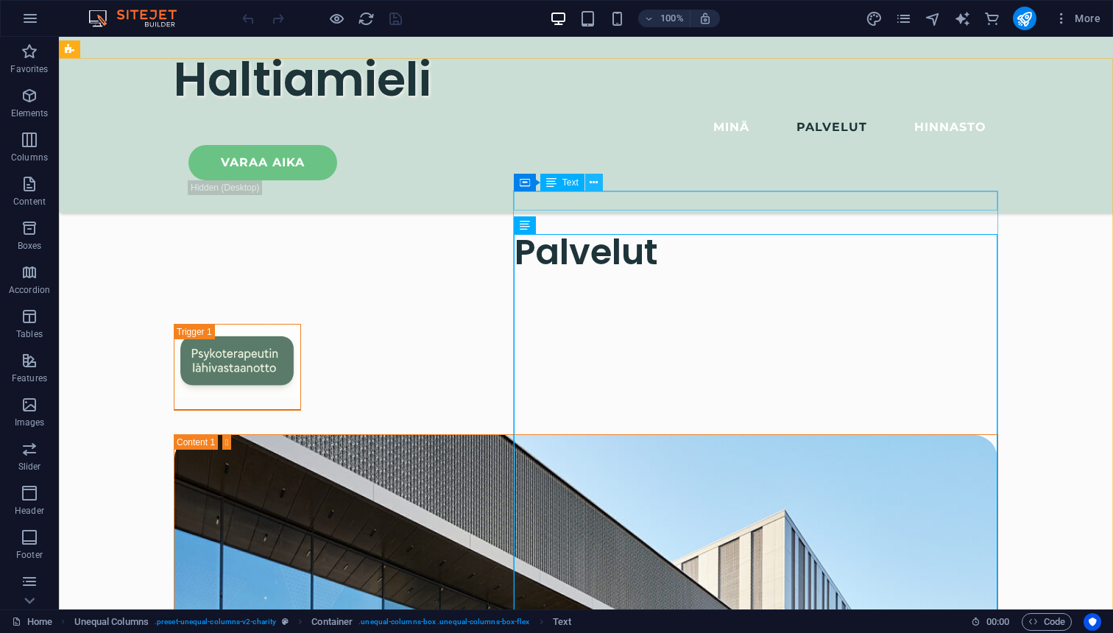
click at [596, 183] on icon at bounding box center [594, 182] width 8 height 15
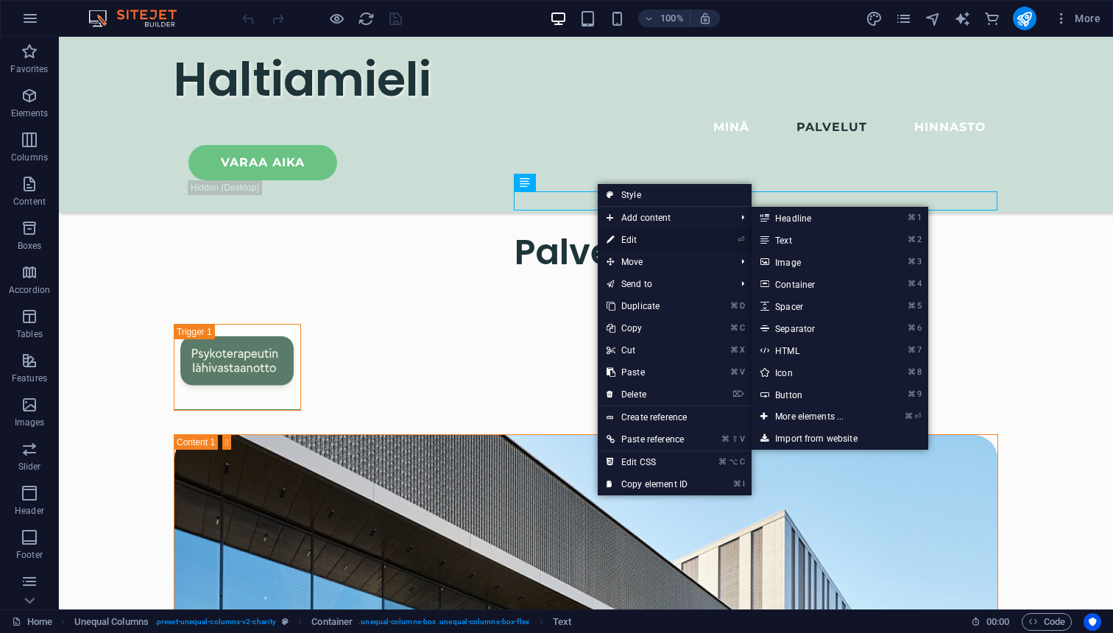
click at [628, 236] on link "⏎ Edit" at bounding box center [647, 240] width 99 height 22
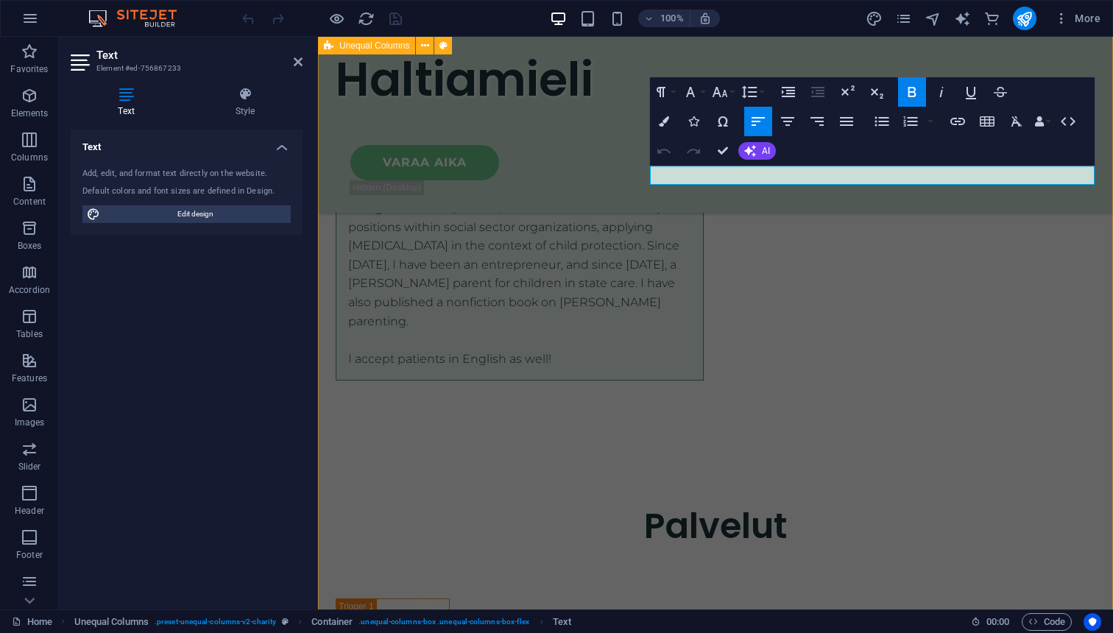
scroll to position [3446, 0]
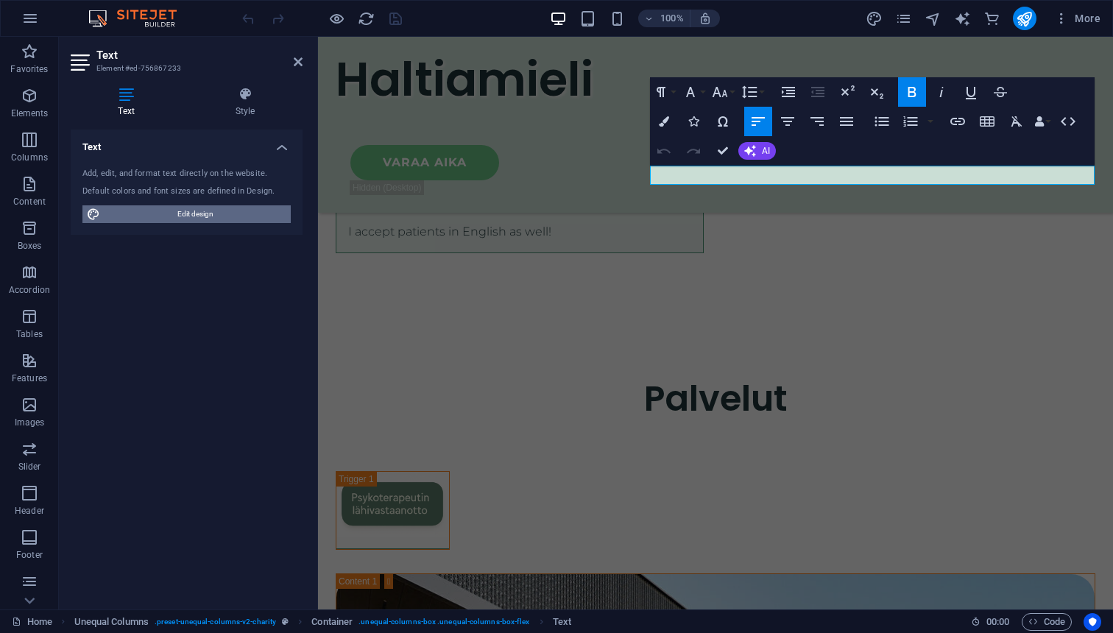
click at [147, 213] on span "Edit design" at bounding box center [196, 214] width 182 height 18
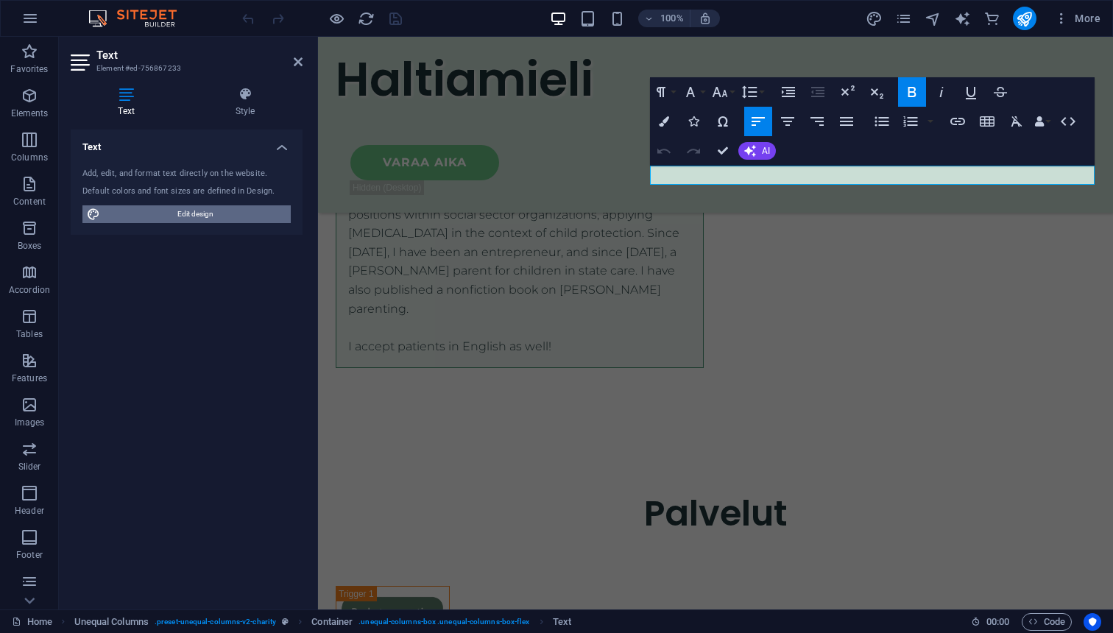
select select "px"
select select "300"
select select "px"
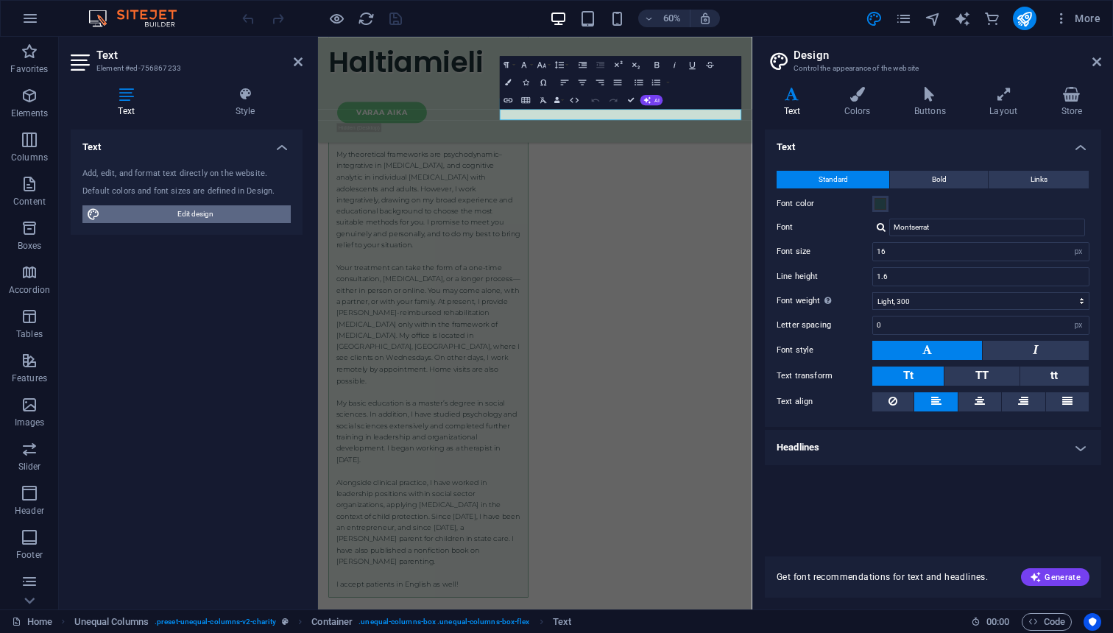
scroll to position [4017, 0]
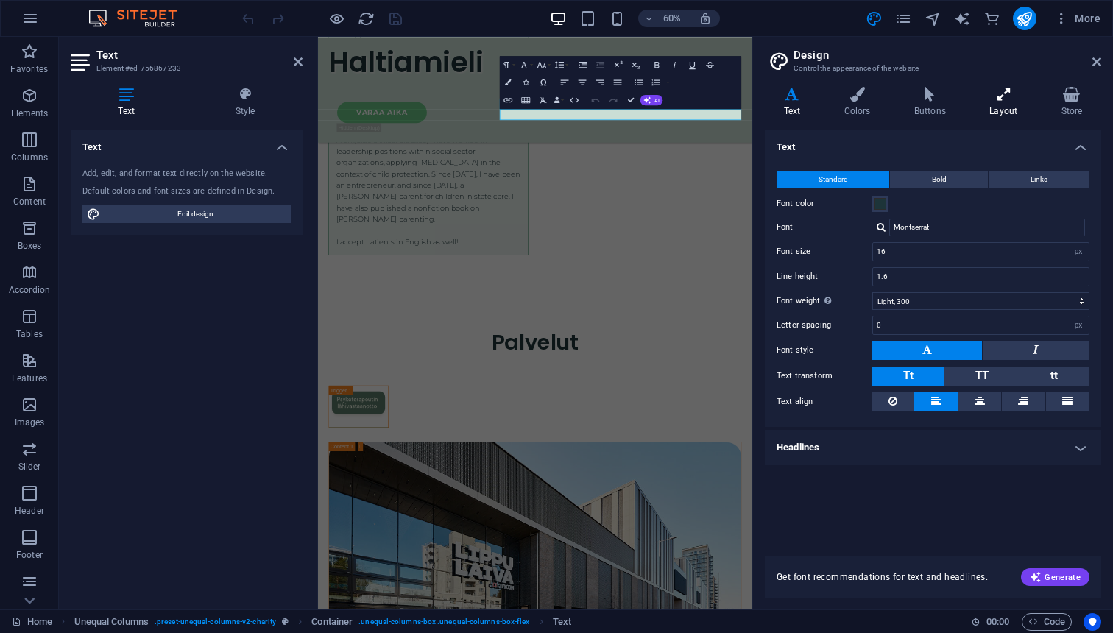
click at [1015, 116] on h4 "Layout" at bounding box center [1006, 102] width 71 height 31
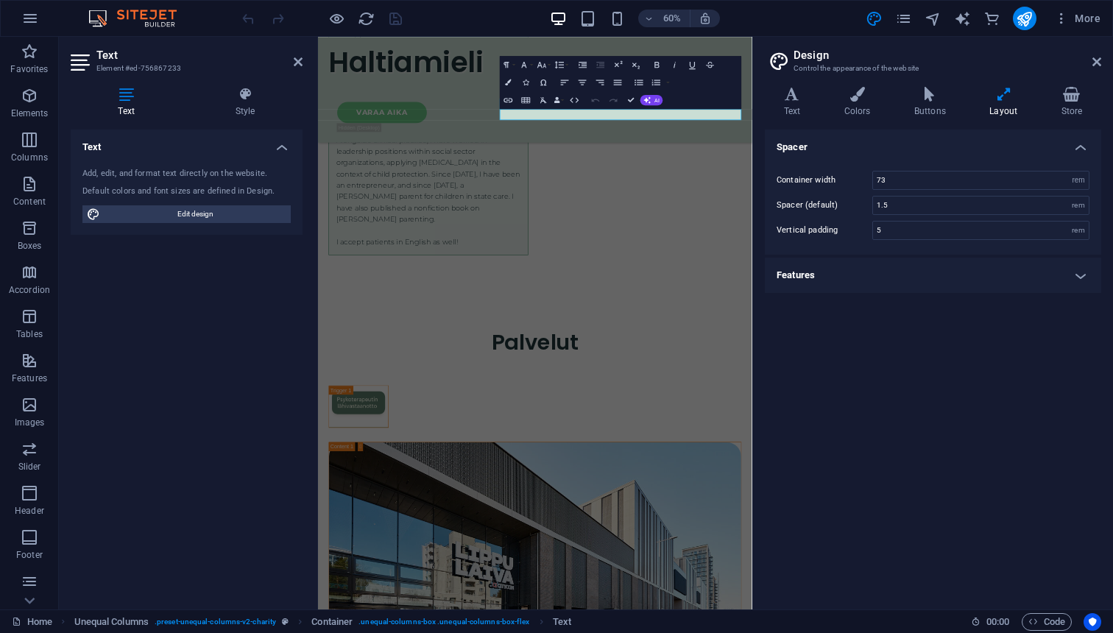
click at [850, 335] on div "Spacer Container width 73 rem px Spacer (default) 1.5 rem Vertical padding 5 re…" at bounding box center [933, 364] width 336 height 468
click at [160, 409] on div "Text Add, edit, and format text directly on the website. Default colors and fon…" at bounding box center [187, 364] width 232 height 468
click at [1092, 57] on icon at bounding box center [1096, 62] width 9 height 12
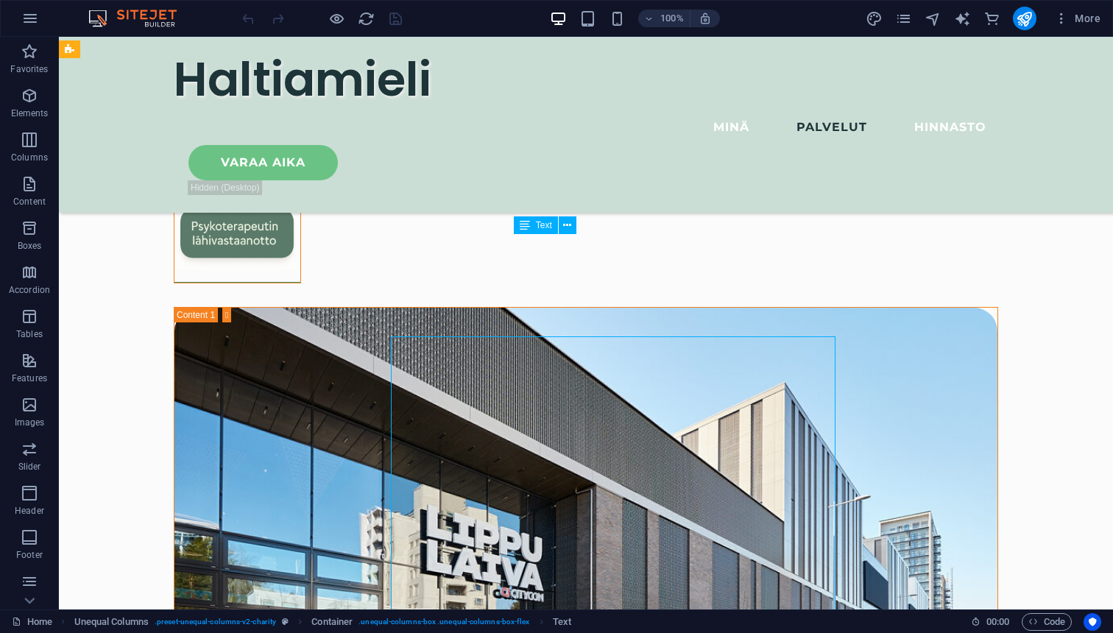
scroll to position [3319, 0]
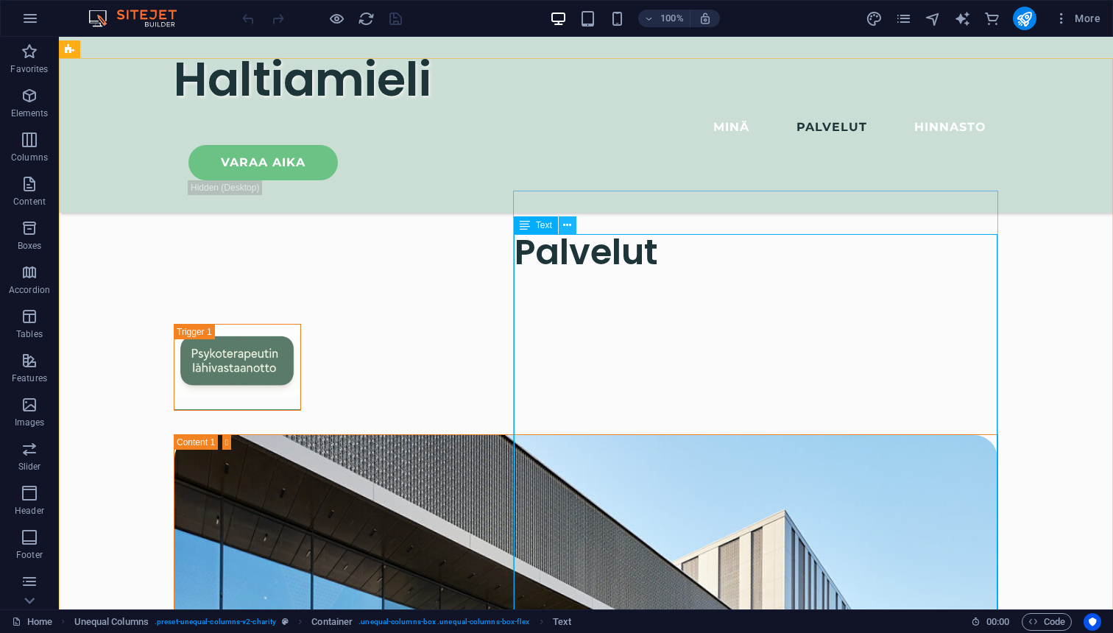
click at [570, 227] on icon at bounding box center [567, 225] width 8 height 15
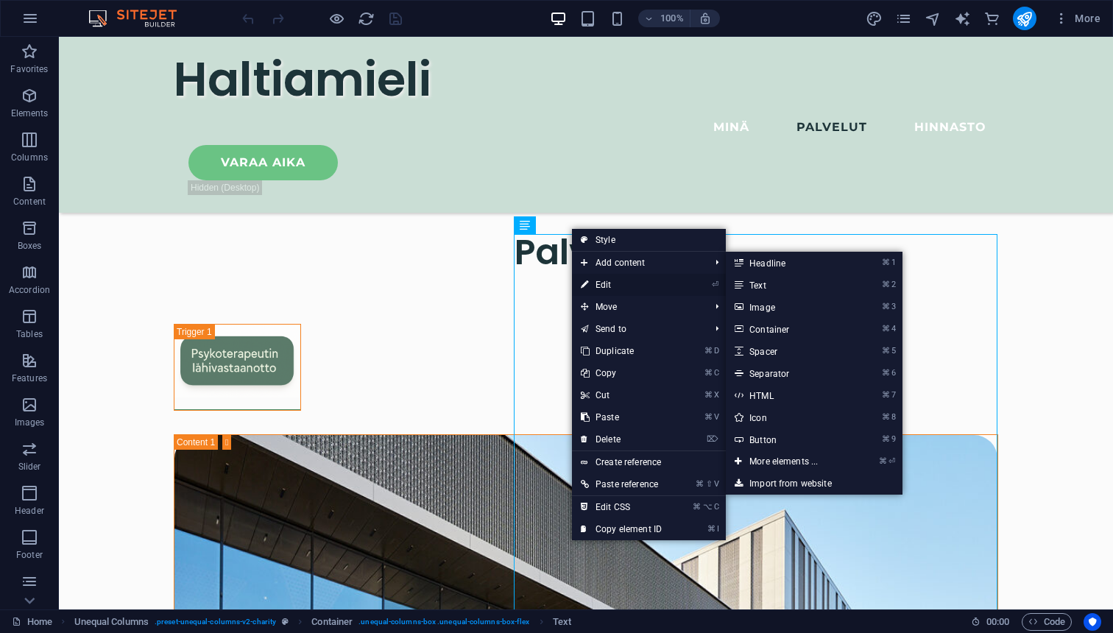
click at [607, 286] on link "⏎ Edit" at bounding box center [621, 285] width 99 height 22
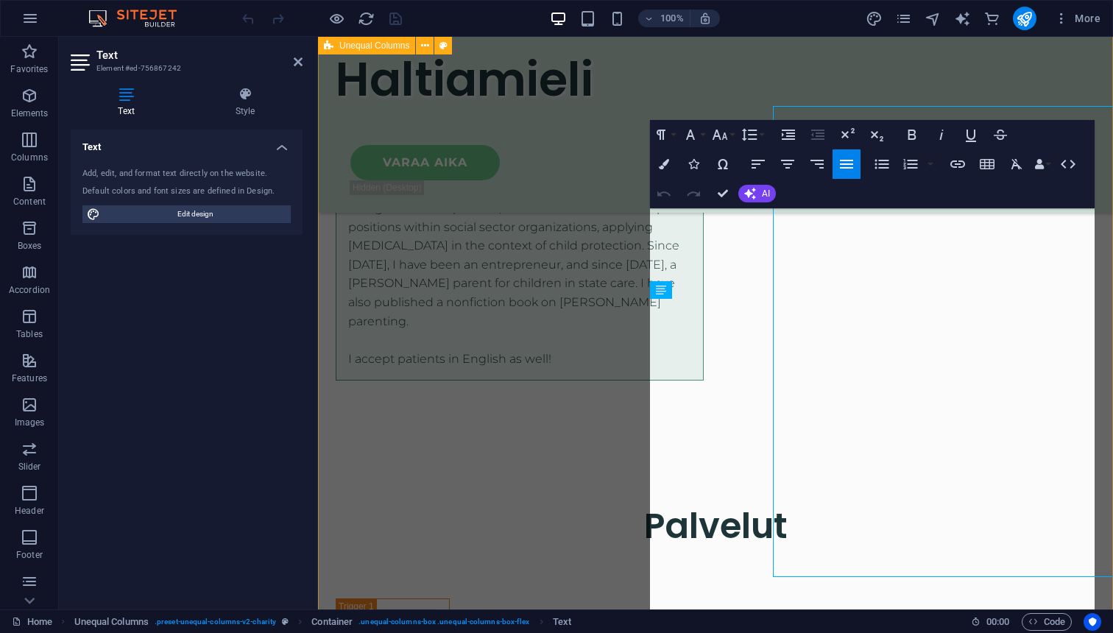
scroll to position [3446, 0]
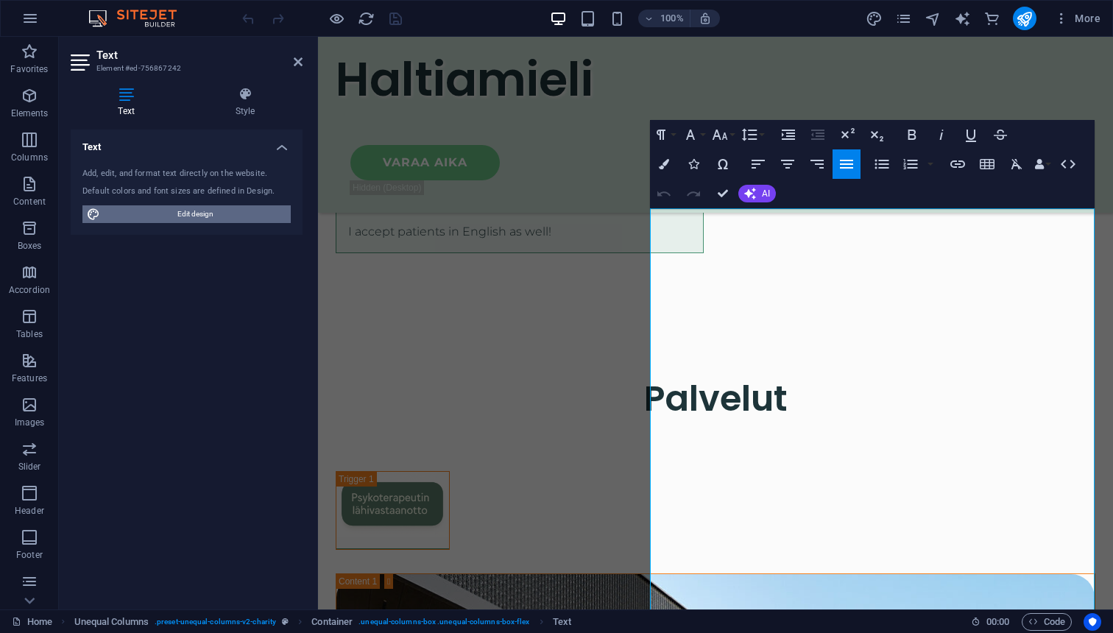
click at [240, 213] on span "Edit design" at bounding box center [196, 214] width 182 height 18
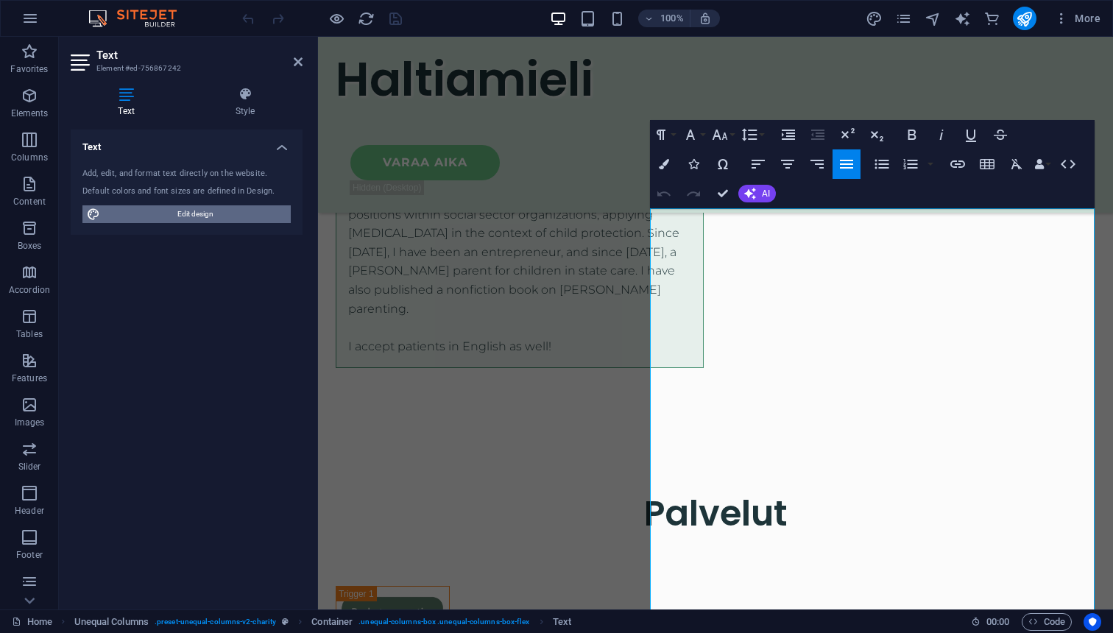
scroll to position [4017, 0]
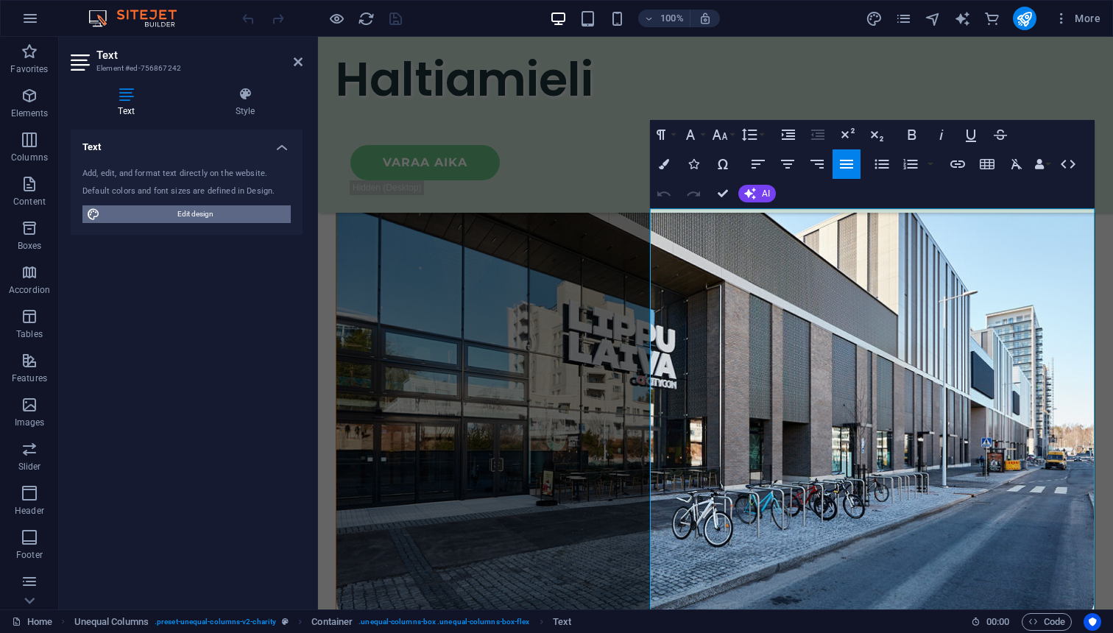
select select "px"
select select "300"
select select "px"
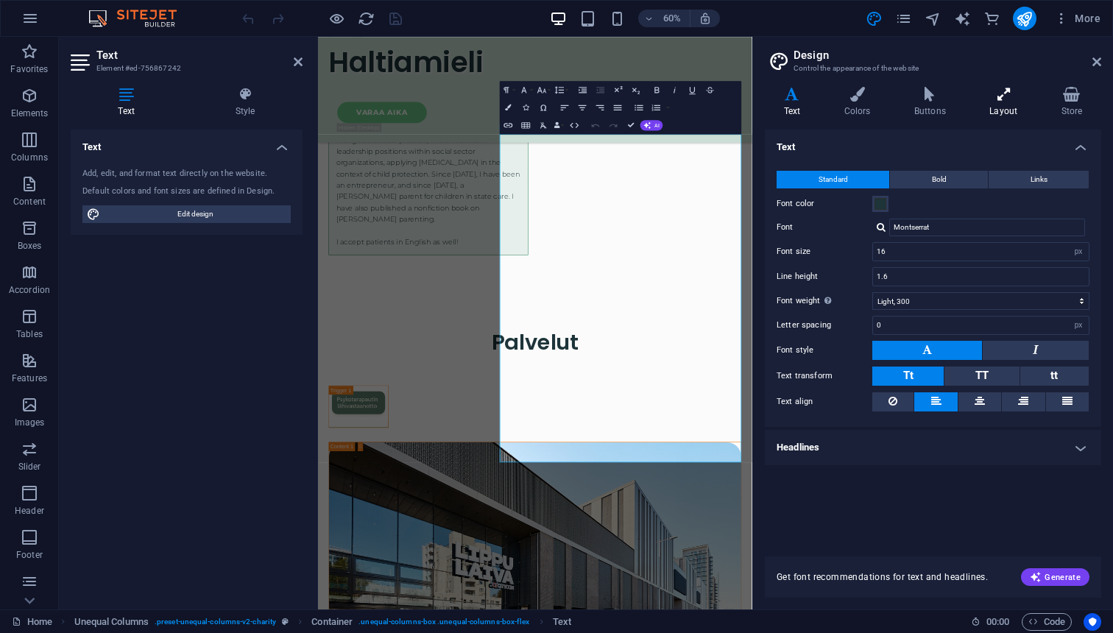
click at [1014, 97] on icon at bounding box center [1004, 94] width 66 height 15
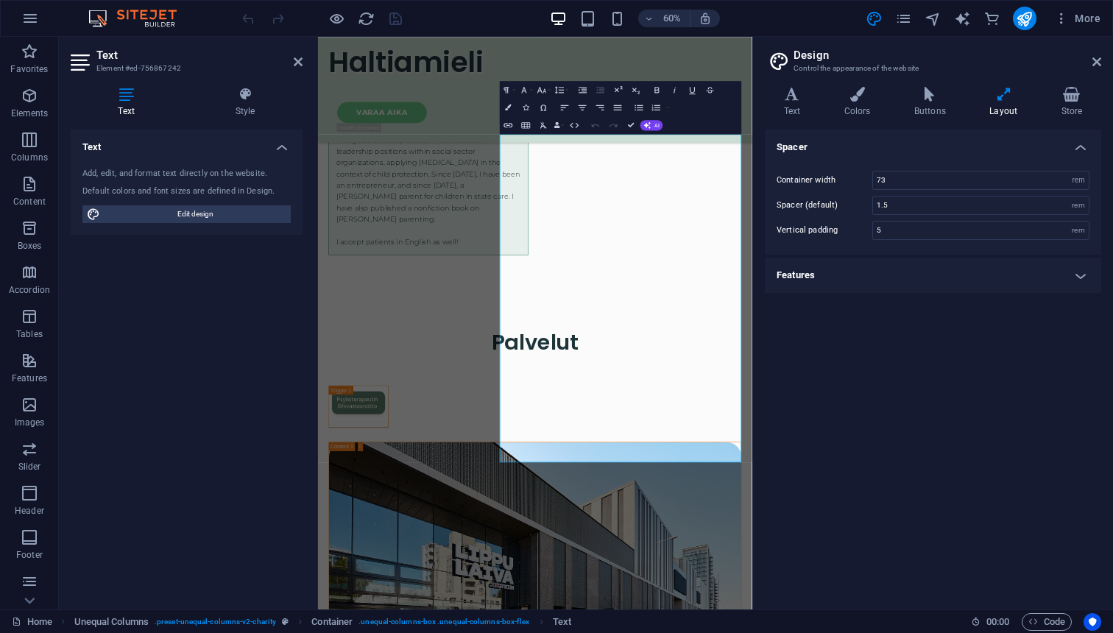
click at [935, 287] on h4 "Features" at bounding box center [933, 275] width 336 height 35
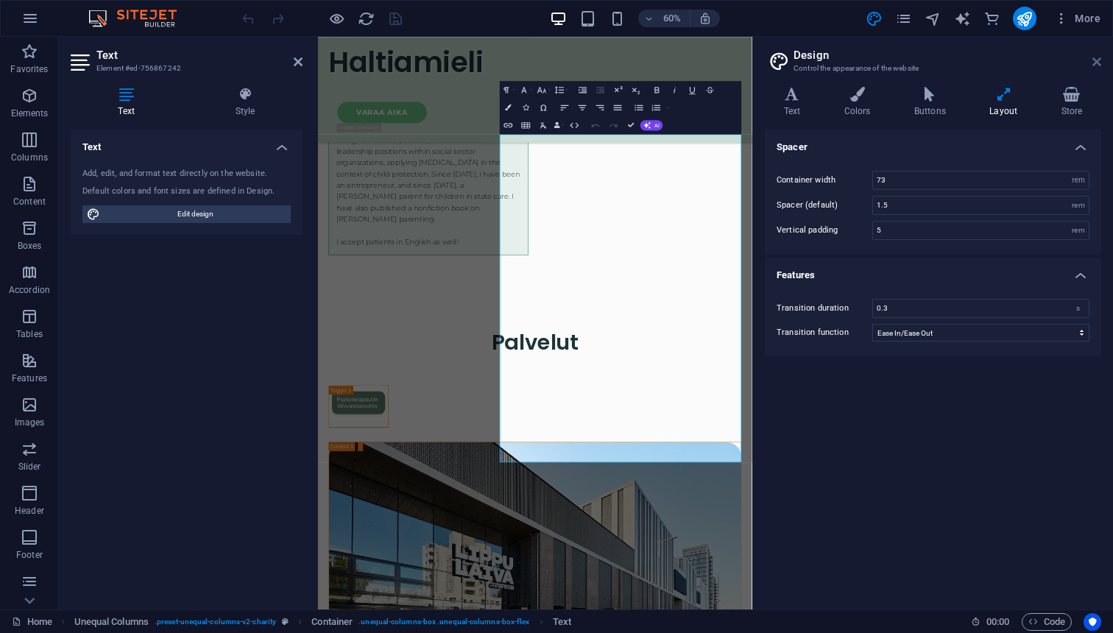
click at [1094, 66] on icon at bounding box center [1096, 62] width 9 height 12
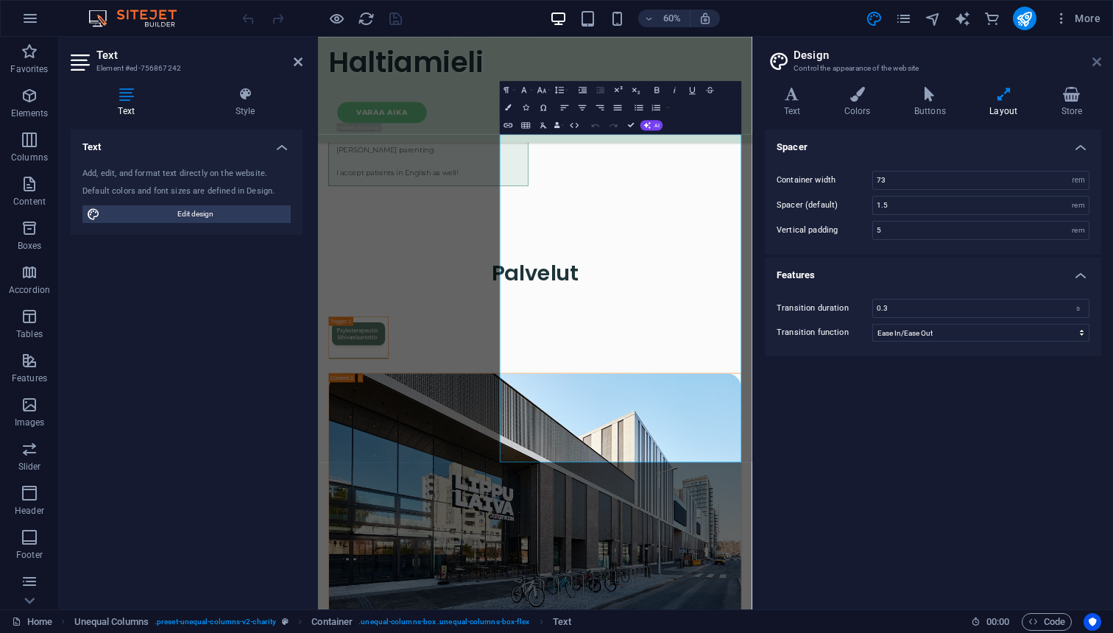
scroll to position [3446, 0]
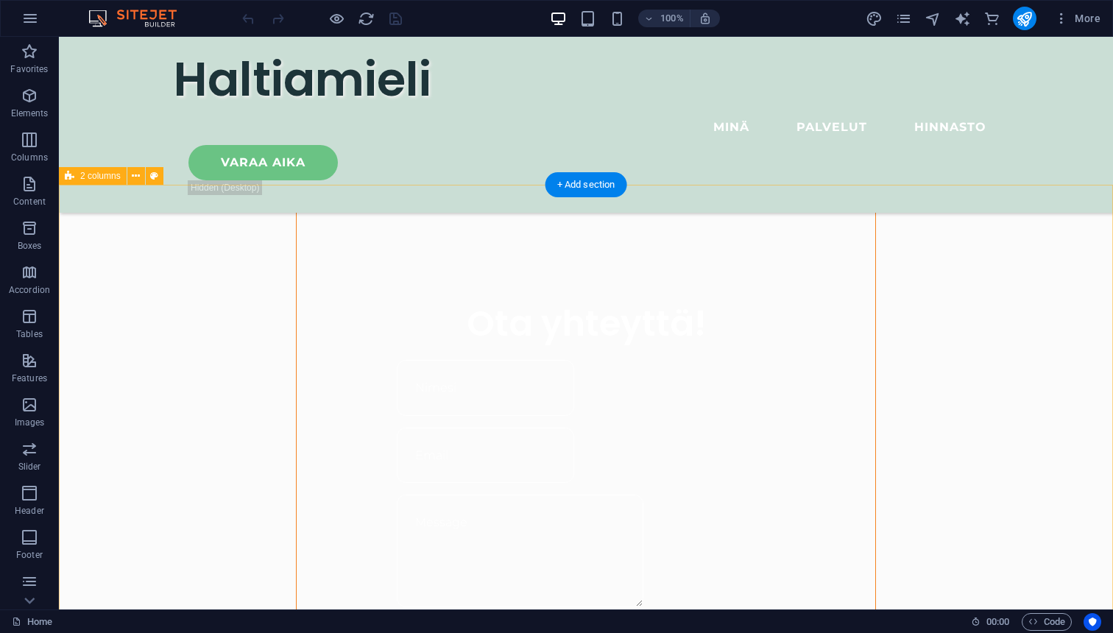
scroll to position [952, 0]
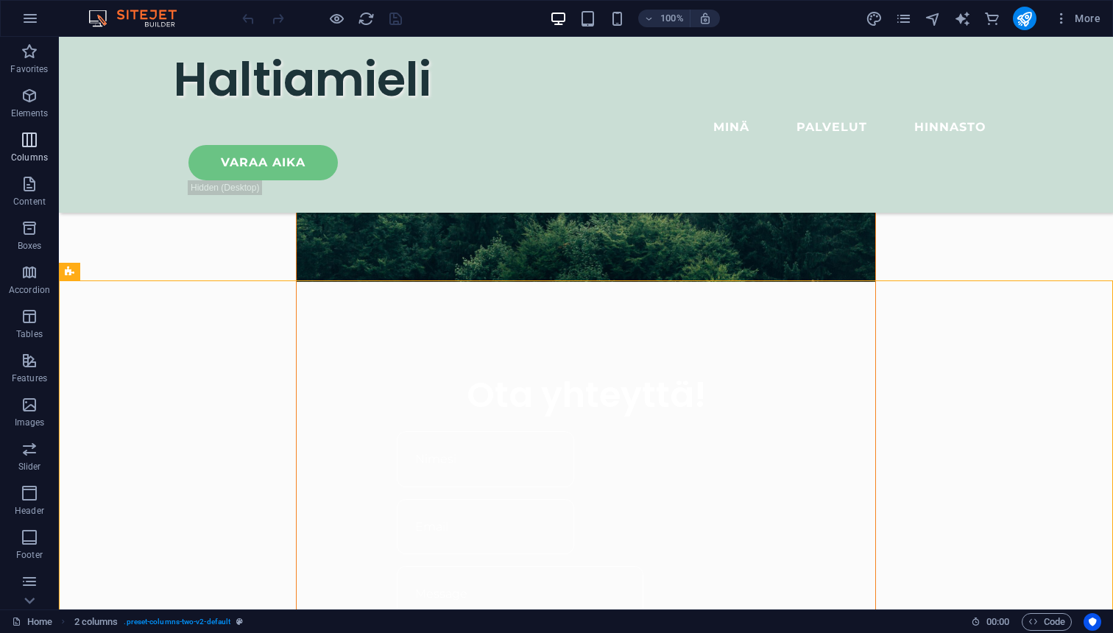
click at [32, 145] on icon "button" at bounding box center [30, 140] width 18 height 18
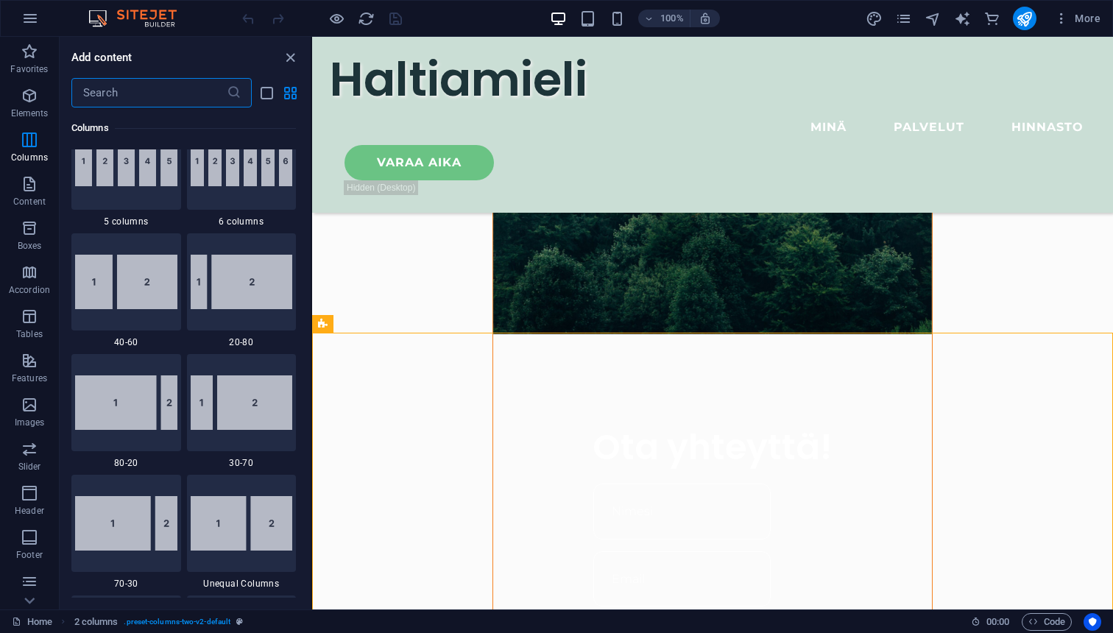
scroll to position [1018, 0]
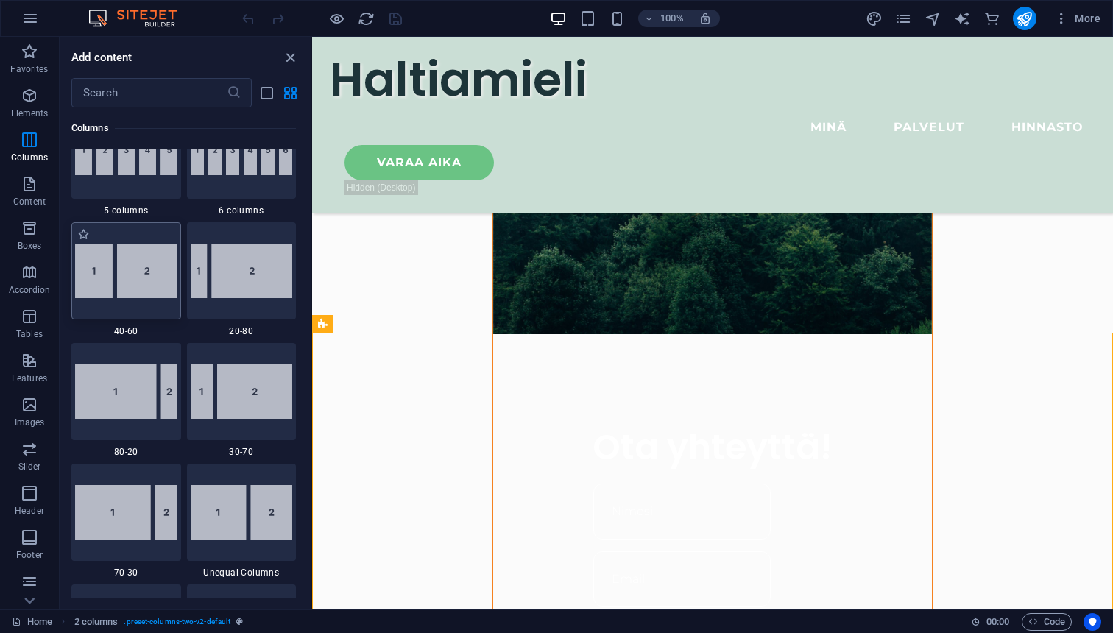
click at [152, 290] on img at bounding box center [126, 271] width 102 height 54
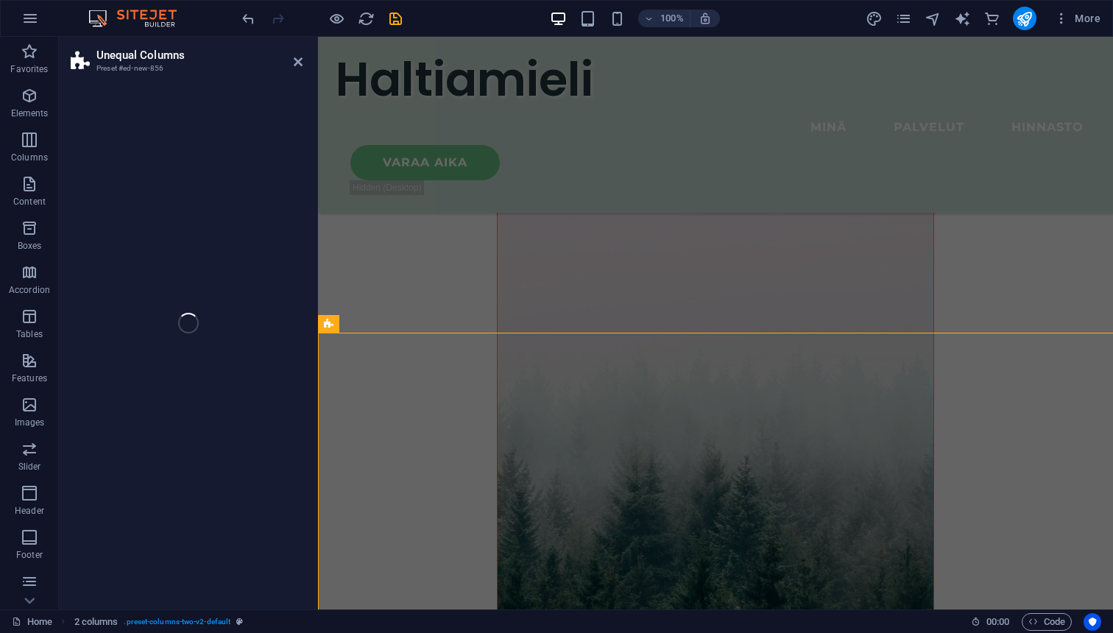
scroll to position [2060, 0]
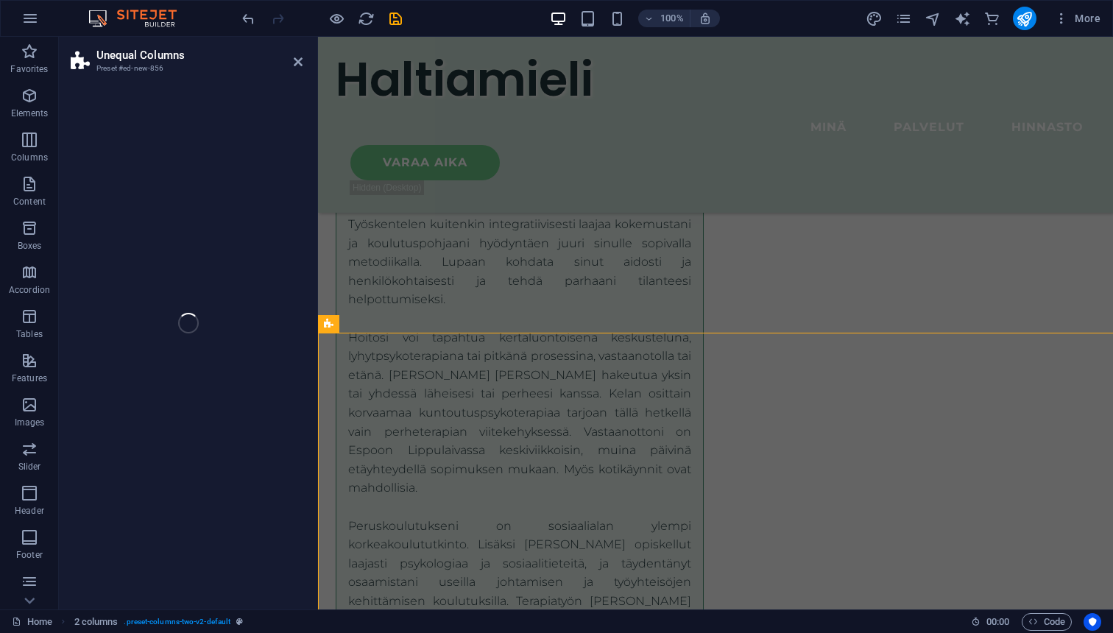
select select "%"
select select "rem"
select select "preset-unequal-columns-v2-1-40-60"
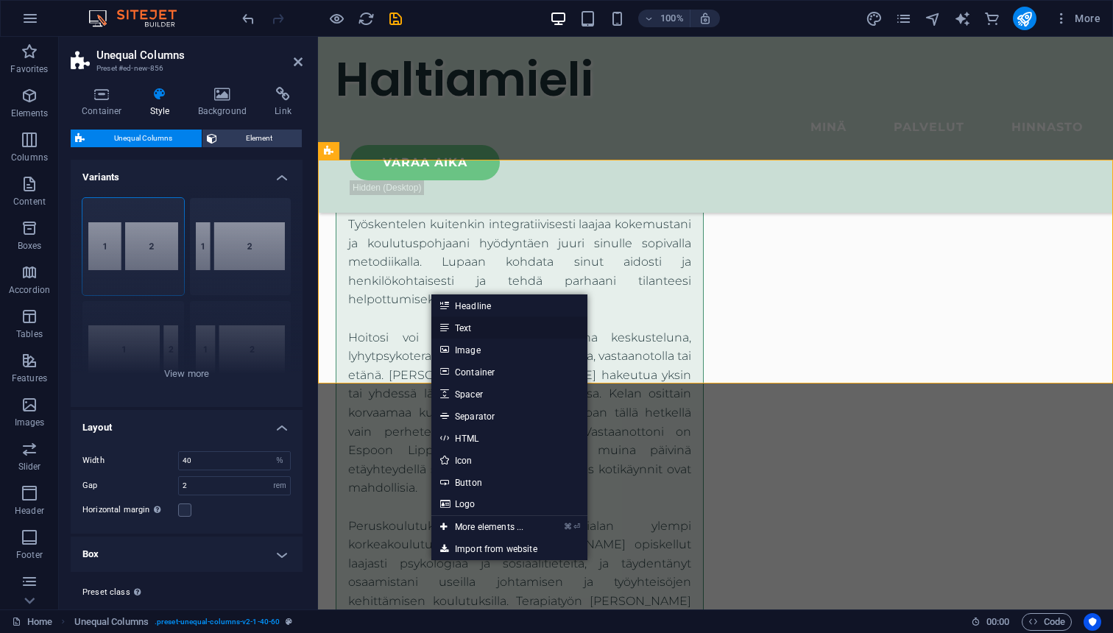
click at [470, 330] on link "Text" at bounding box center [509, 328] width 156 height 22
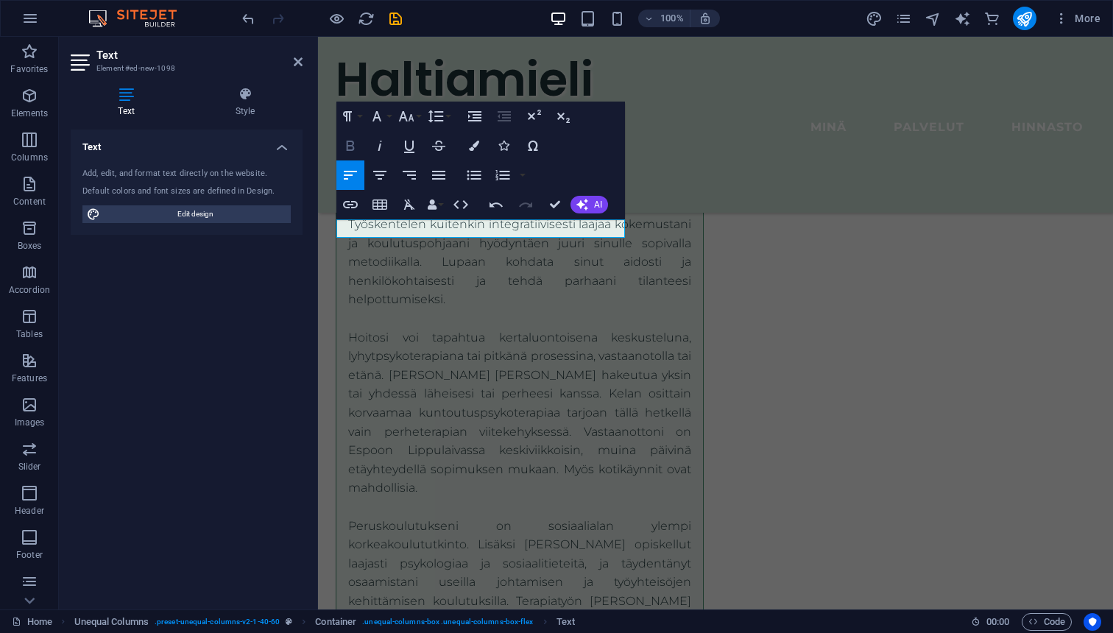
click at [349, 150] on icon "button" at bounding box center [351, 146] width 8 height 10
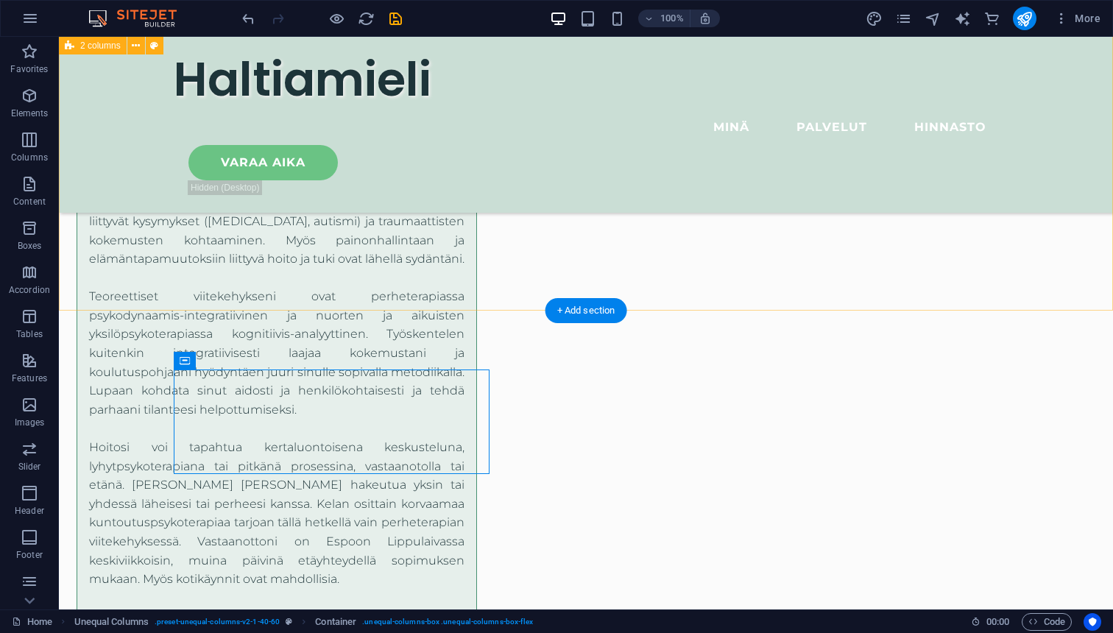
scroll to position [1772, 0]
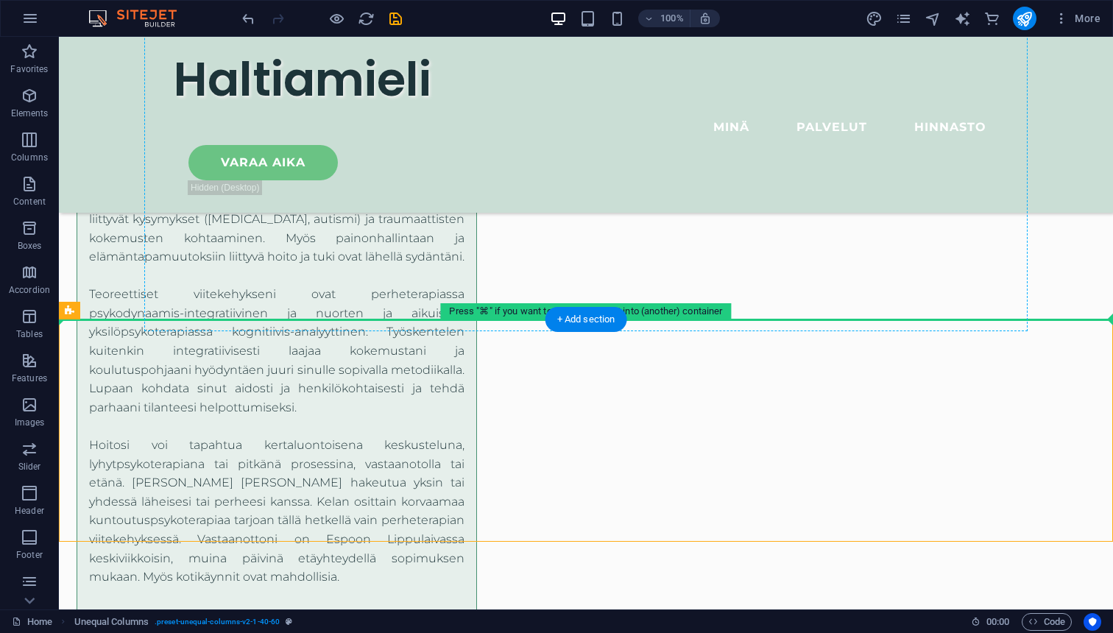
drag, startPoint x: 440, startPoint y: 348, endPoint x: 456, endPoint y: 199, distance: 149.6
drag, startPoint x: 498, startPoint y: 326, endPoint x: 508, endPoint y: 226, distance: 100.6
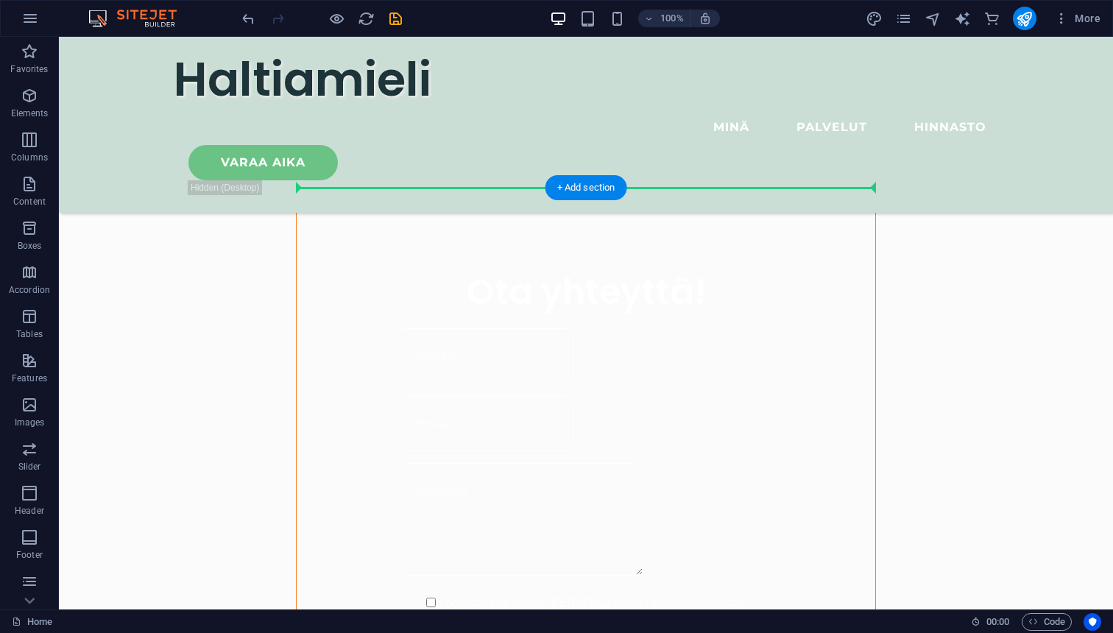
scroll to position [1045, 0]
drag, startPoint x: 456, startPoint y: 347, endPoint x: 448, endPoint y: 227, distance: 119.5
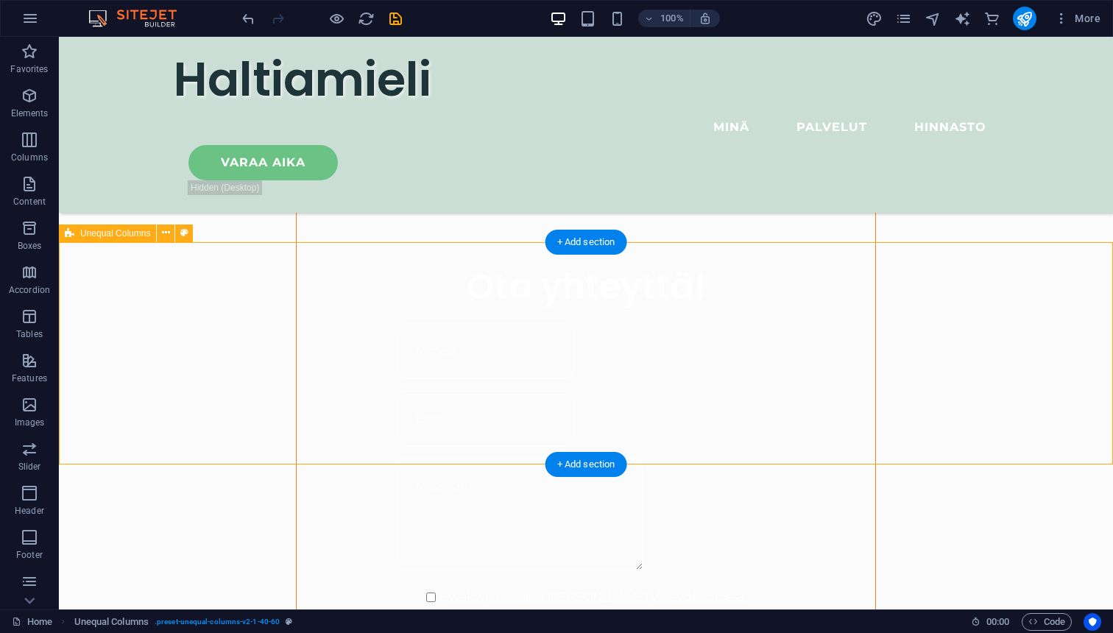
scroll to position [955, 0]
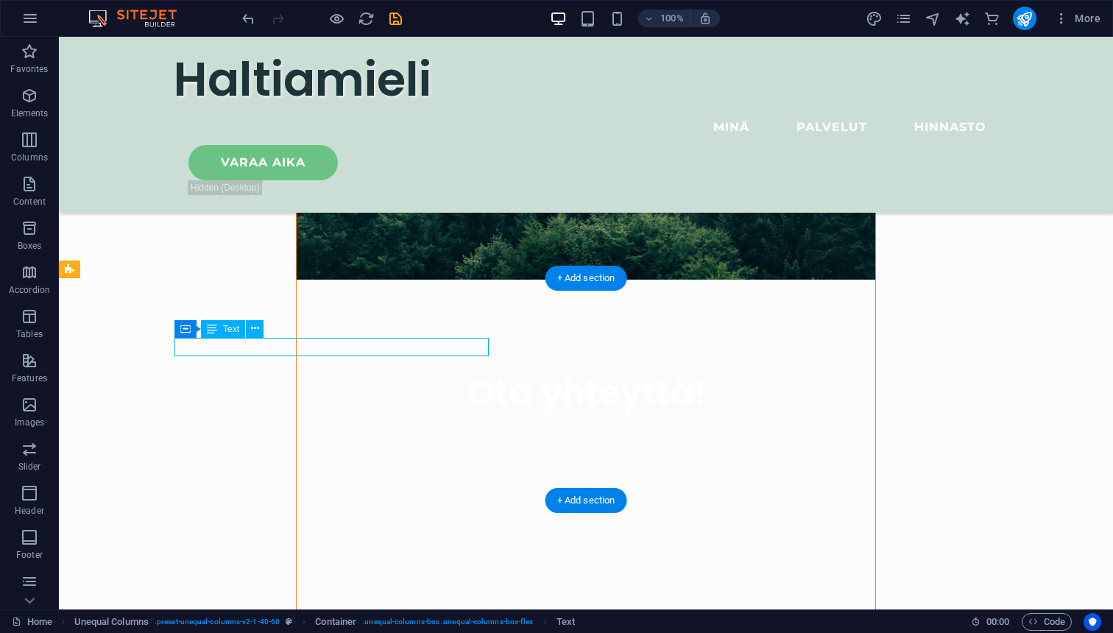
click at [253, 328] on icon at bounding box center [255, 328] width 8 height 15
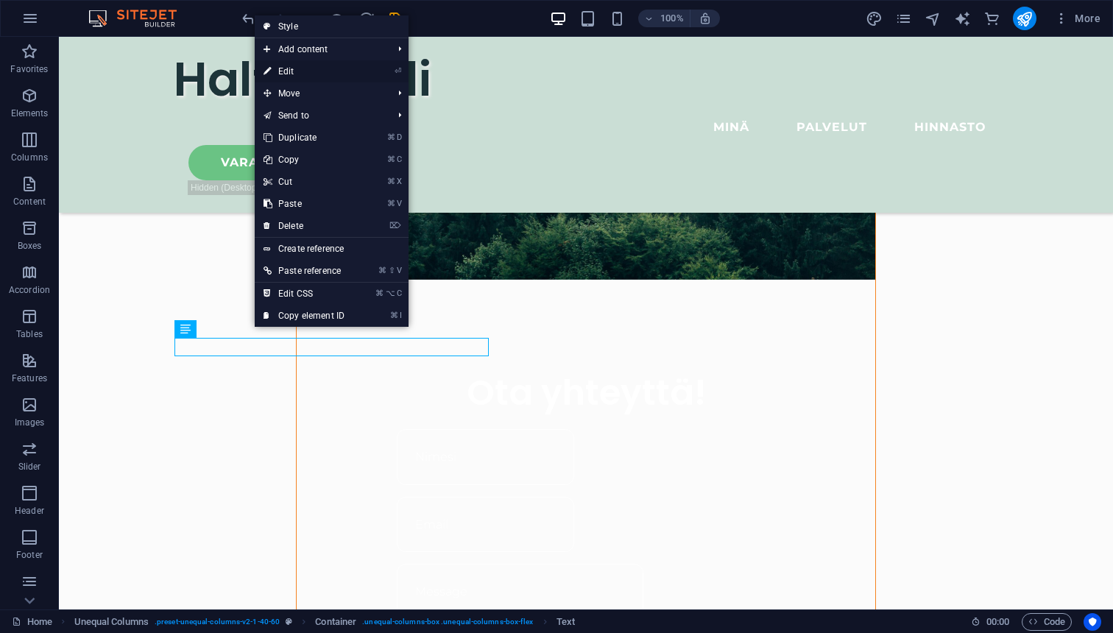
click at [295, 67] on link "⏎ Edit" at bounding box center [304, 71] width 99 height 22
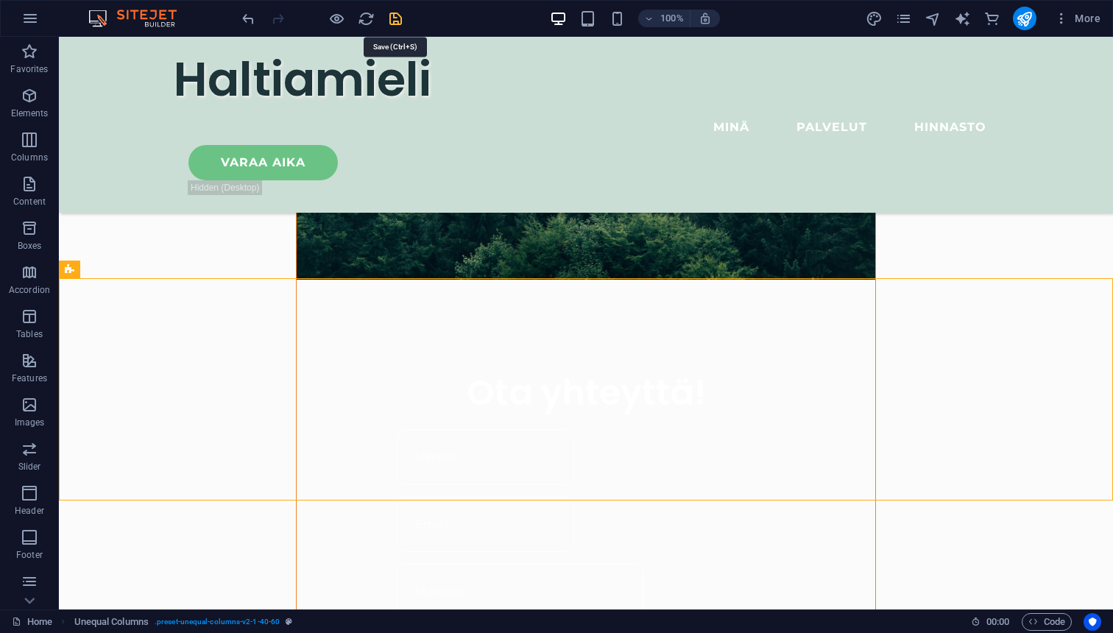
click at [400, 21] on icon "save" at bounding box center [395, 18] width 17 height 17
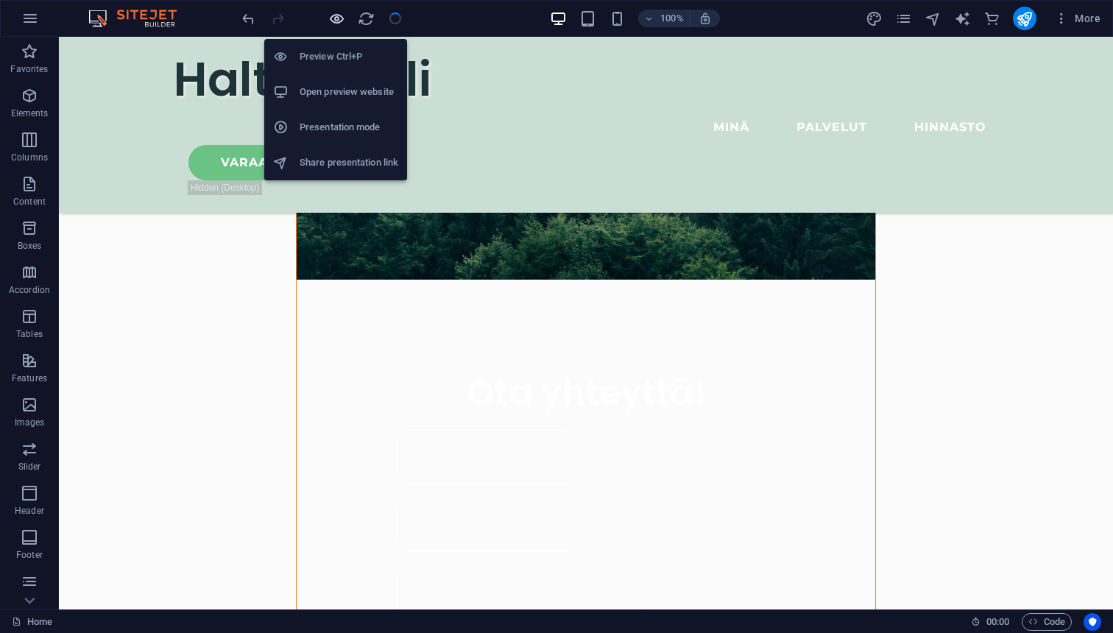
click at [339, 20] on icon "button" at bounding box center [336, 18] width 17 height 17
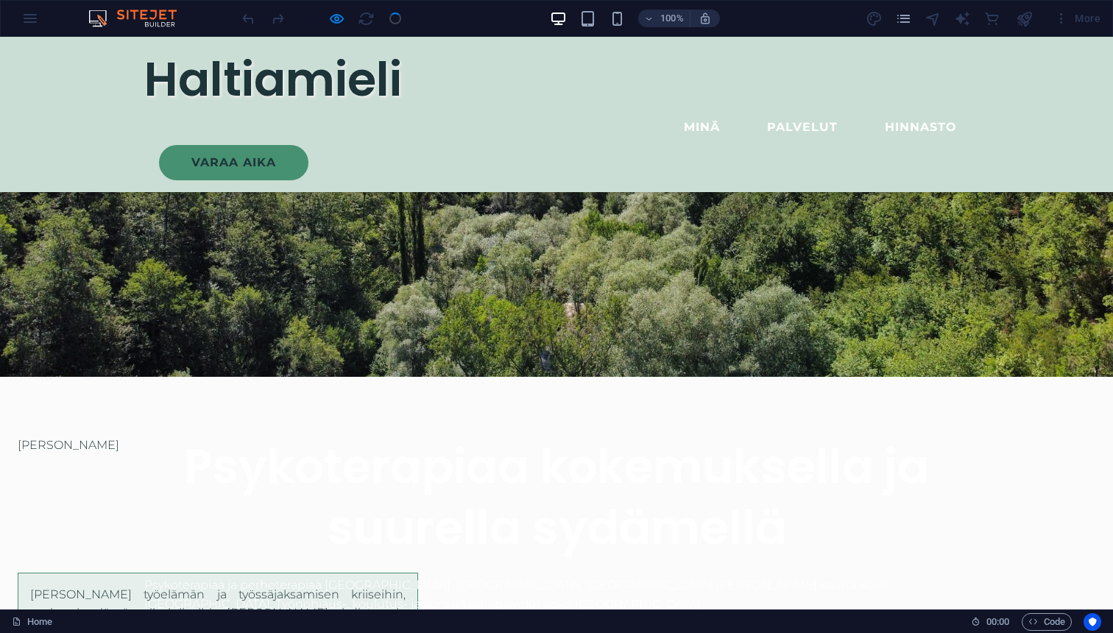
scroll to position [438, 0]
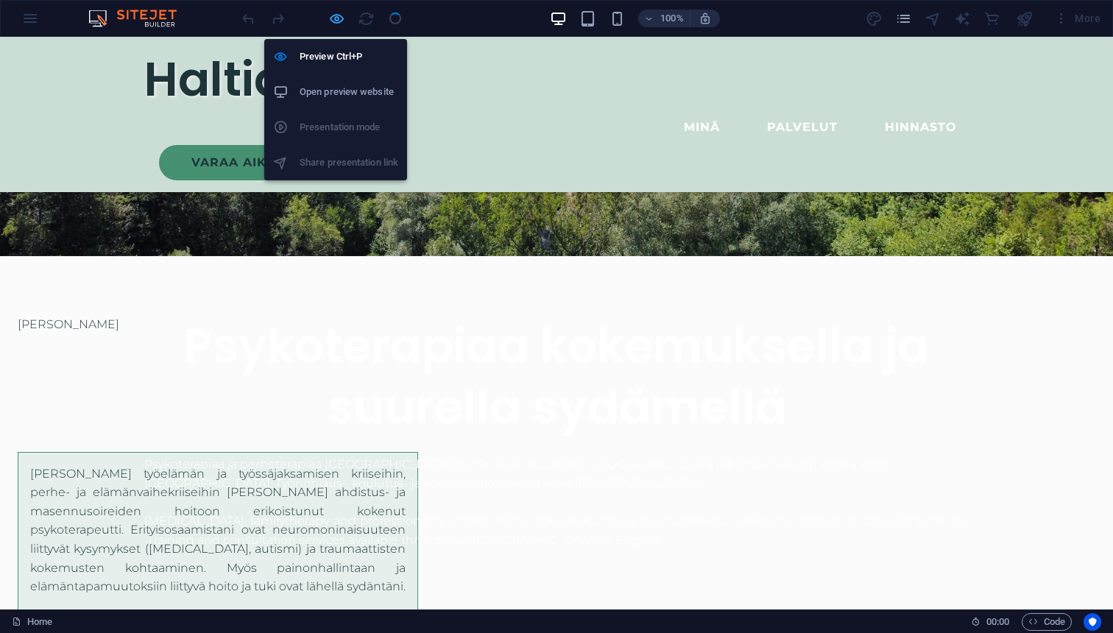
click at [333, 19] on icon "button" at bounding box center [336, 18] width 17 height 17
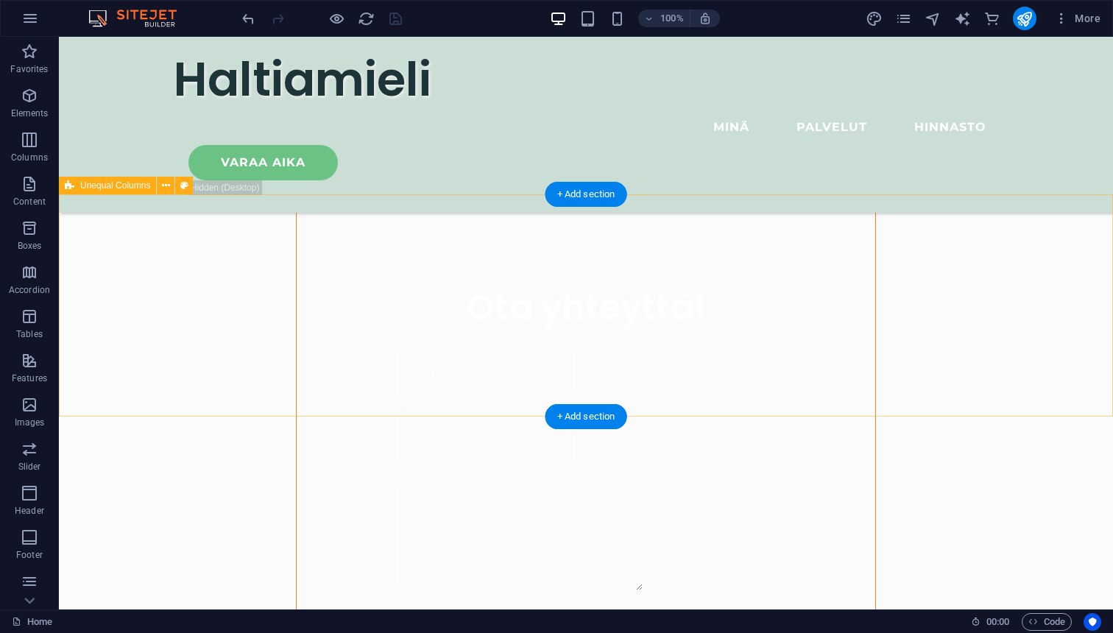
scroll to position [1042, 0]
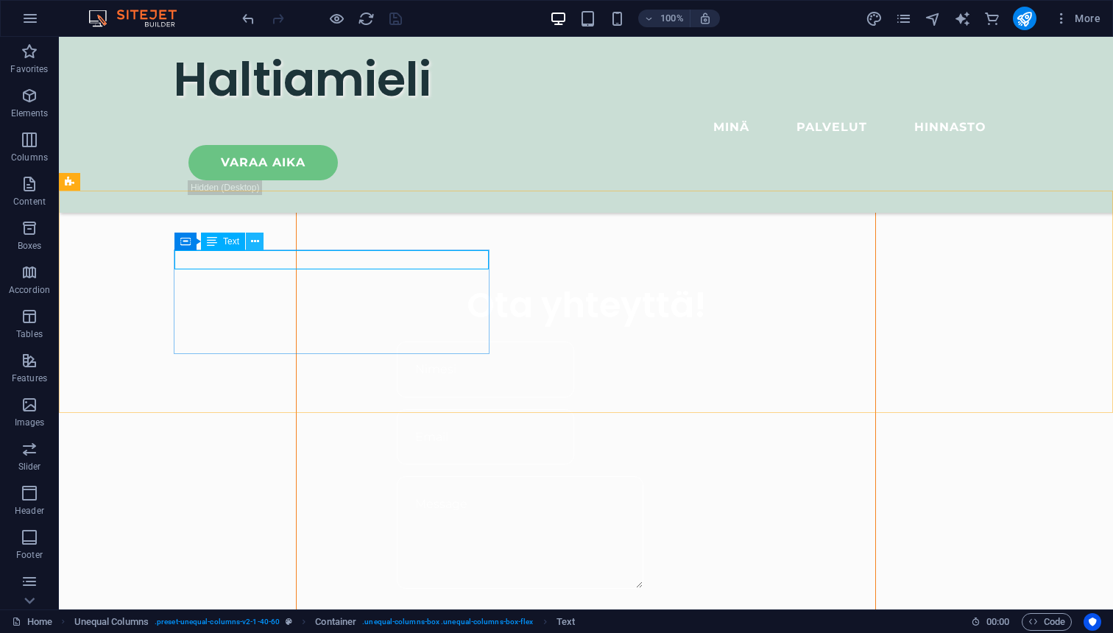
click at [257, 247] on icon at bounding box center [255, 241] width 8 height 15
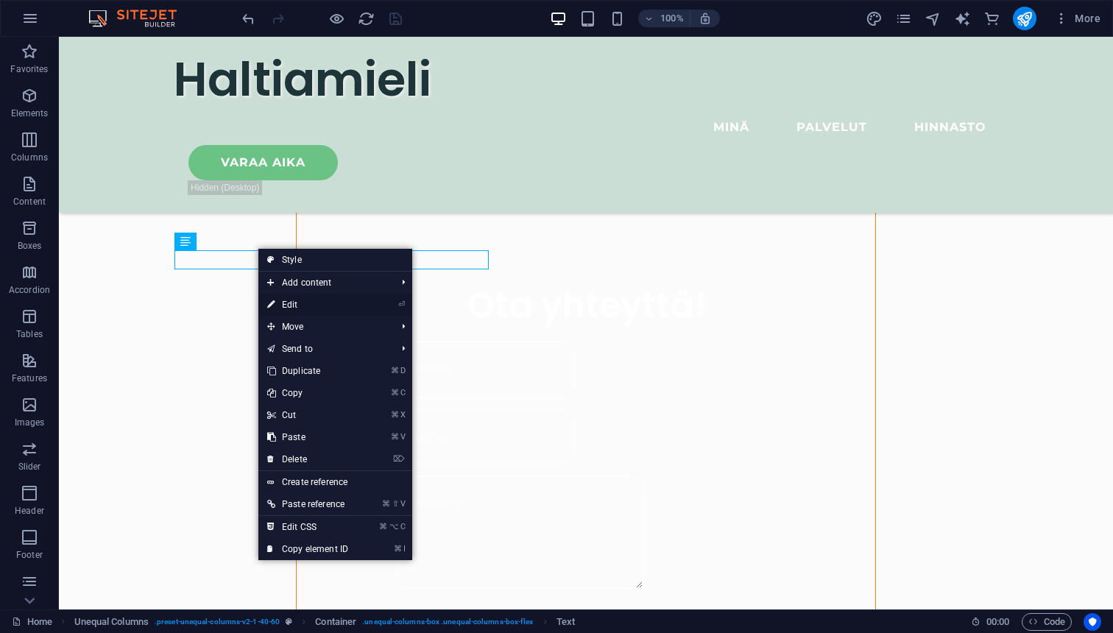
click at [287, 305] on link "⏎ Edit" at bounding box center [307, 305] width 99 height 22
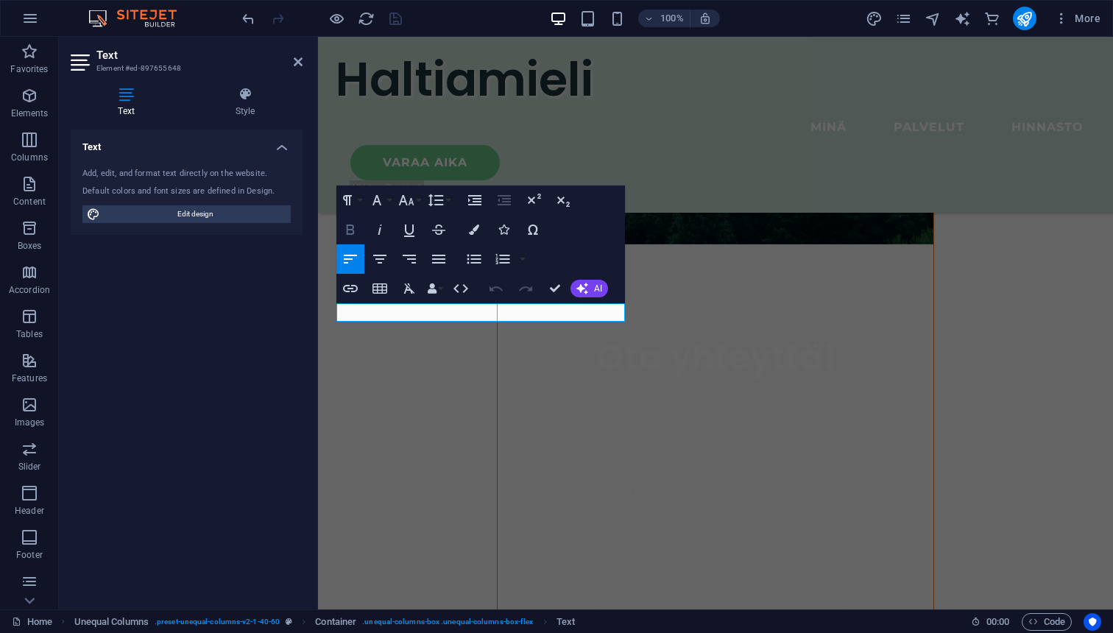
click at [353, 233] on icon "button" at bounding box center [351, 229] width 8 height 10
click at [351, 229] on icon "button" at bounding box center [351, 229] width 8 height 10
click at [540, 200] on icon "button" at bounding box center [534, 200] width 18 height 18
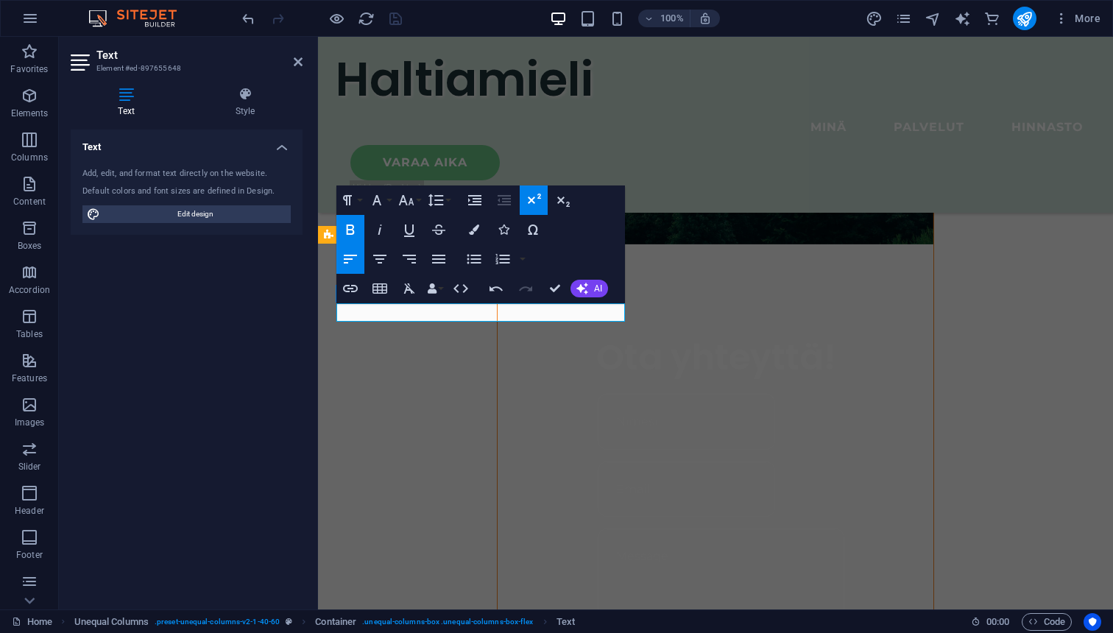
click at [540, 200] on icon "button" at bounding box center [534, 200] width 18 height 18
click at [415, 197] on icon "button" at bounding box center [406, 200] width 18 height 18
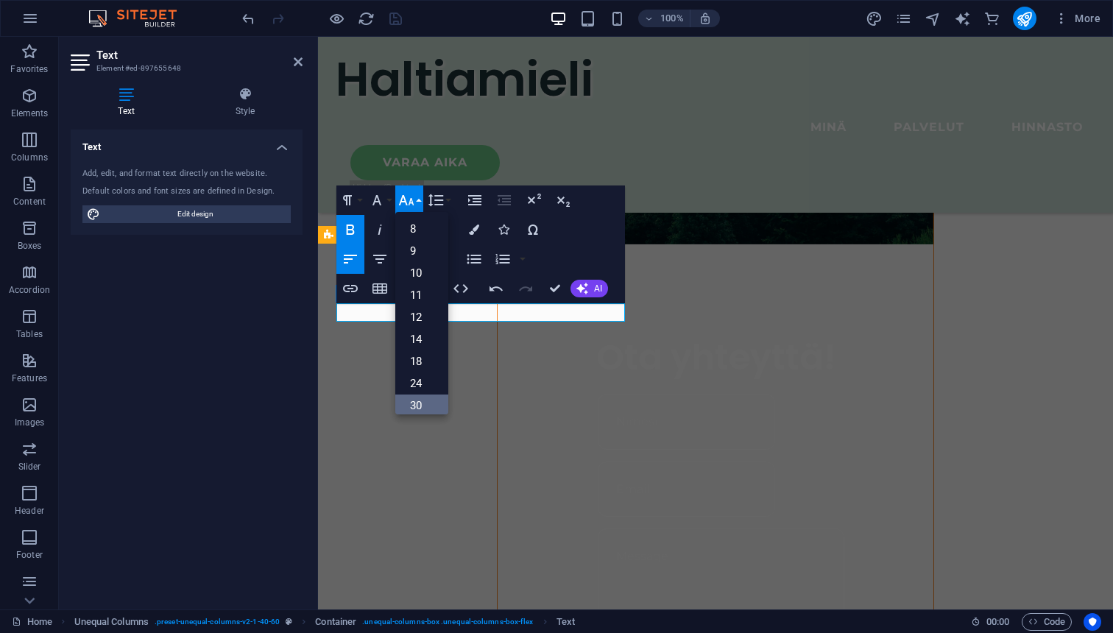
click at [421, 400] on link "30" at bounding box center [421, 406] width 53 height 22
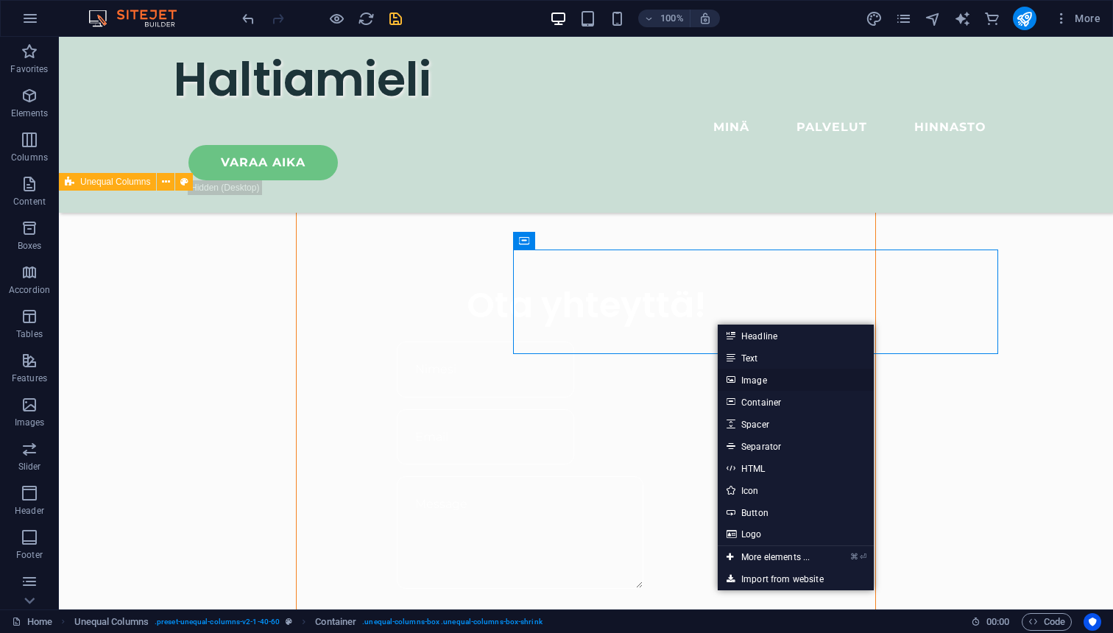
click at [752, 385] on link "Image" at bounding box center [796, 380] width 156 height 22
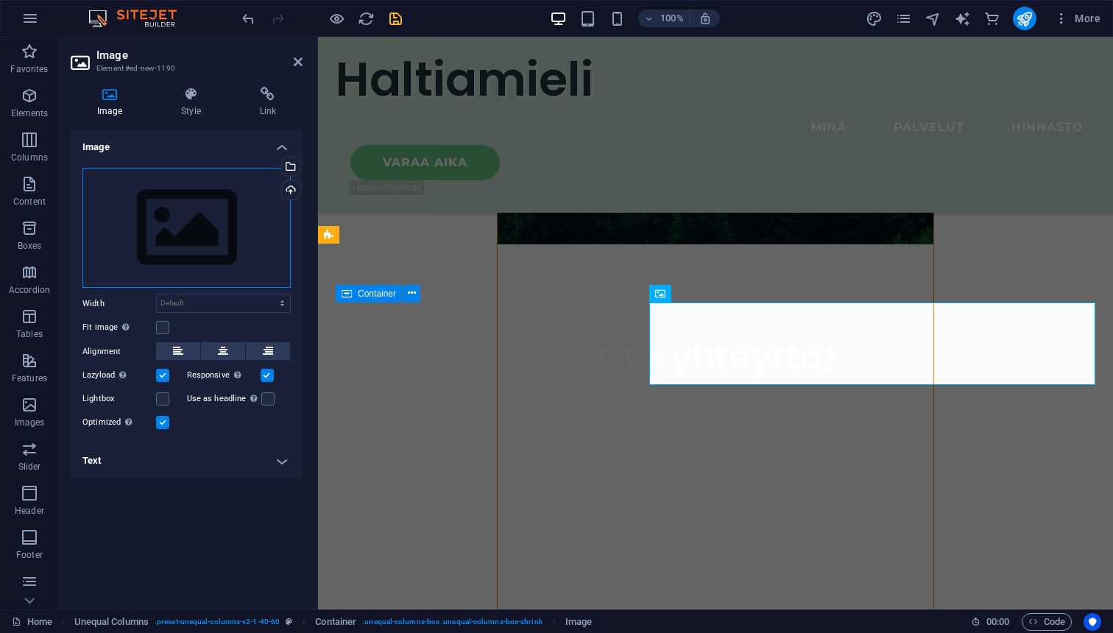
click at [164, 242] on div "Drag files here, click to choose files or select files from Files or our free s…" at bounding box center [186, 228] width 208 height 121
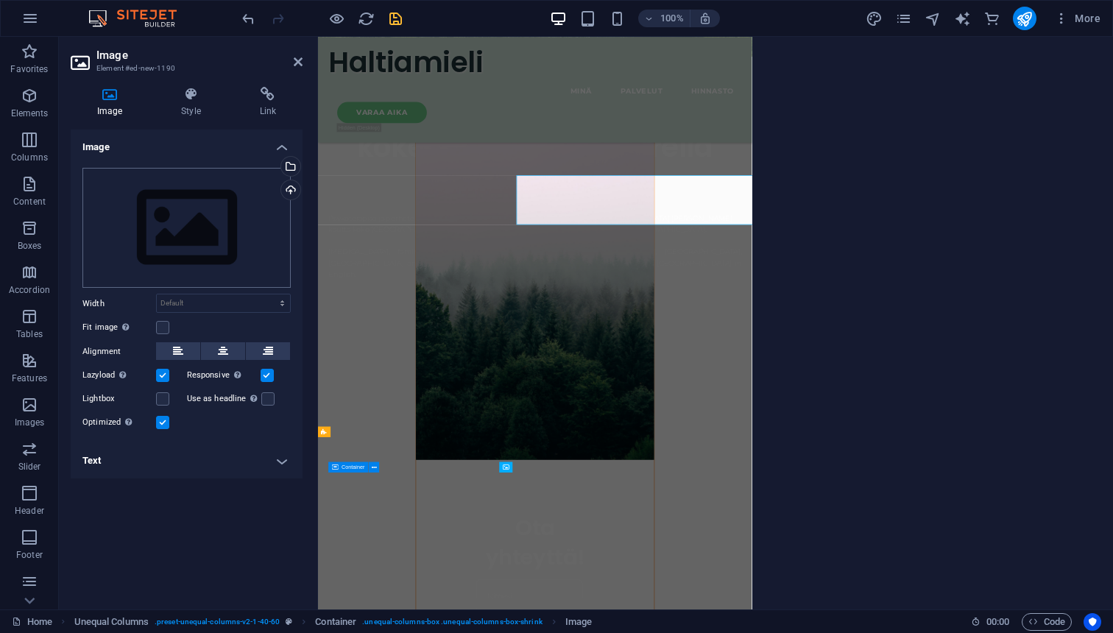
scroll to position [1078, 0]
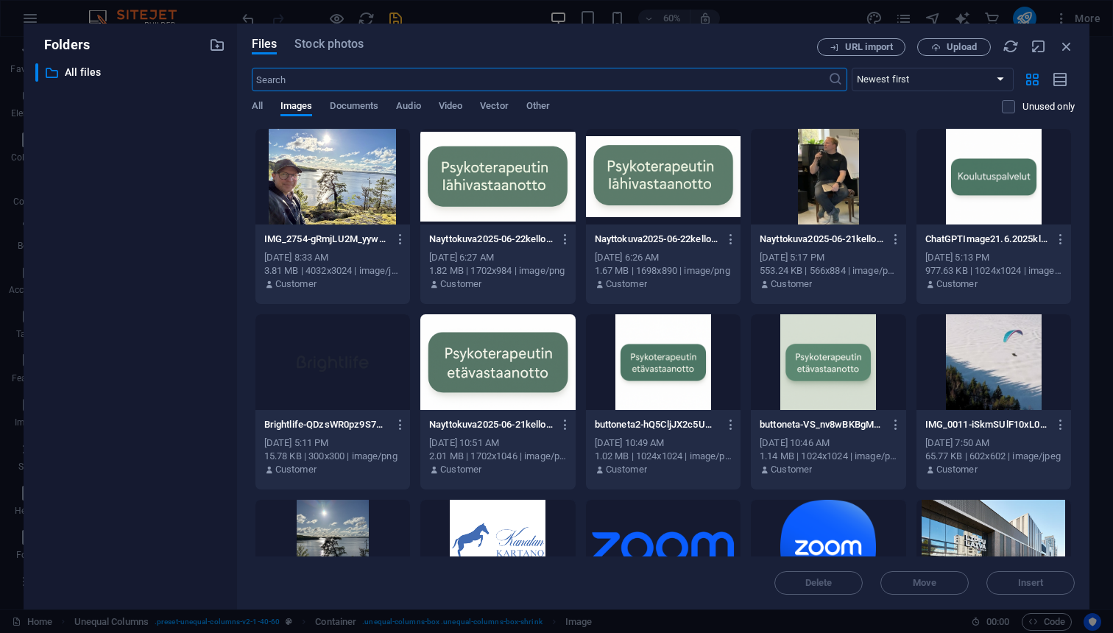
click at [250, 188] on div "Files Stock photos URL import Upload ​ Newest first Oldest first Name (A-Z) Nam…" at bounding box center [663, 317] width 852 height 586
click at [301, 182] on div at bounding box center [332, 177] width 155 height 96
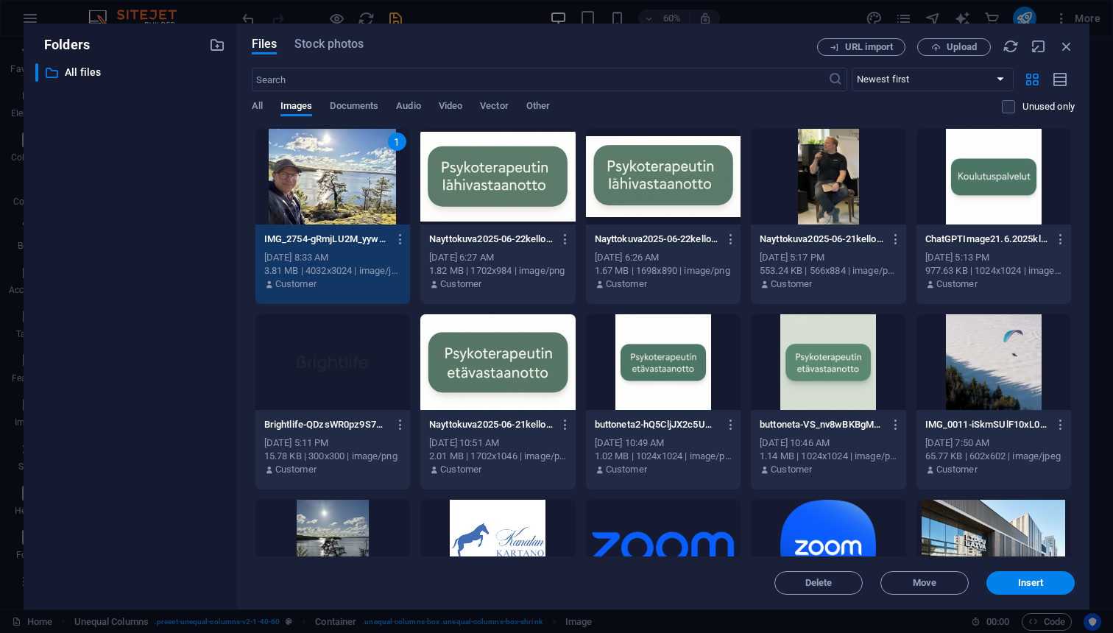
click at [308, 178] on div "1" at bounding box center [332, 177] width 155 height 96
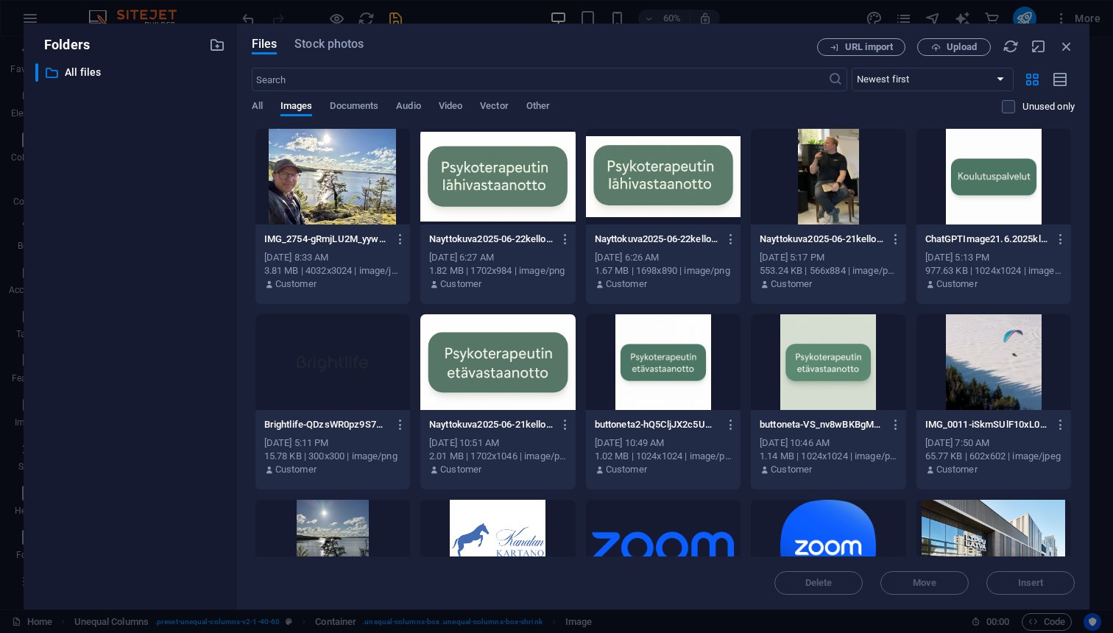
click at [308, 178] on div at bounding box center [332, 177] width 155 height 96
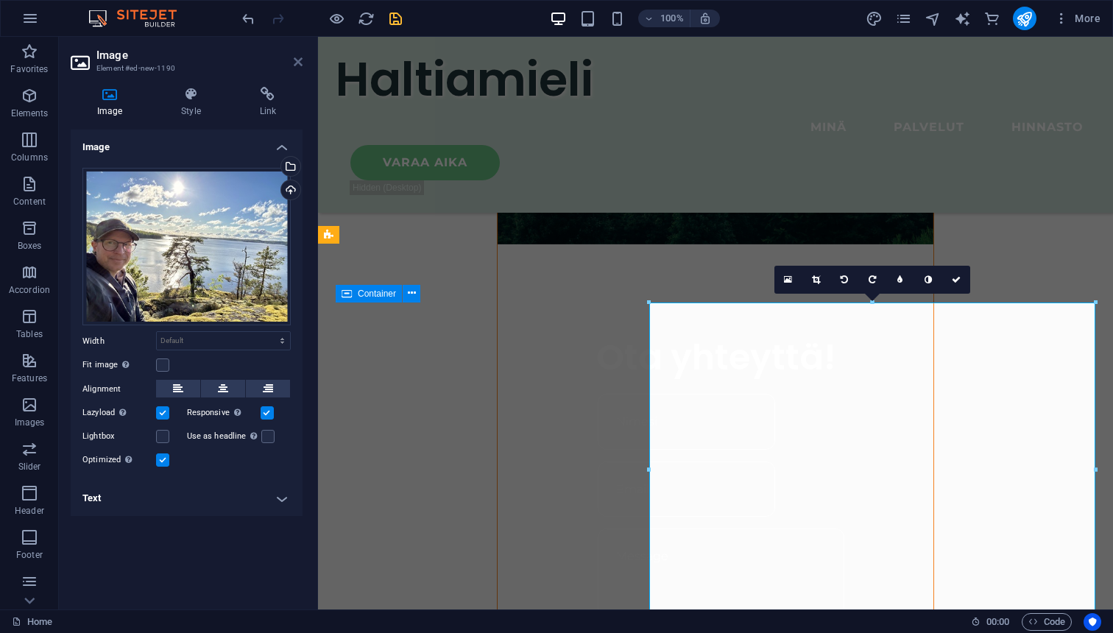
click at [301, 65] on icon at bounding box center [298, 62] width 9 height 12
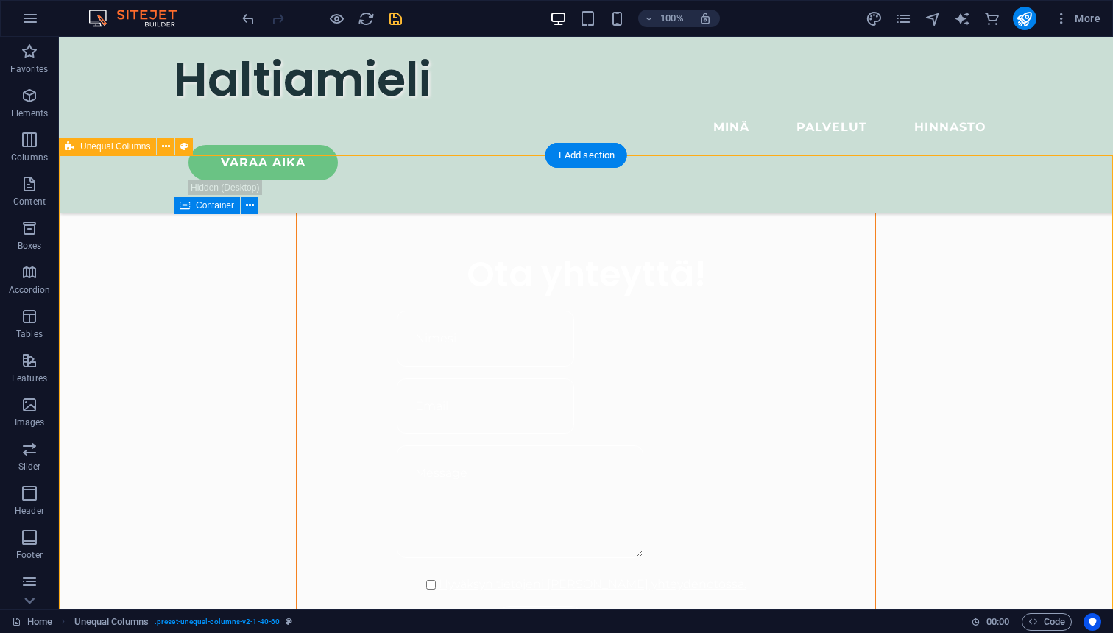
scroll to position [1069, 0]
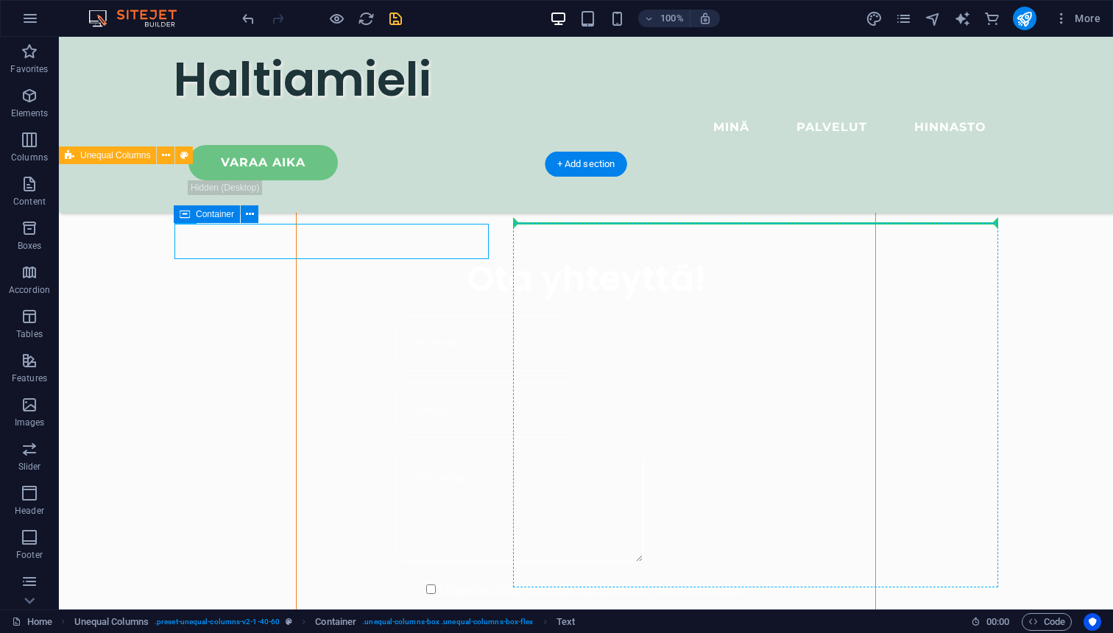
drag, startPoint x: 438, startPoint y: 233, endPoint x: 618, endPoint y: 236, distance: 180.3
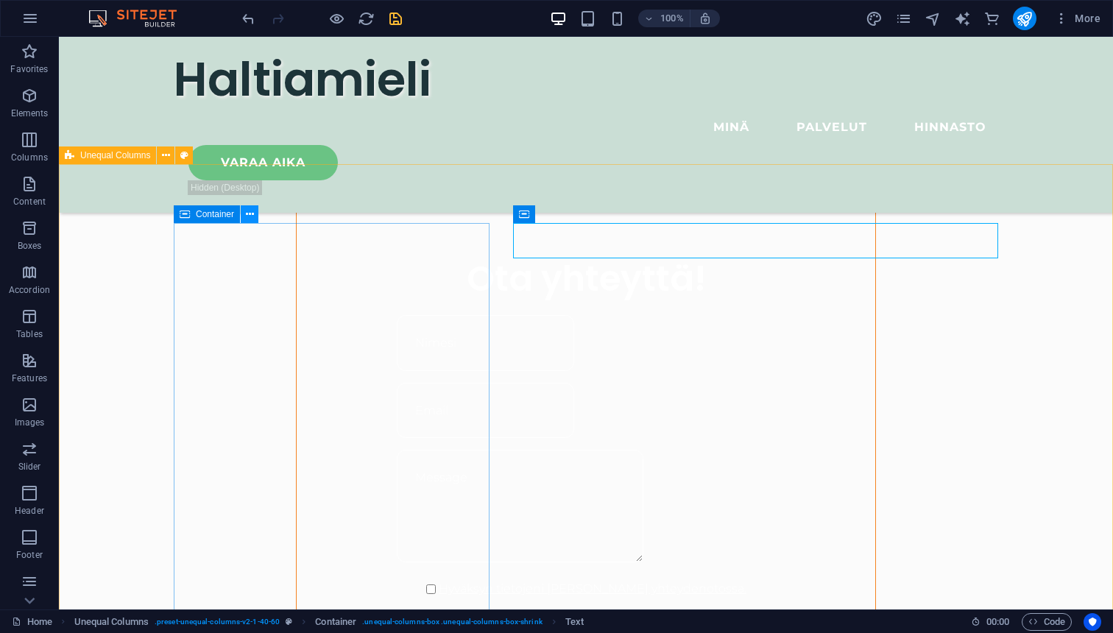
click at [247, 211] on icon at bounding box center [250, 214] width 8 height 15
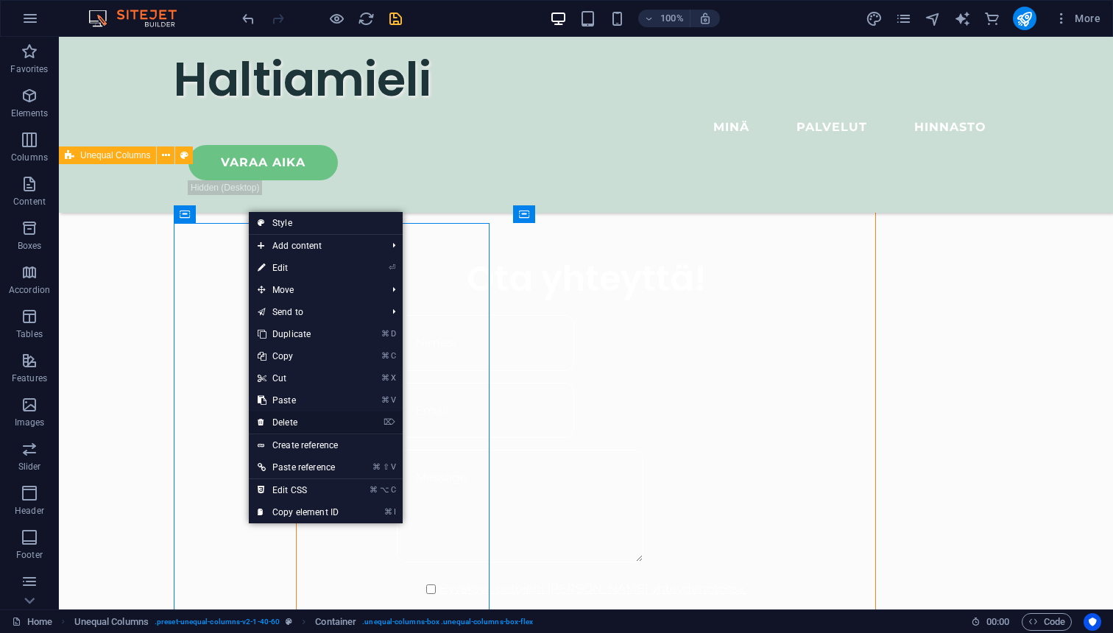
click at [291, 422] on link "⌦ Delete" at bounding box center [298, 422] width 99 height 22
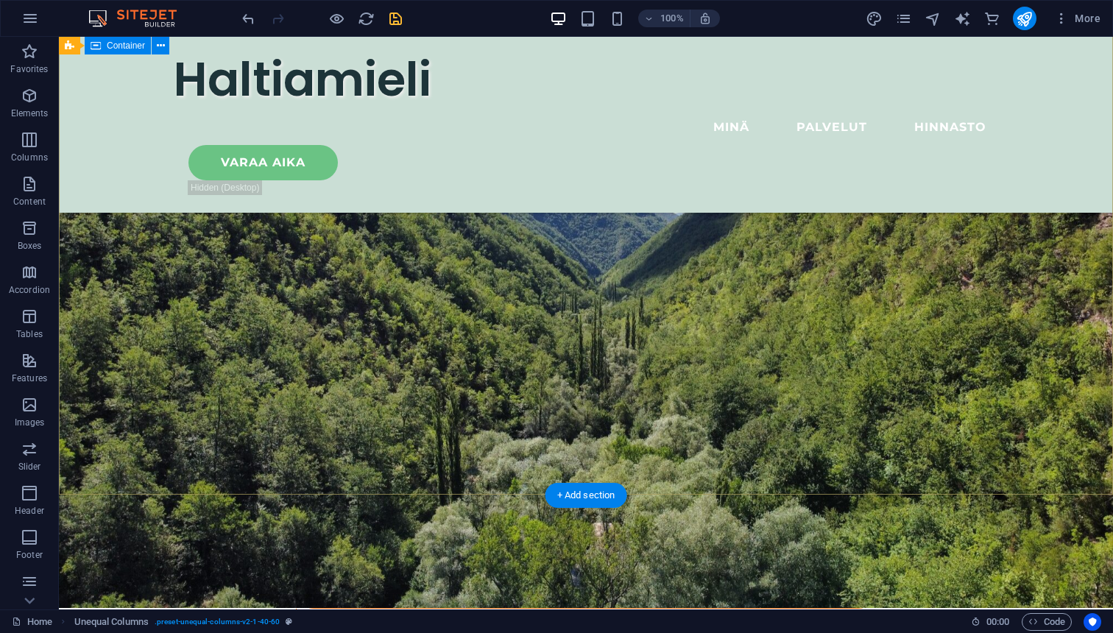
scroll to position [0, 0]
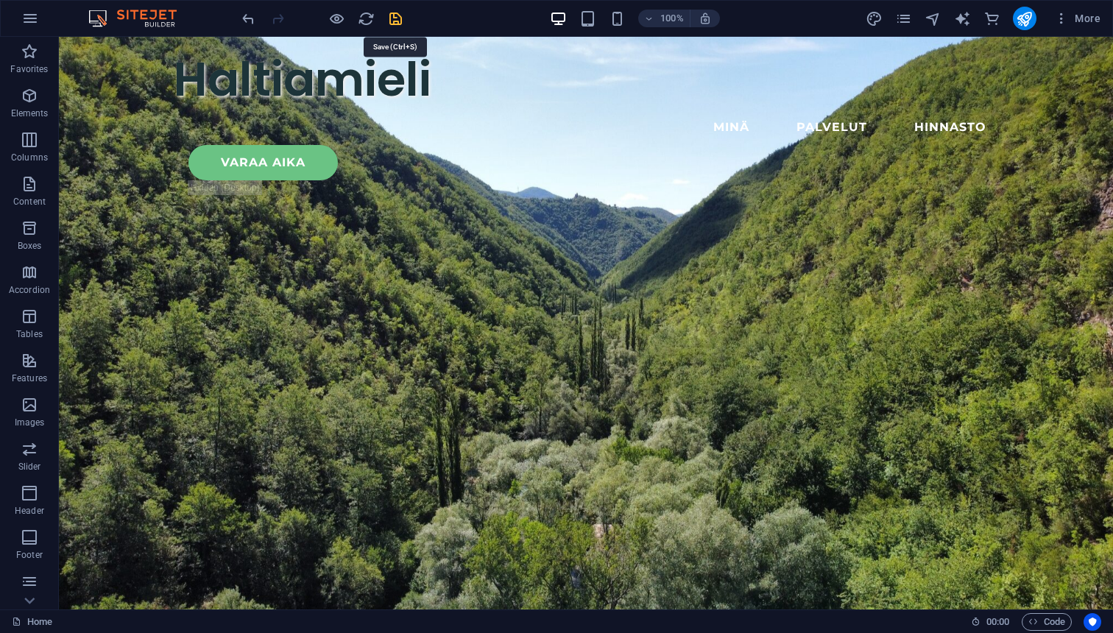
click at [395, 21] on icon "save" at bounding box center [395, 18] width 17 height 17
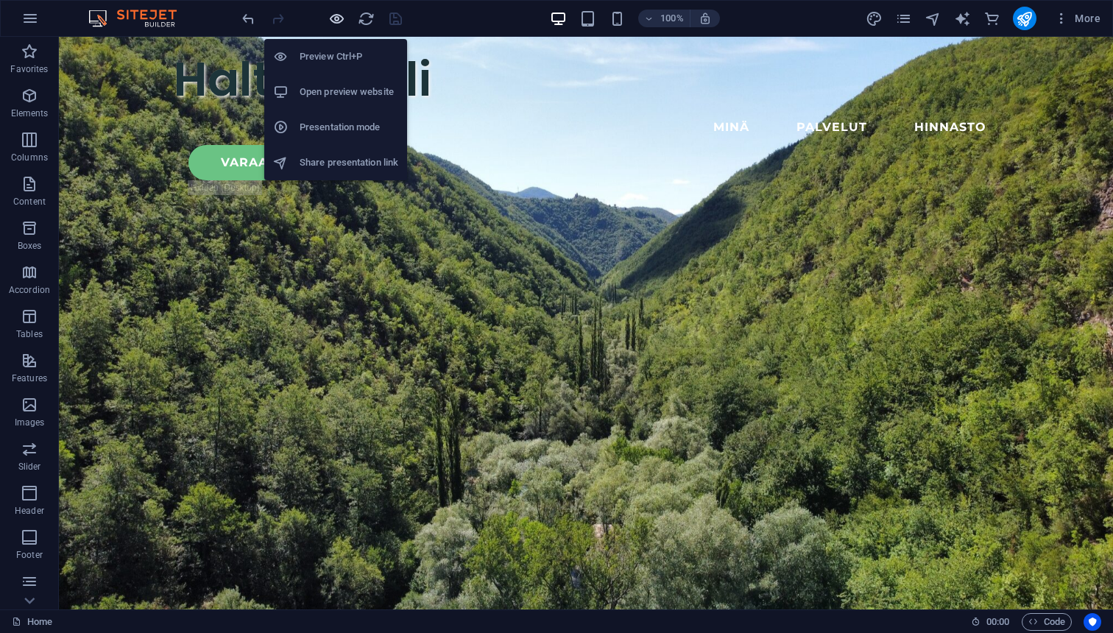
click at [336, 18] on icon "button" at bounding box center [336, 18] width 17 height 17
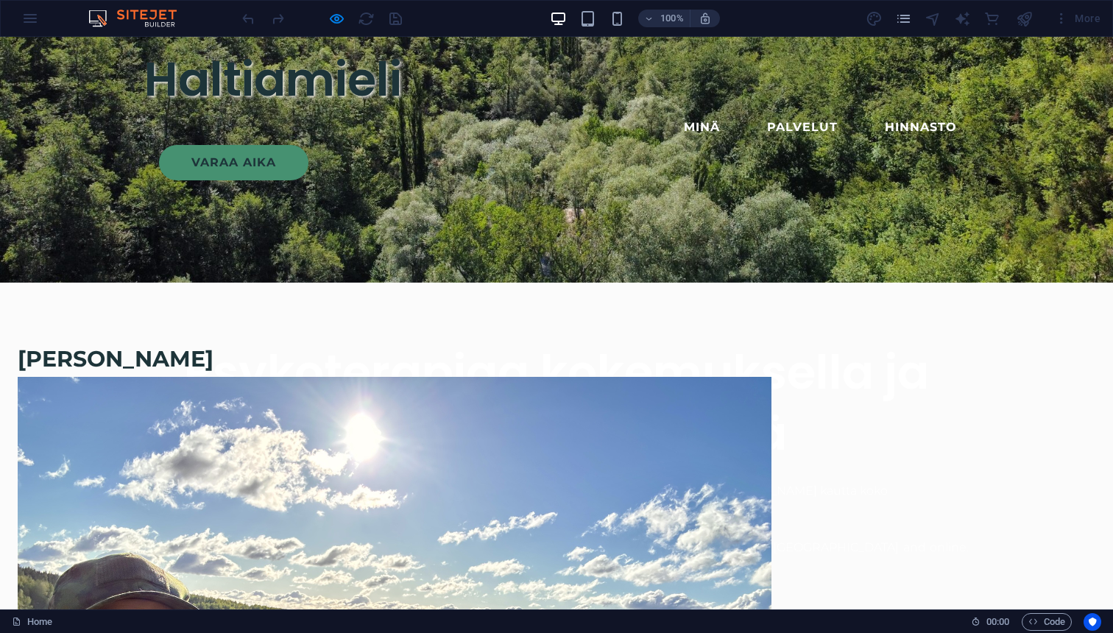
scroll to position [422, 0]
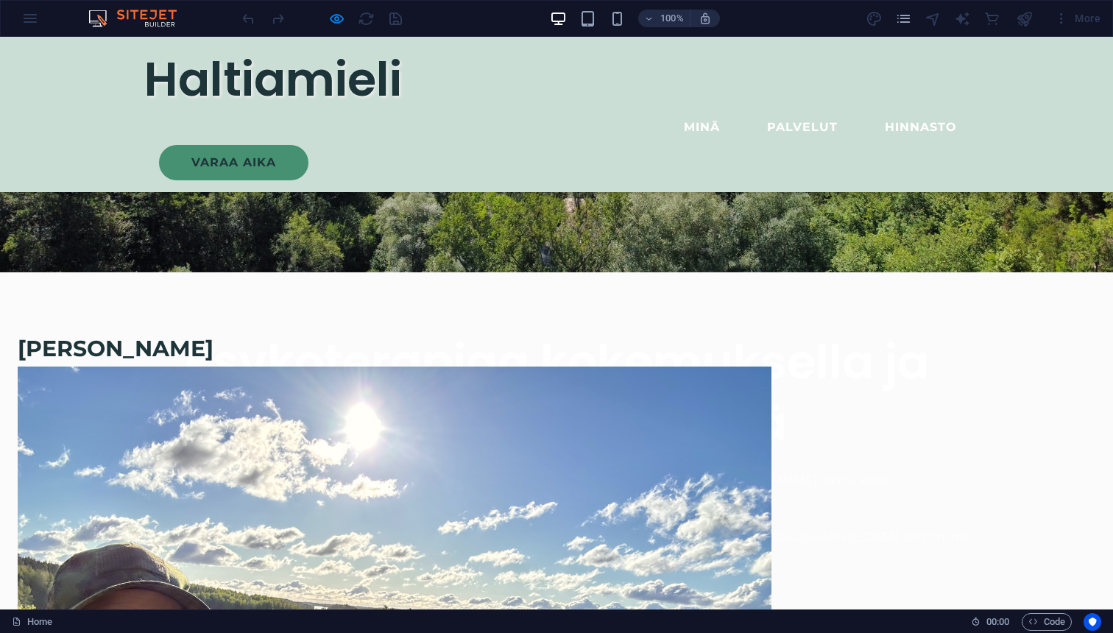
click at [213, 349] on span "[PERSON_NAME]" at bounding box center [116, 348] width 196 height 27
click at [339, 342] on p "[PERSON_NAME]" at bounding box center [430, 348] width 824 height 35
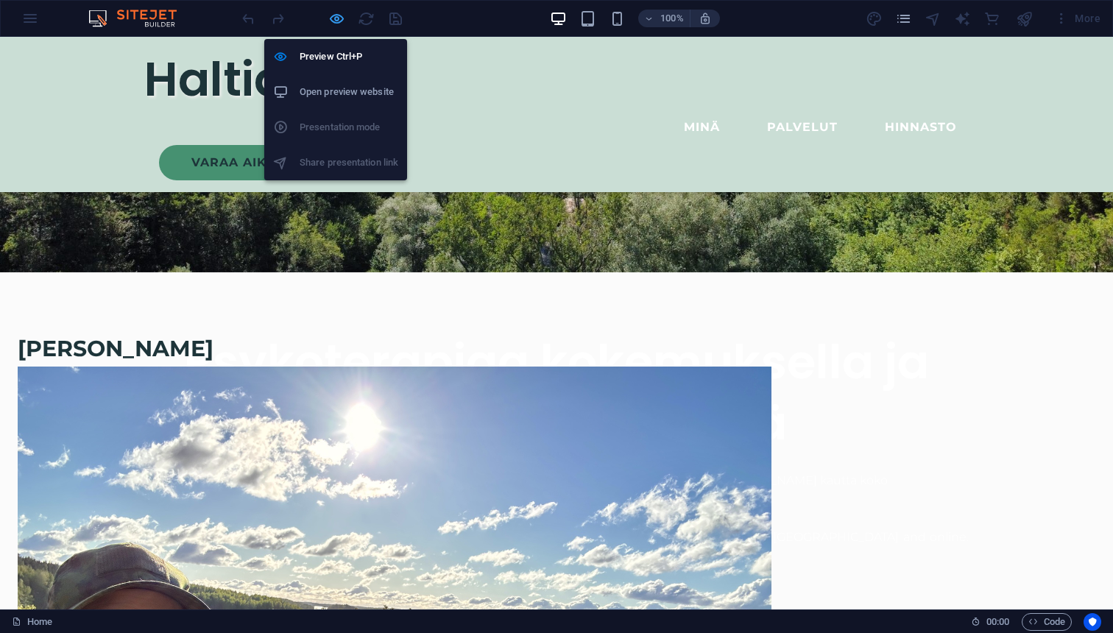
click at [343, 24] on icon "button" at bounding box center [336, 18] width 17 height 17
